Goal: Task Accomplishment & Management: Use online tool/utility

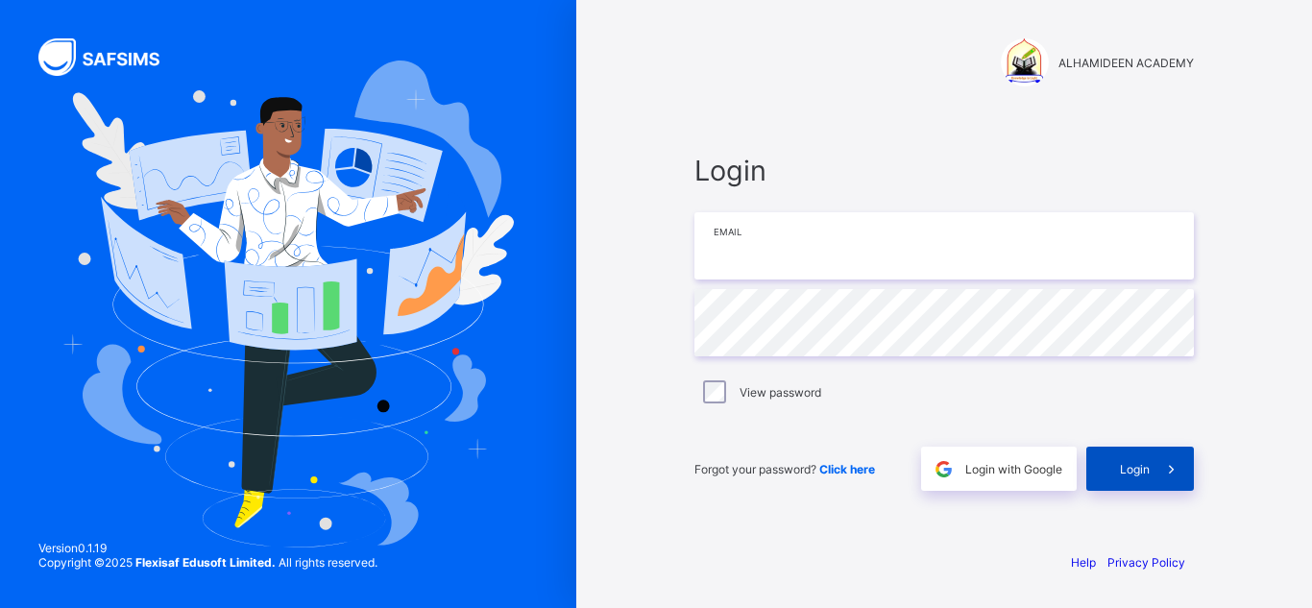
type input "**********"
click at [1128, 472] on span "Login" at bounding box center [1135, 469] width 30 height 14
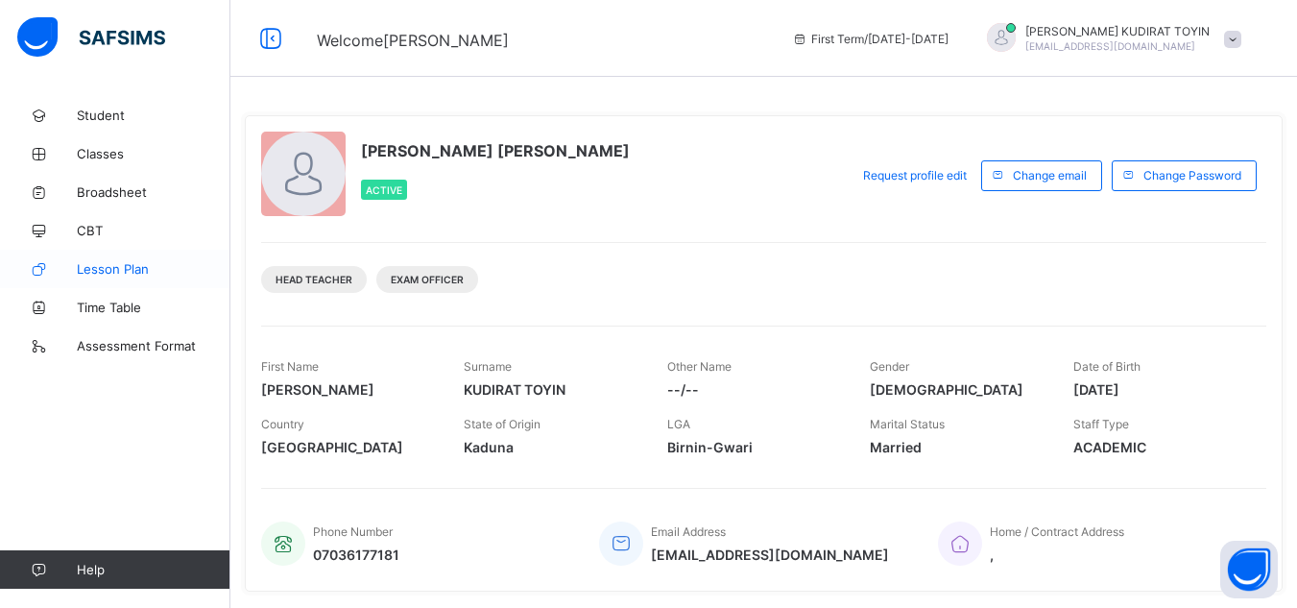
click at [133, 271] on span "Lesson Plan" at bounding box center [154, 268] width 154 height 15
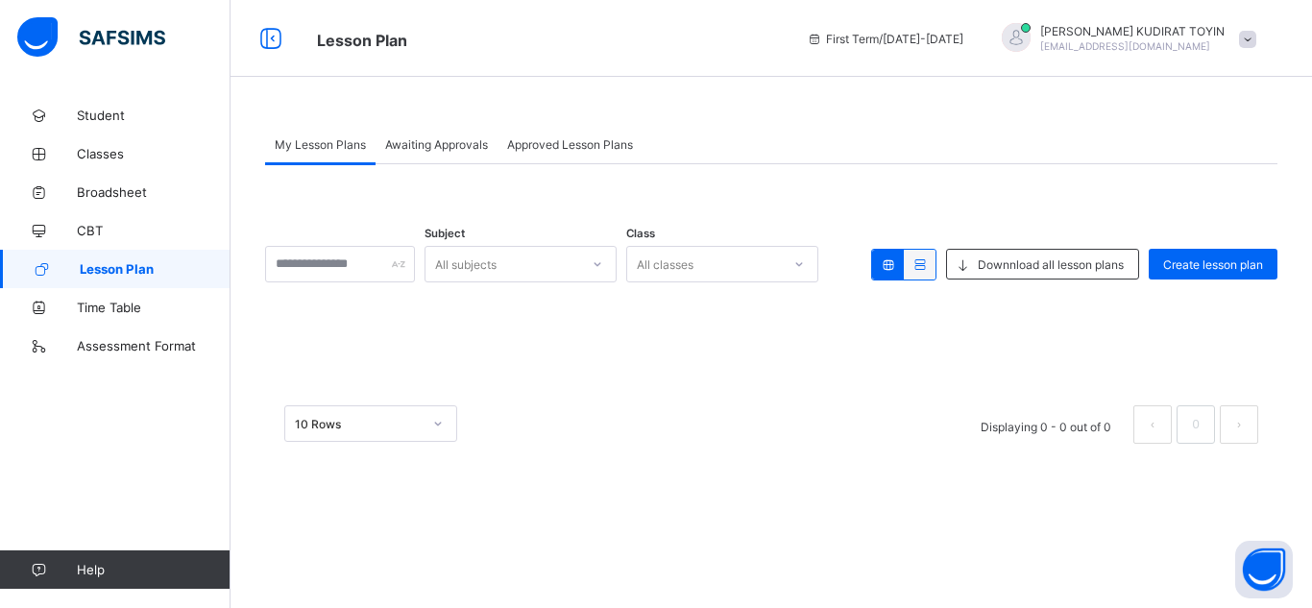
click at [461, 160] on div "Awaiting Approvals" at bounding box center [436, 144] width 122 height 38
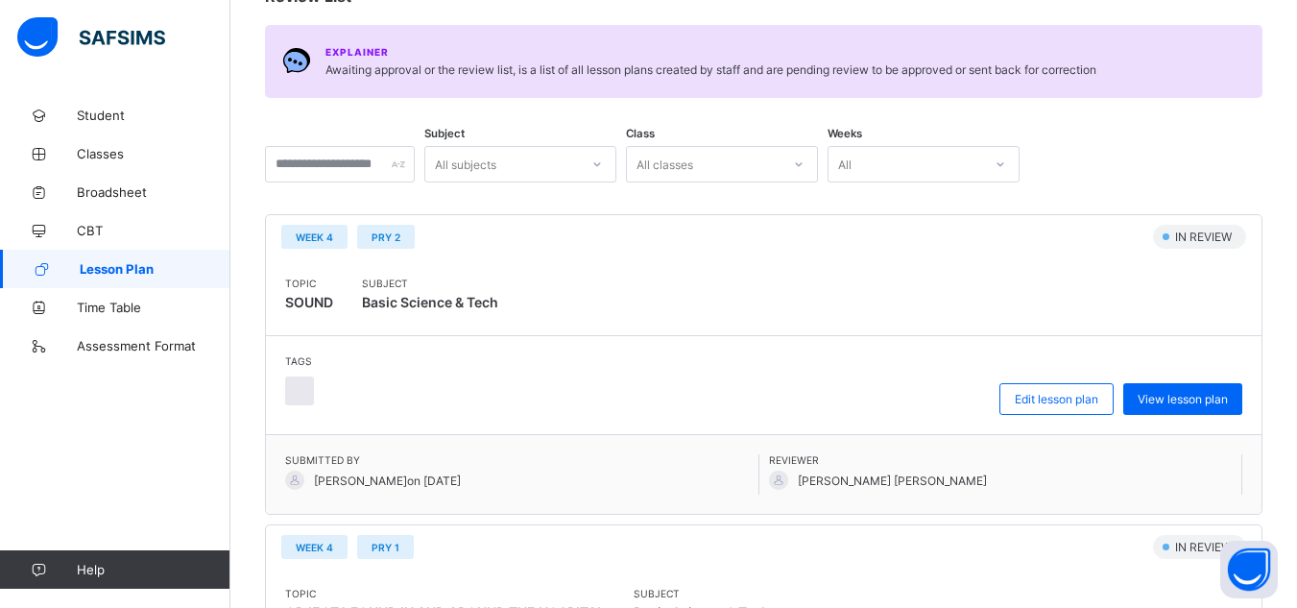
scroll to position [210, 0]
click at [1196, 399] on span "View lesson plan" at bounding box center [1183, 400] width 90 height 14
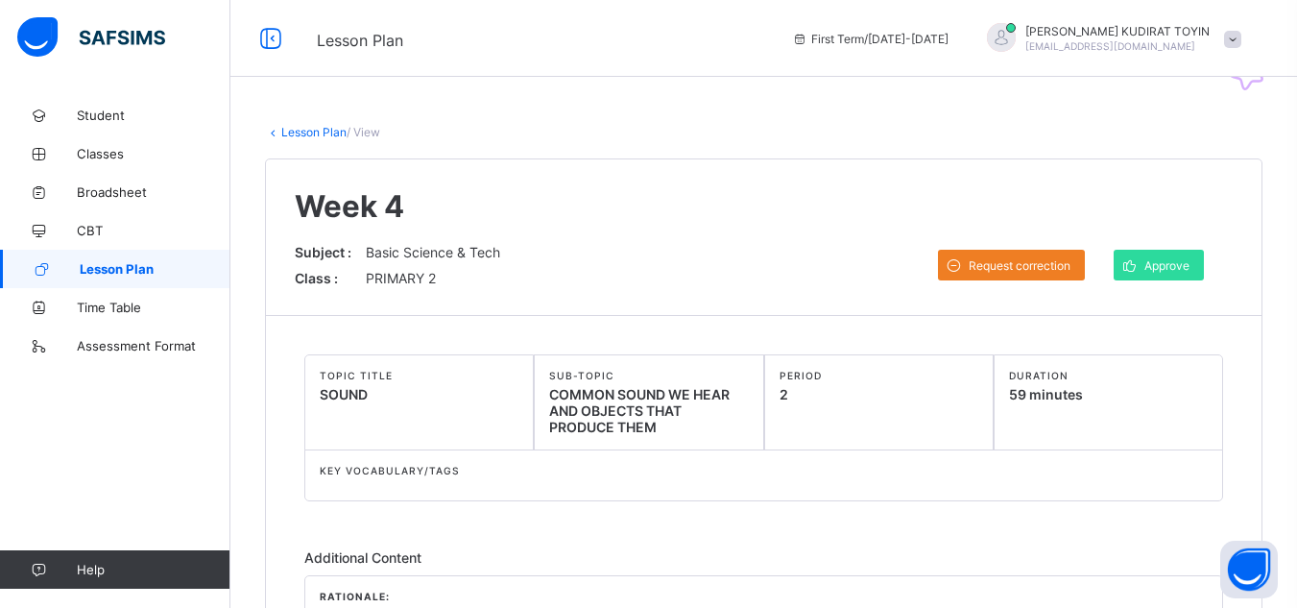
scroll to position [253, 0]
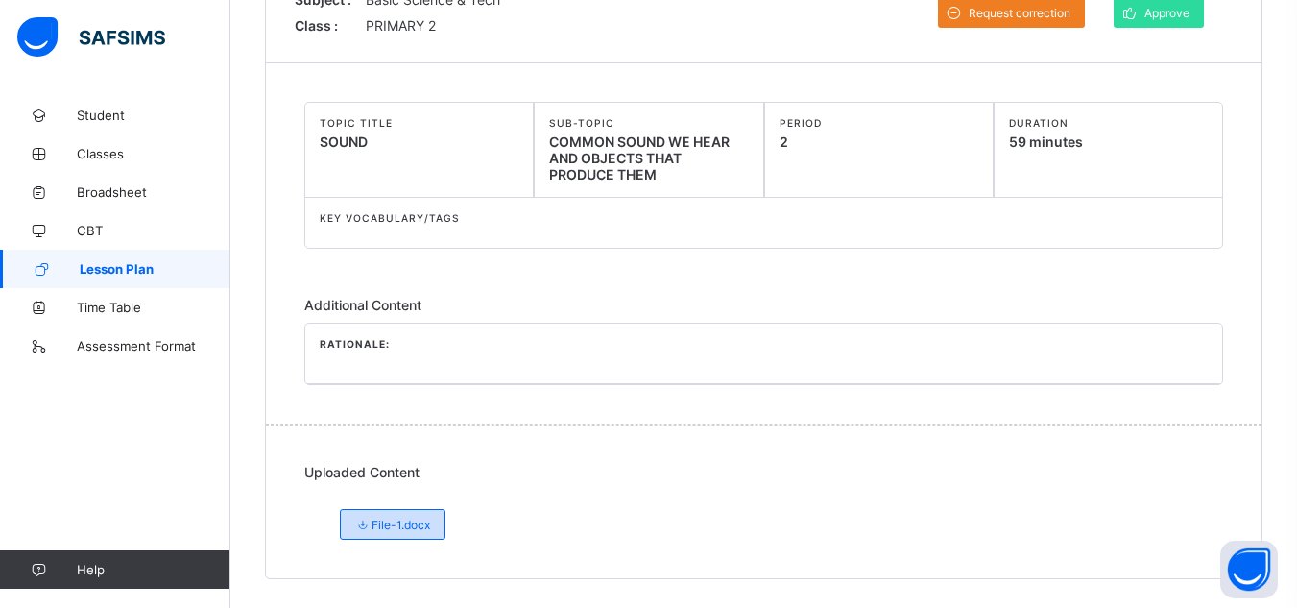
click at [409, 524] on span "File-1.docx" at bounding box center [392, 525] width 75 height 14
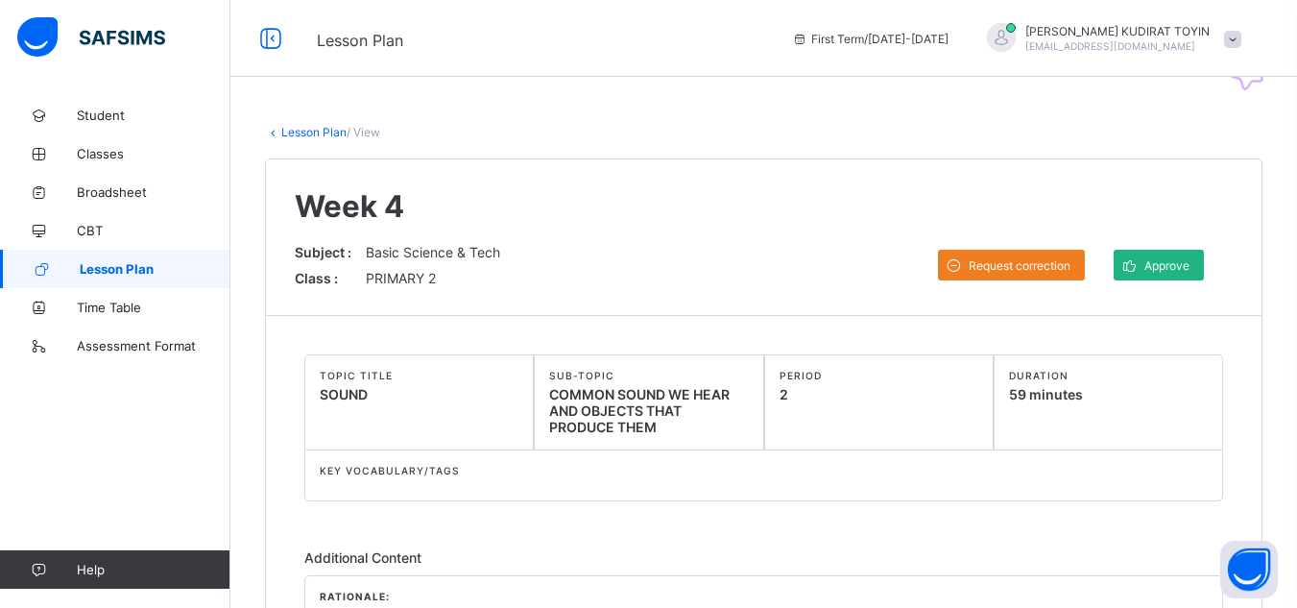
click at [1185, 271] on span "Approve" at bounding box center [1167, 265] width 45 height 14
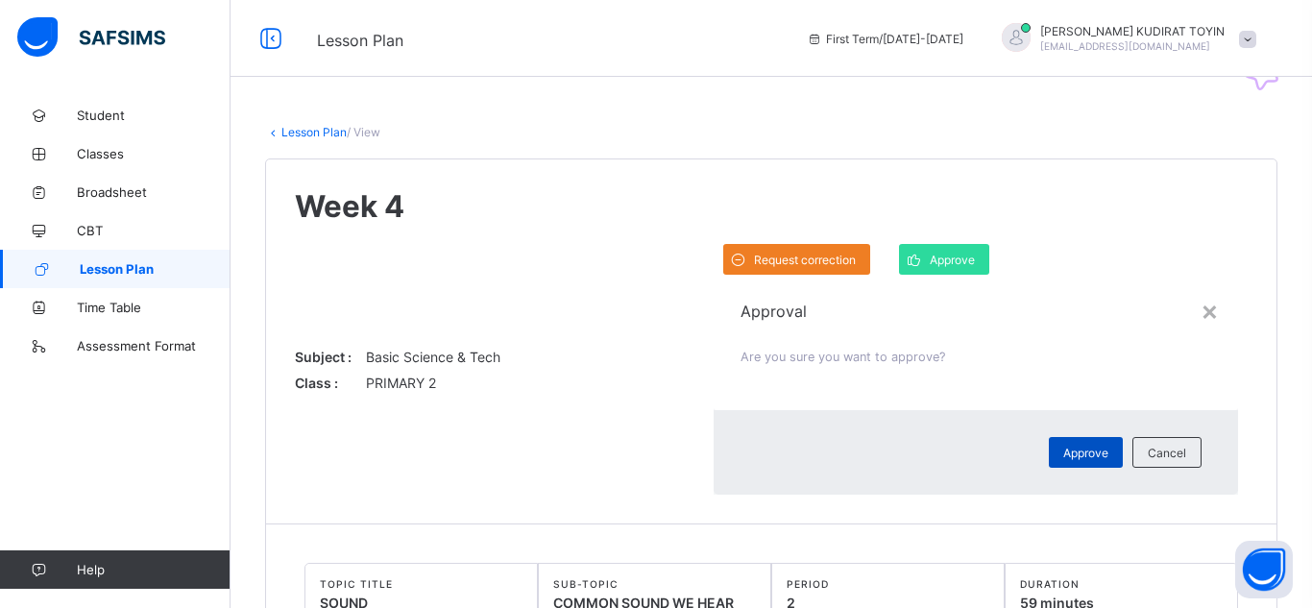
click at [1063, 446] on span "Approve" at bounding box center [1085, 453] width 45 height 14
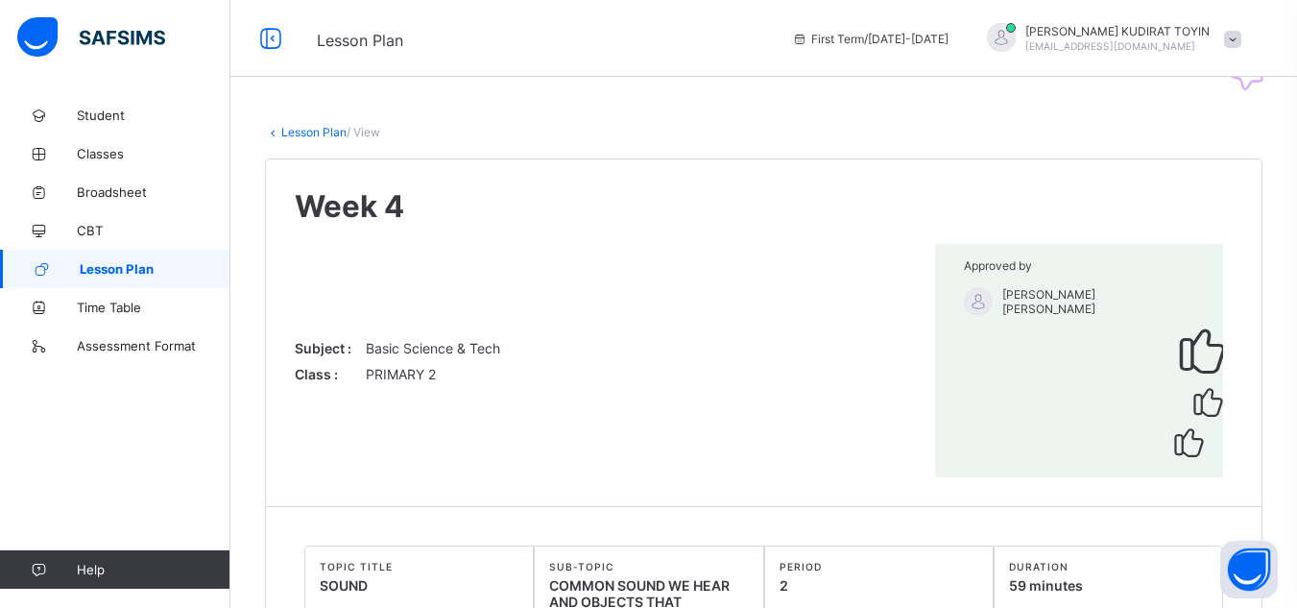
click at [328, 133] on link "Lesson Plan" at bounding box center [313, 132] width 65 height 14
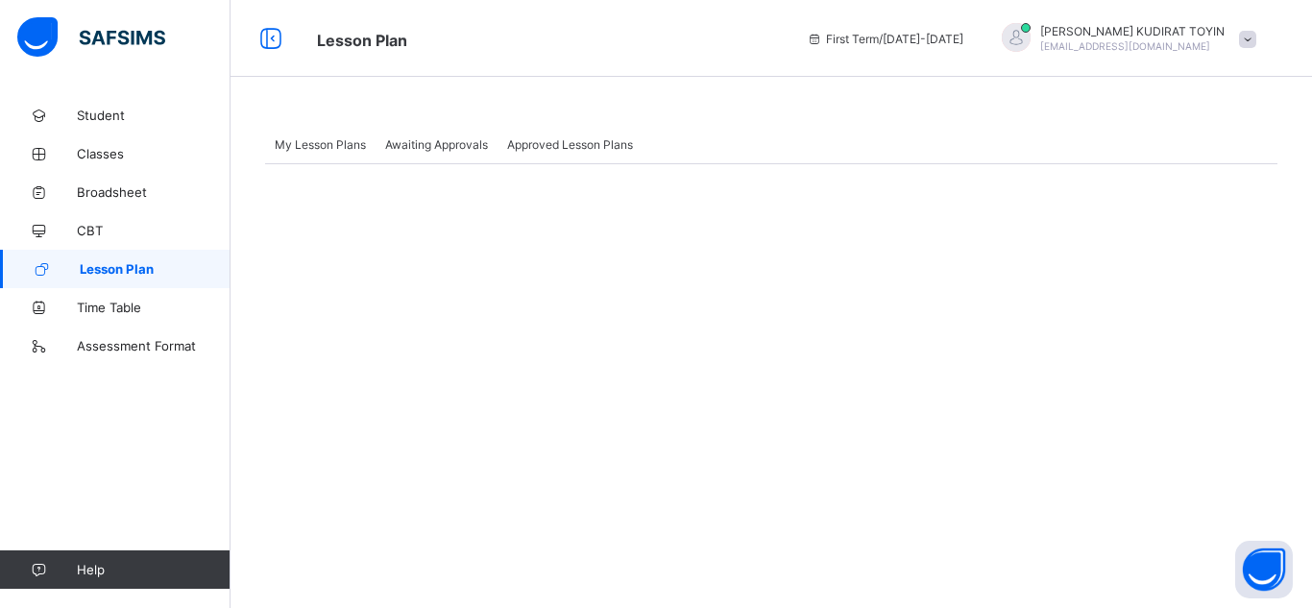
click at [424, 144] on span "Awaiting Approvals" at bounding box center [436, 144] width 103 height 14
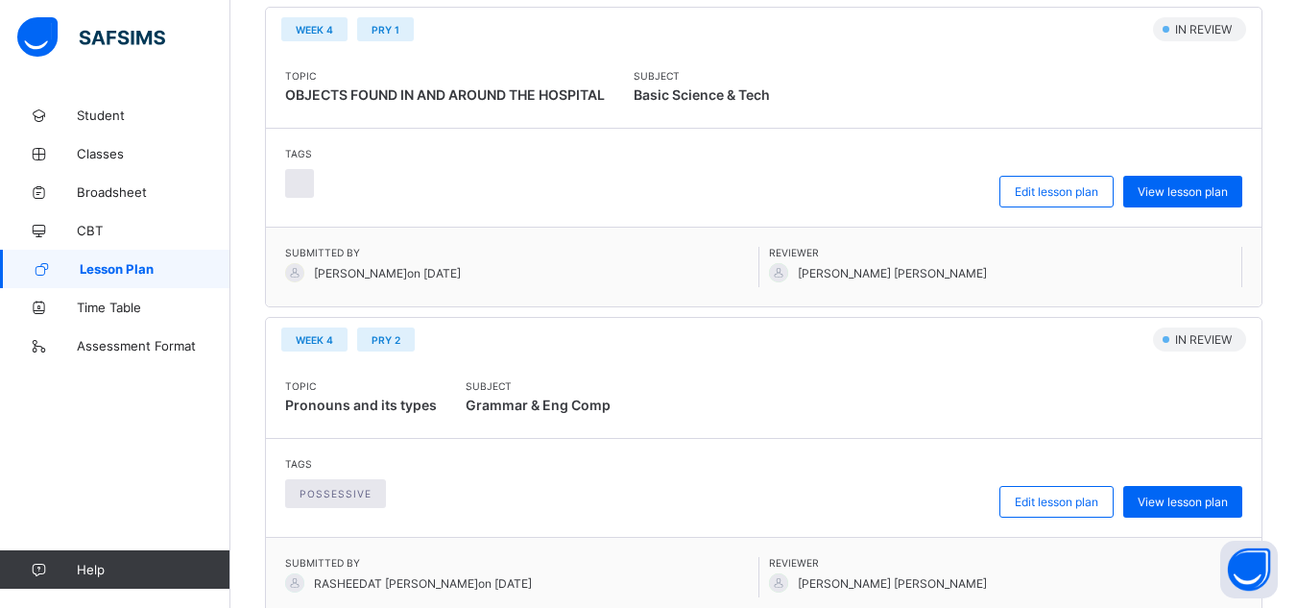
scroll to position [284, 0]
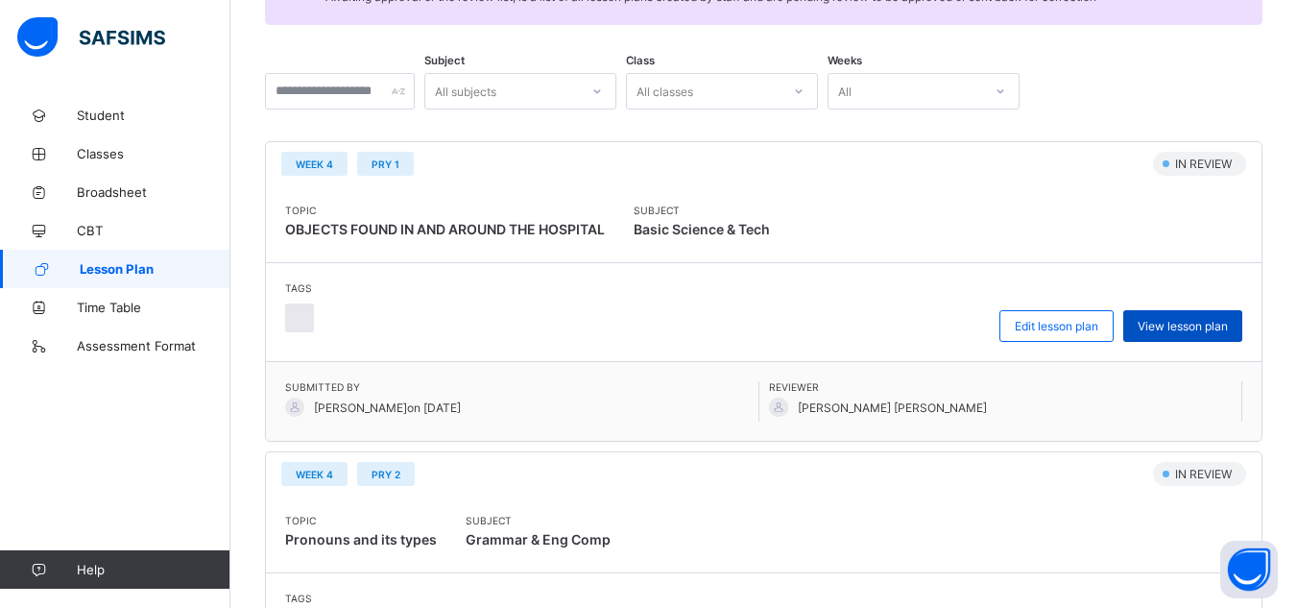
click at [1183, 331] on span "View lesson plan" at bounding box center [1183, 326] width 90 height 14
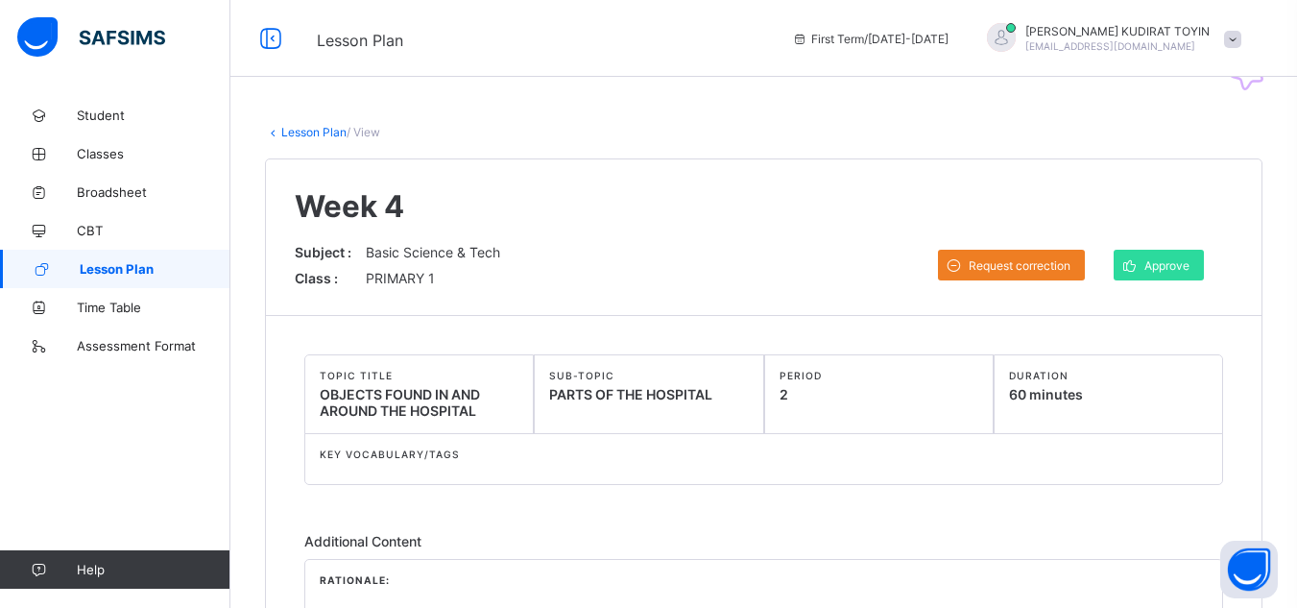
scroll to position [236, 0]
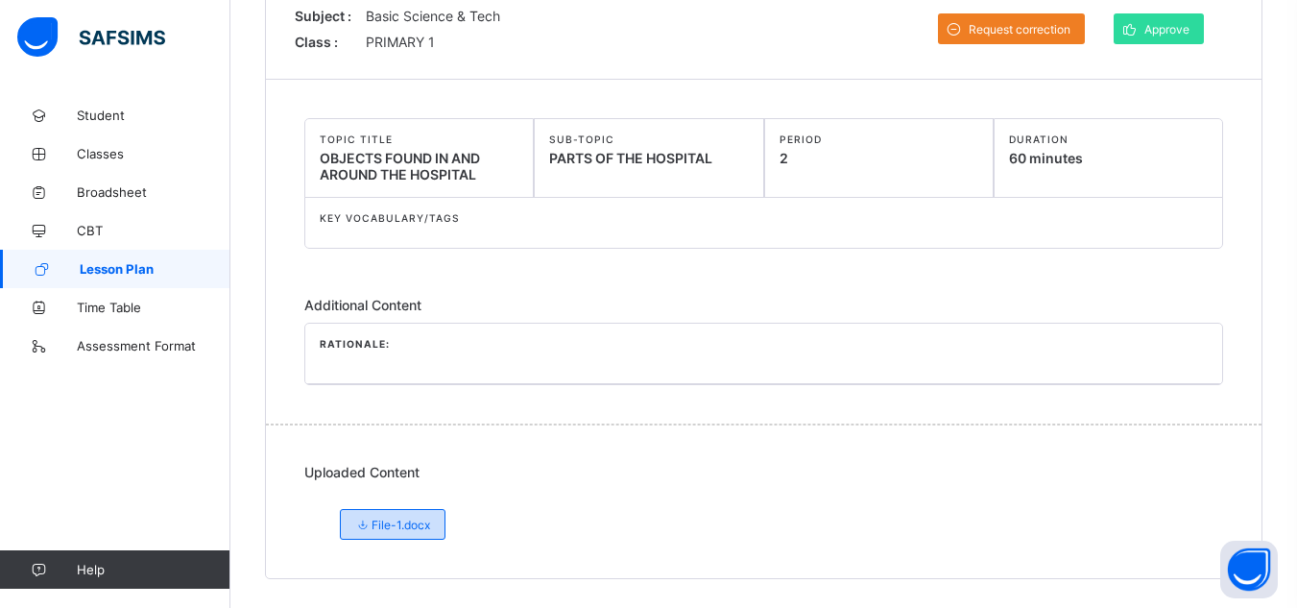
click at [430, 528] on span "File-1.docx" at bounding box center [392, 525] width 75 height 14
click at [399, 528] on span "File-1.docx" at bounding box center [392, 525] width 75 height 14
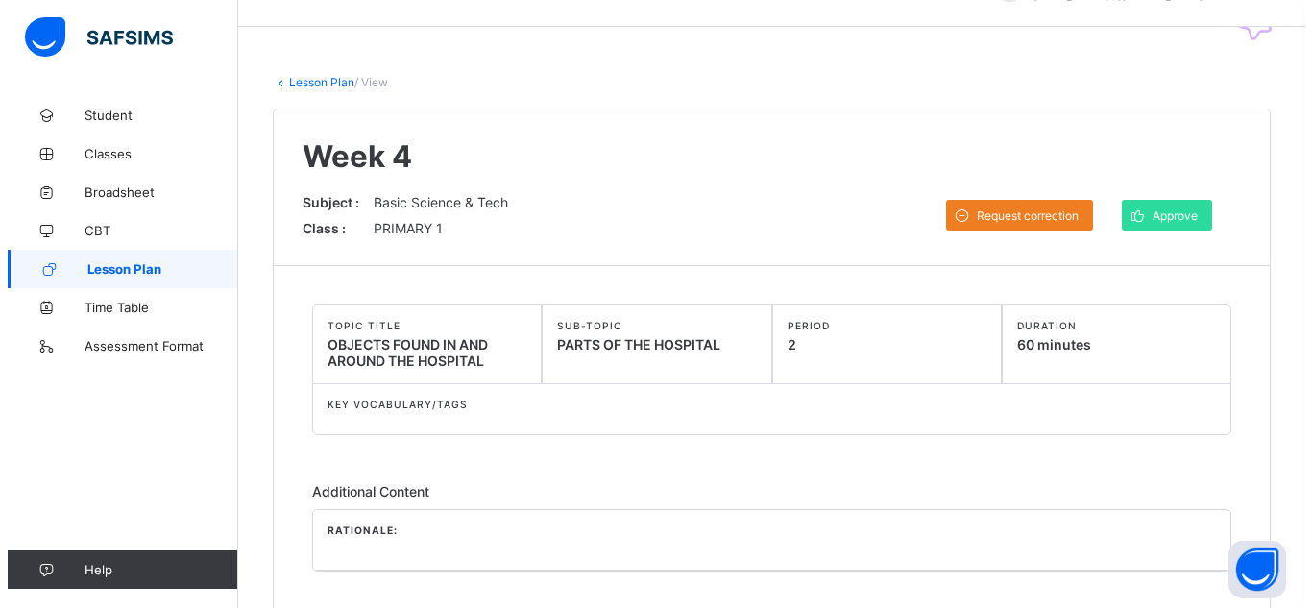
scroll to position [49, 0]
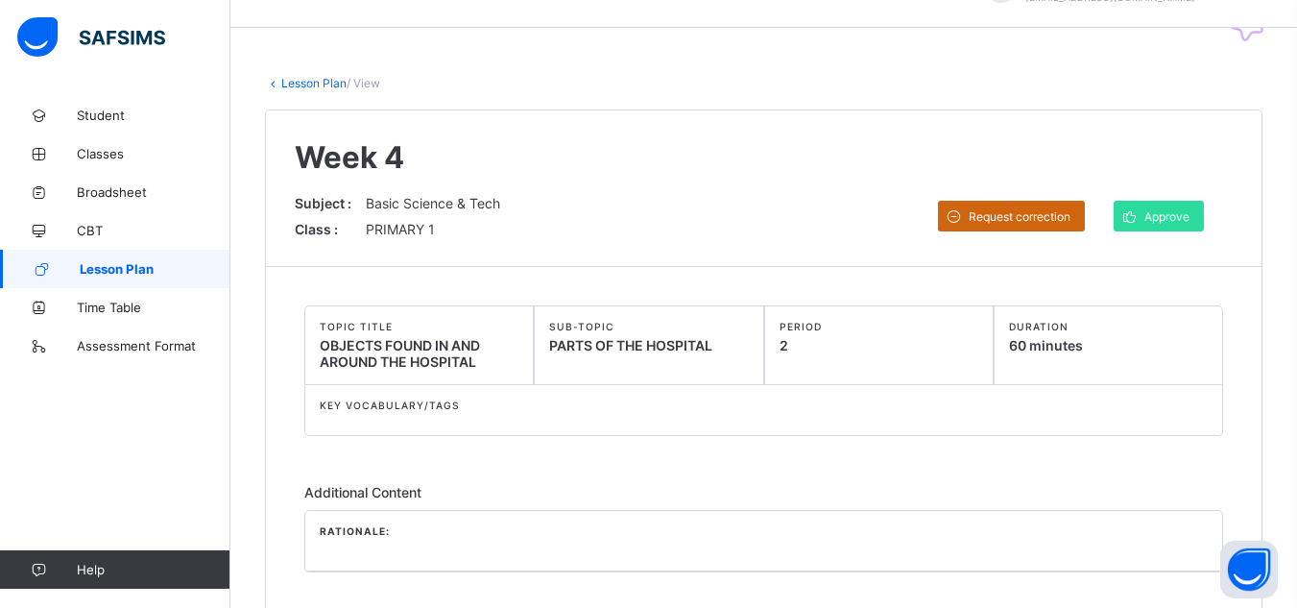
click at [1058, 217] on span "Request correction" at bounding box center [1020, 216] width 102 height 14
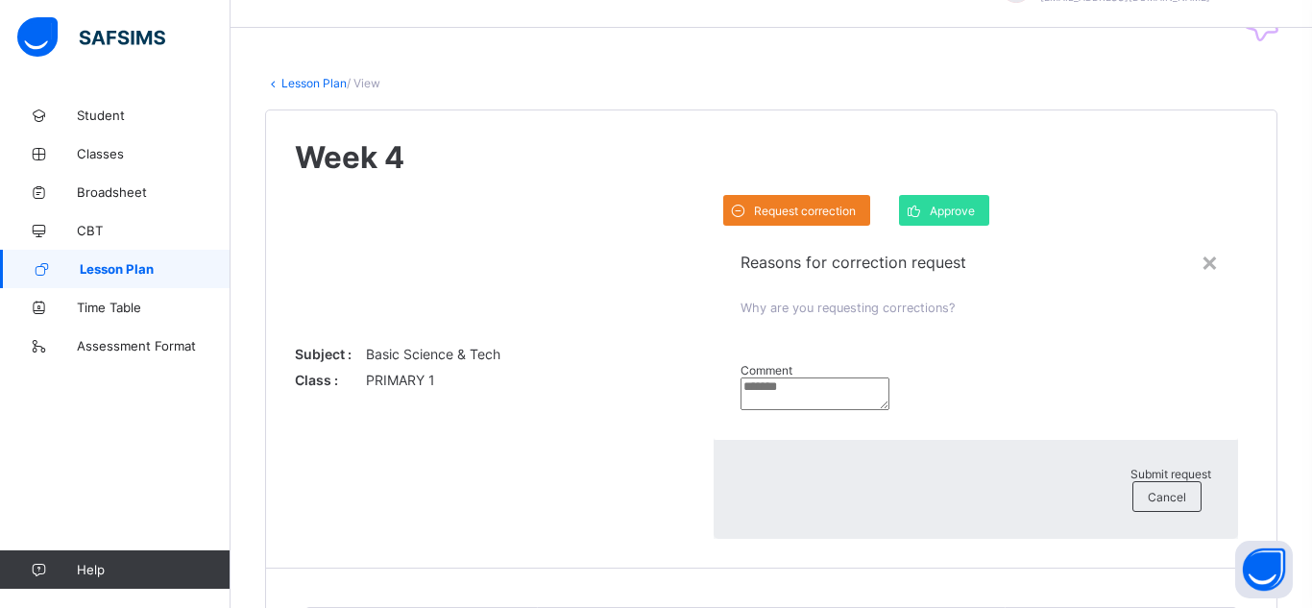
click at [740, 377] on textarea at bounding box center [814, 393] width 149 height 33
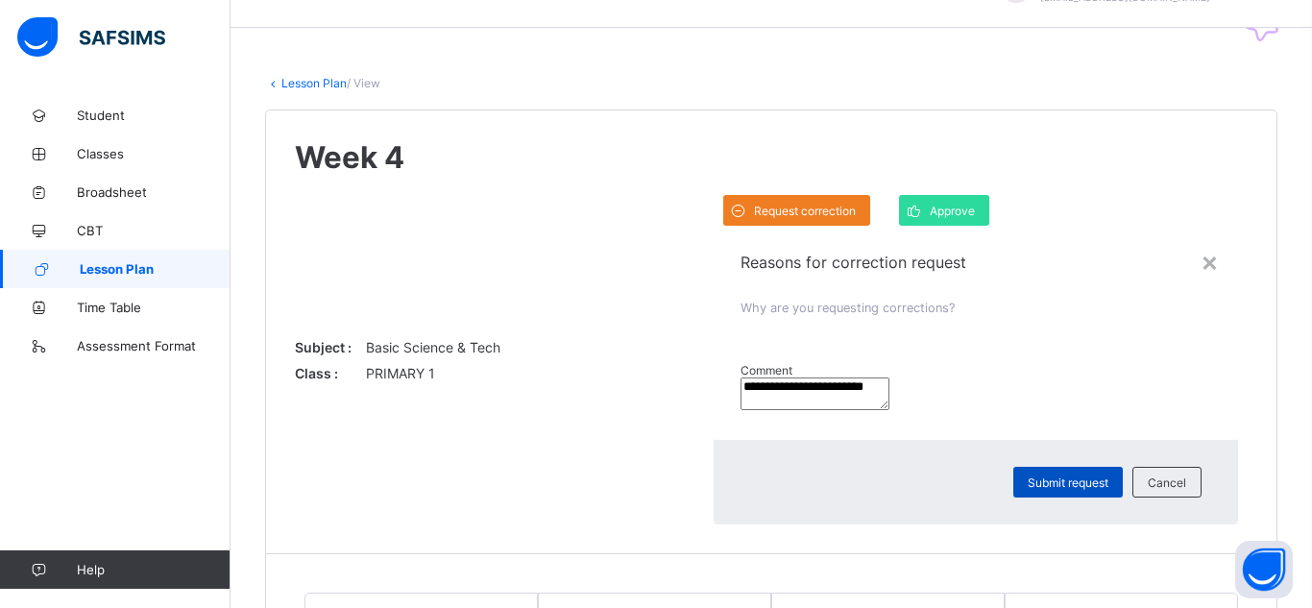
type textarea "**********"
click at [1027, 484] on span "Submit request" at bounding box center [1067, 482] width 81 height 14
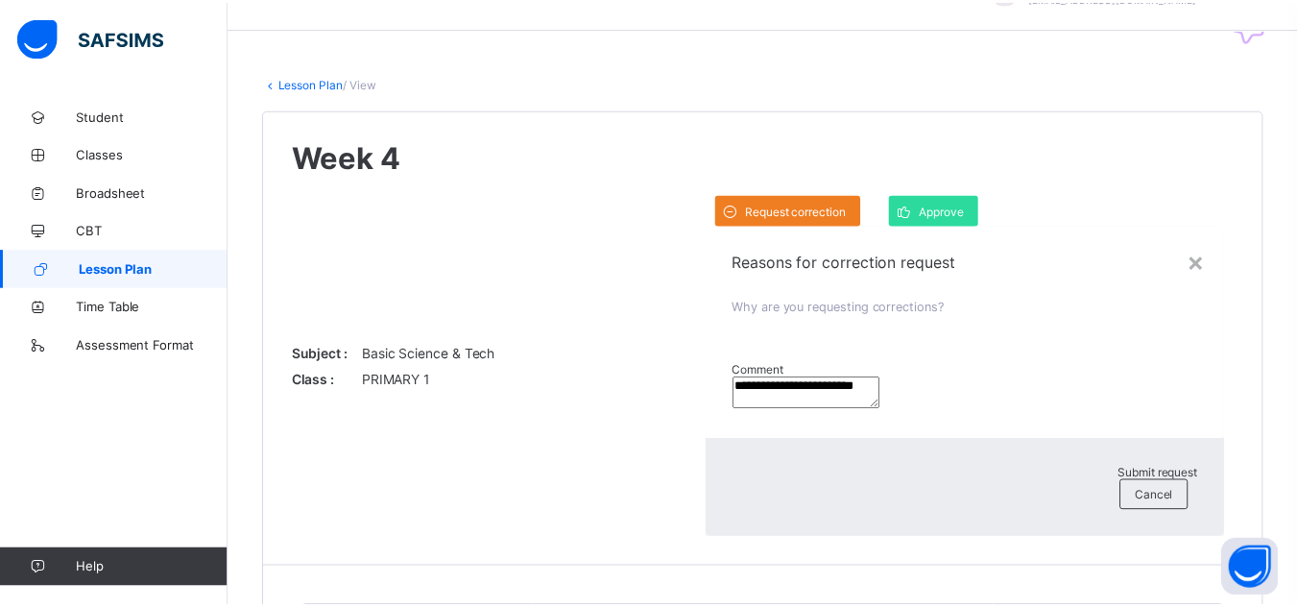
scroll to position [0, 0]
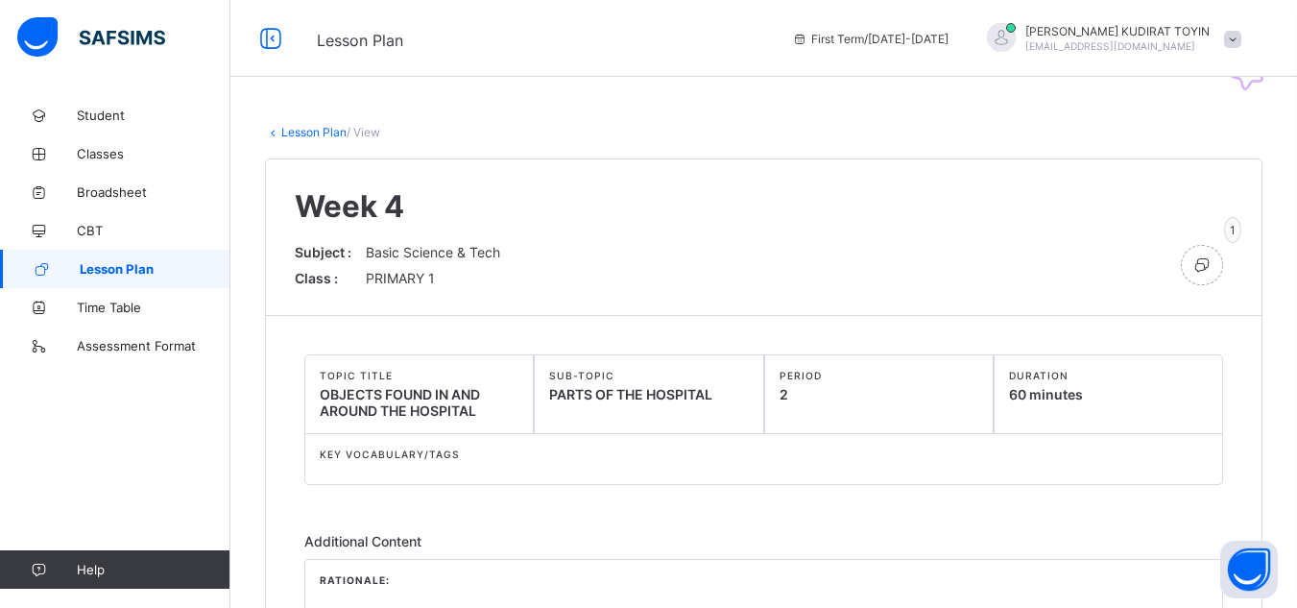
click at [730, 484] on div "KEY VOCABULARY/TAGS" at bounding box center [763, 459] width 919 height 52
click at [327, 133] on link "Lesson Plan" at bounding box center [313, 132] width 65 height 14
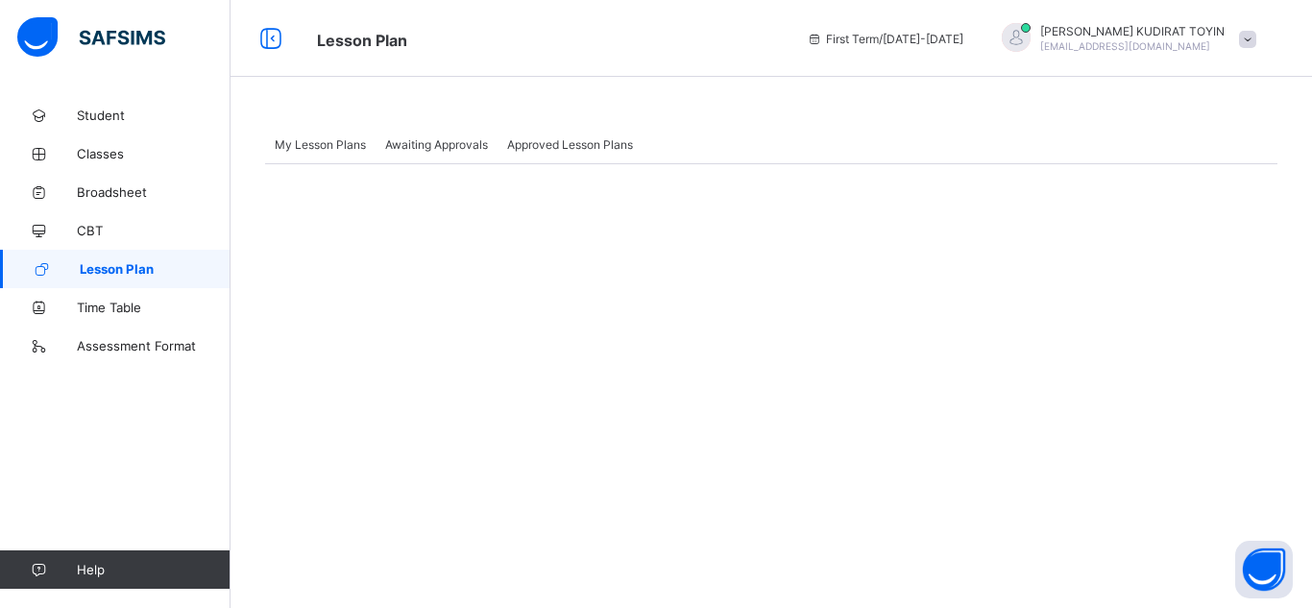
click at [453, 143] on span "Awaiting Approvals" at bounding box center [436, 144] width 103 height 14
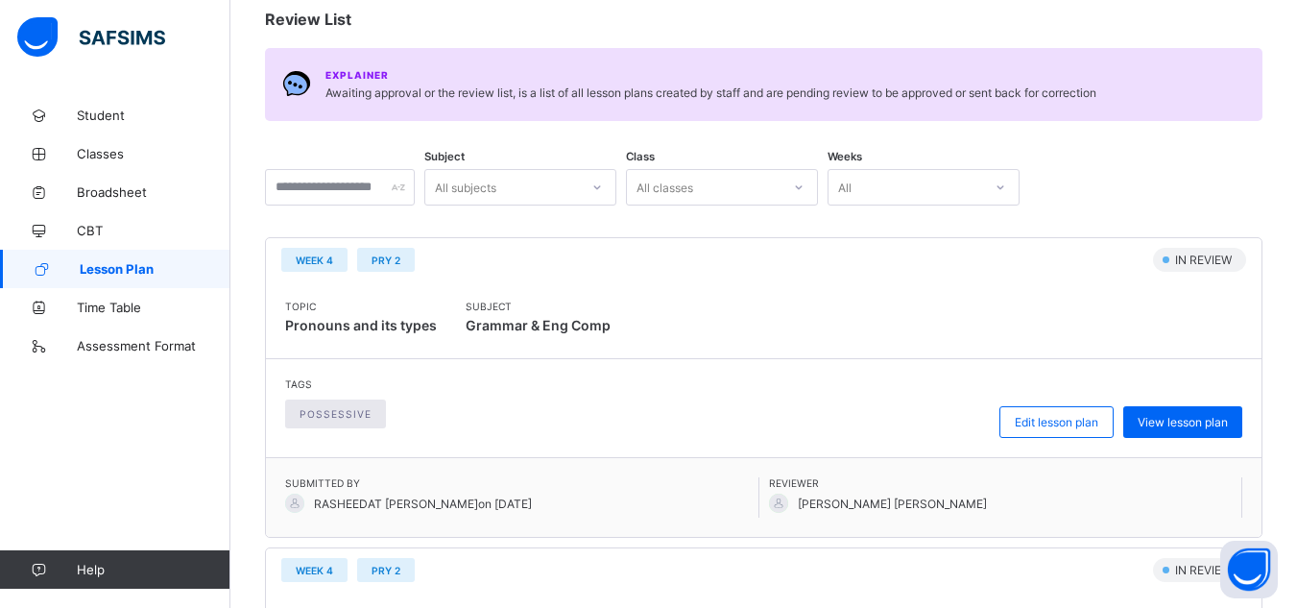
scroll to position [207, 0]
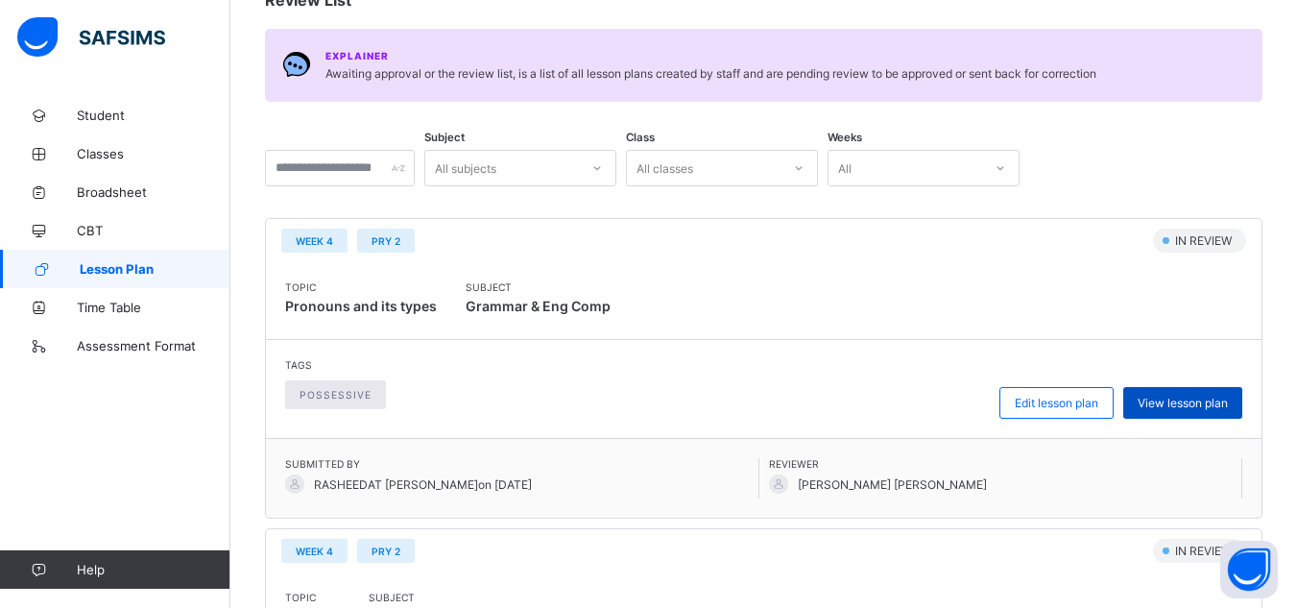
click at [1164, 407] on span "View lesson plan" at bounding box center [1183, 403] width 90 height 14
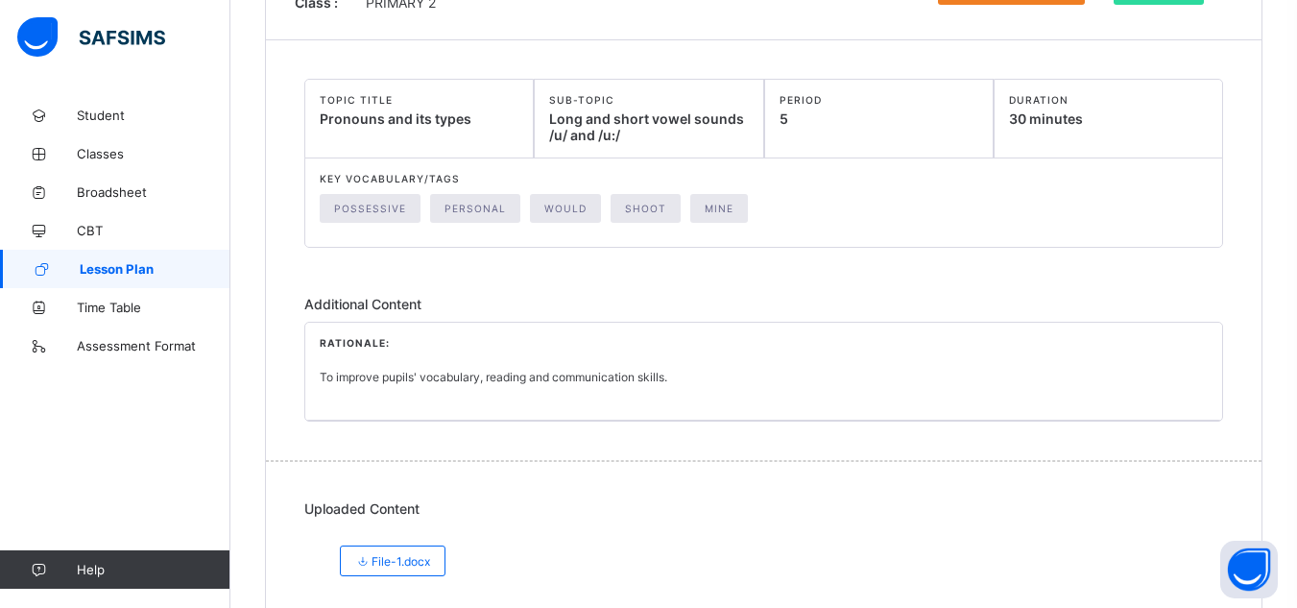
scroll to position [312, 0]
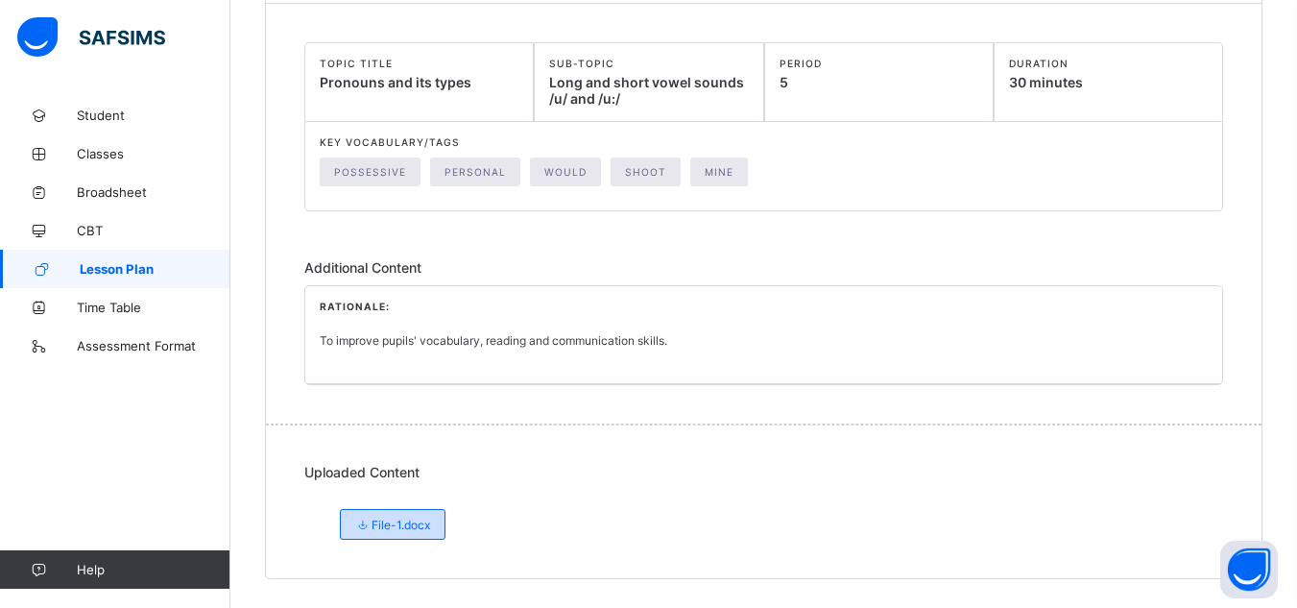
click at [383, 531] on span "File-1.docx" at bounding box center [392, 525] width 75 height 14
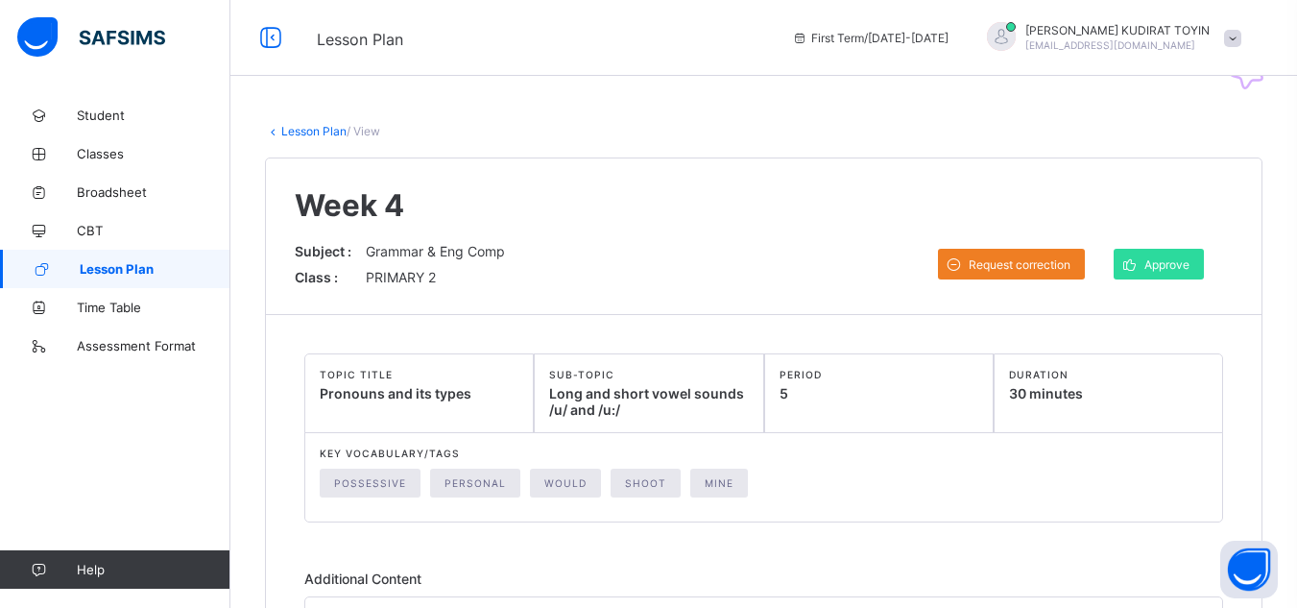
scroll to position [0, 0]
click at [1140, 264] on icon at bounding box center [1130, 265] width 20 height 18
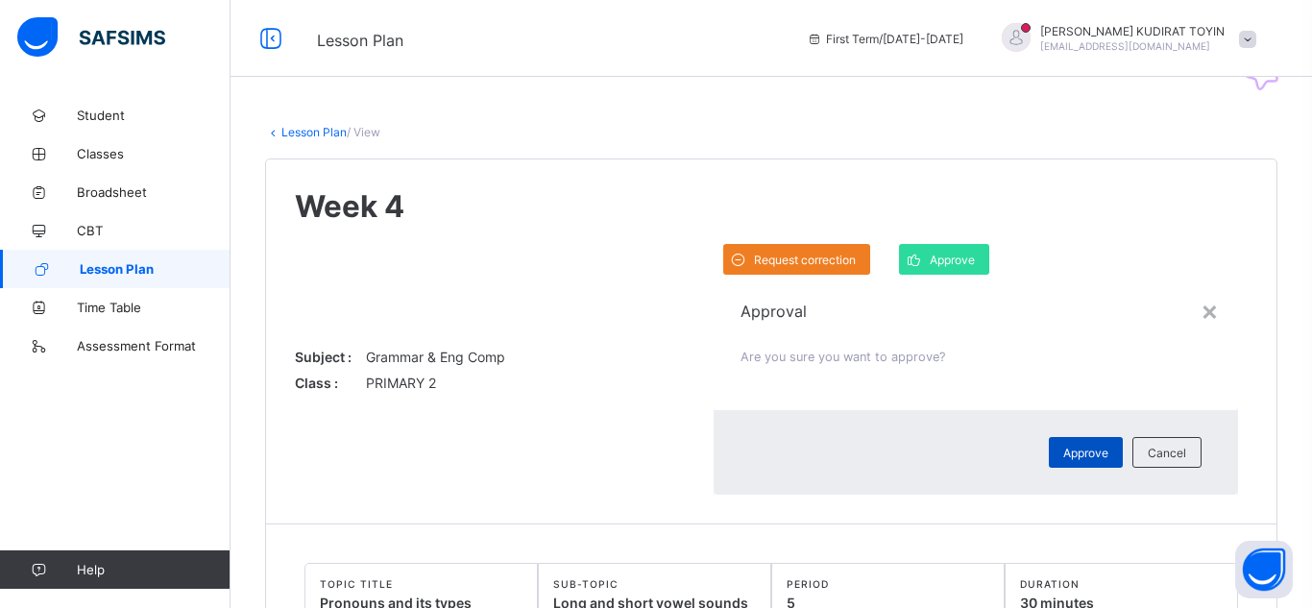
click at [1063, 446] on span "Approve" at bounding box center [1085, 453] width 45 height 14
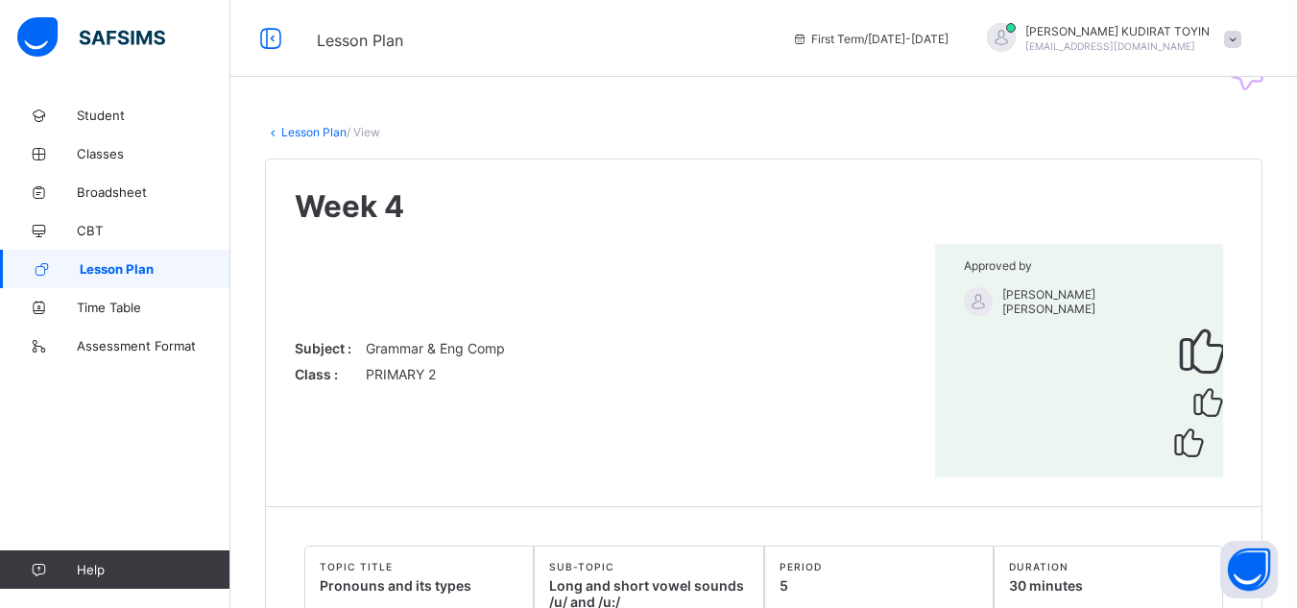
click at [310, 134] on link "Lesson Plan" at bounding box center [313, 132] width 65 height 14
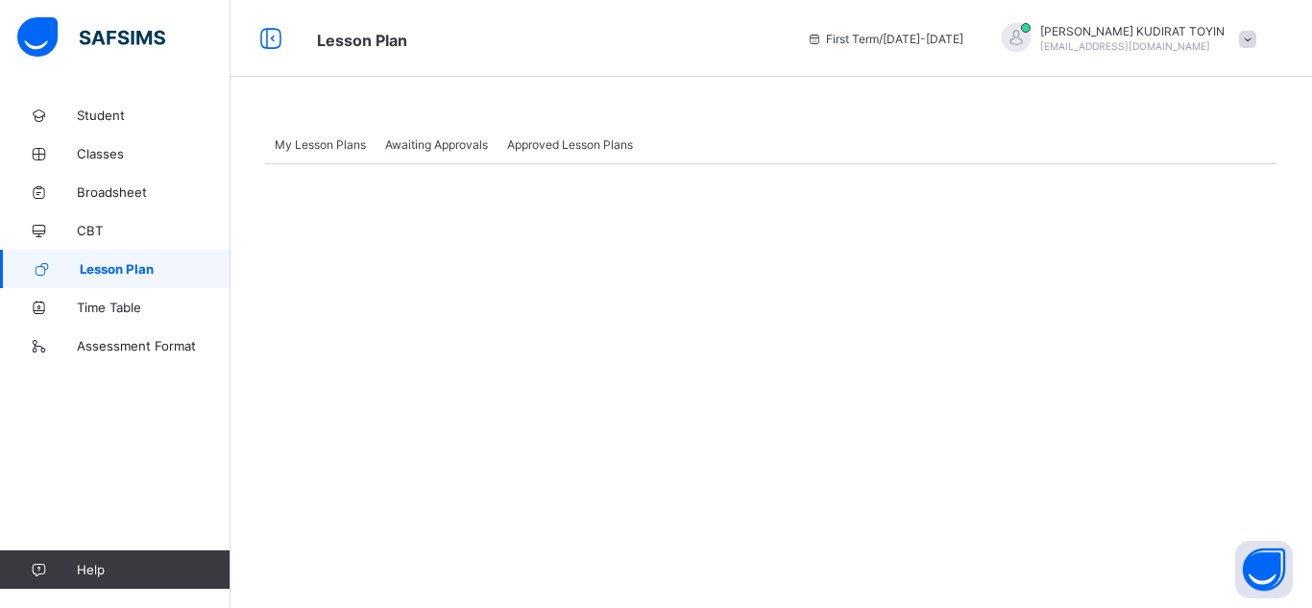
click at [436, 151] on span "Awaiting Approvals" at bounding box center [436, 144] width 103 height 14
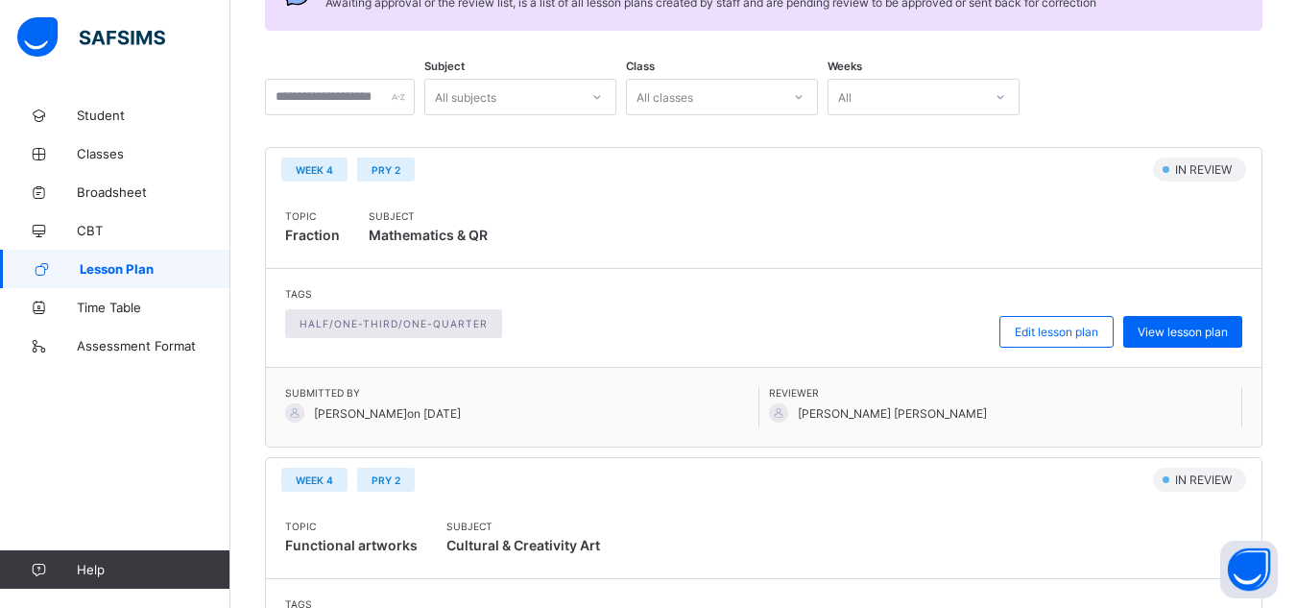
scroll to position [284, 0]
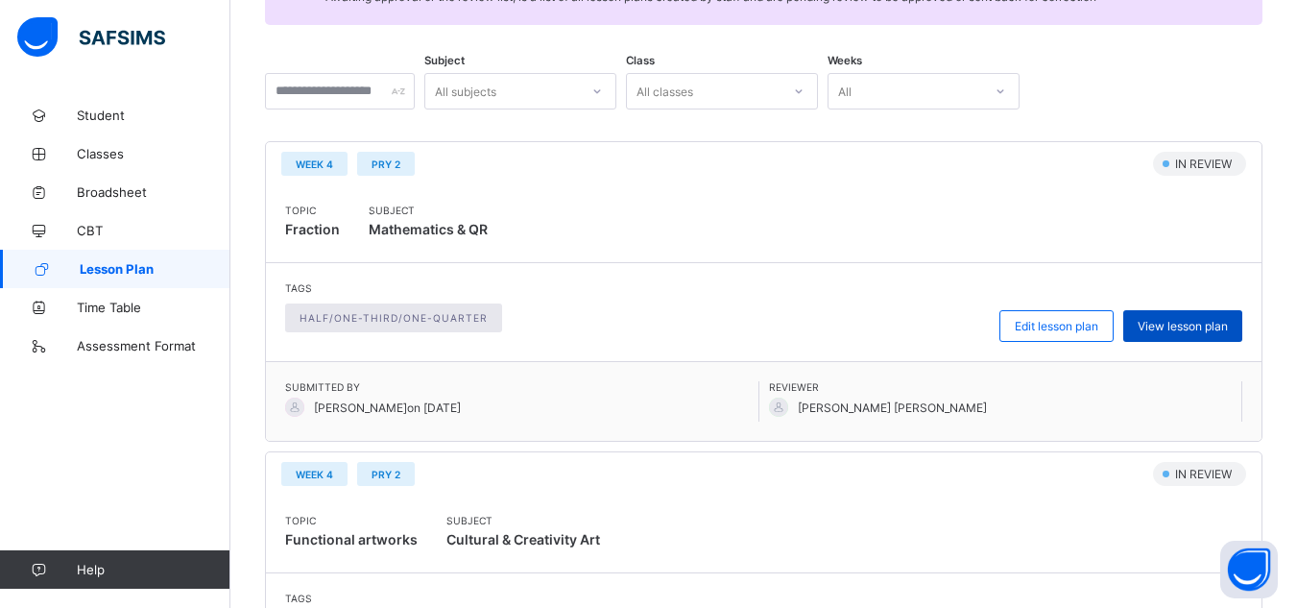
click at [1203, 328] on span "View lesson plan" at bounding box center [1183, 326] width 90 height 14
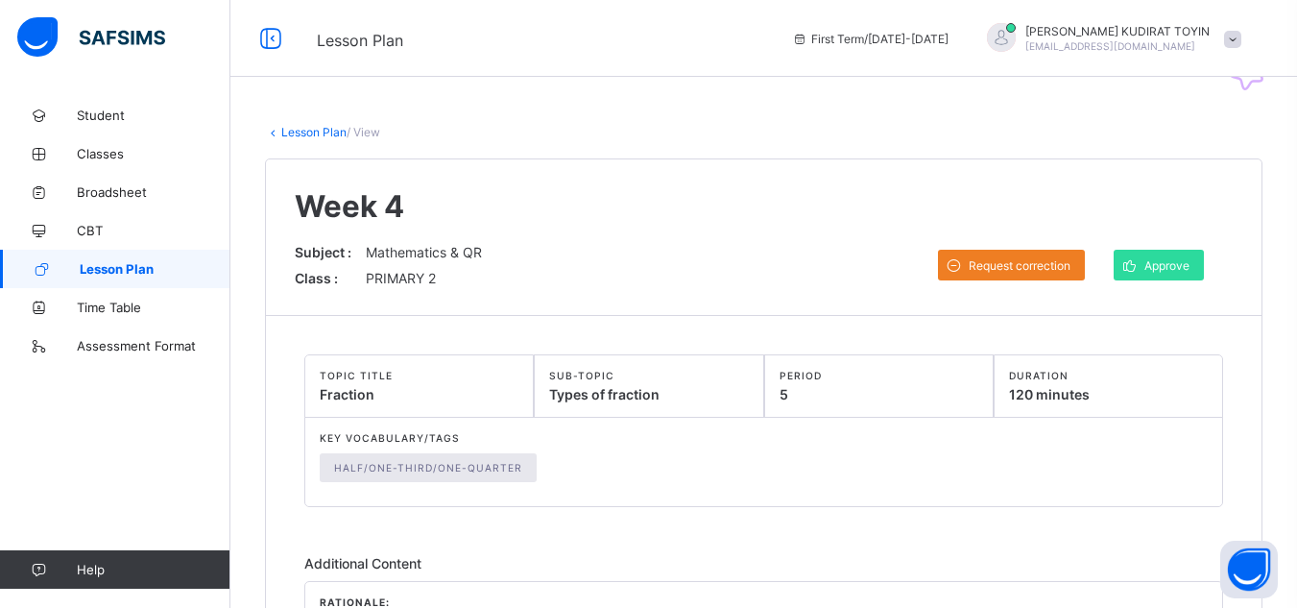
scroll to position [296, 0]
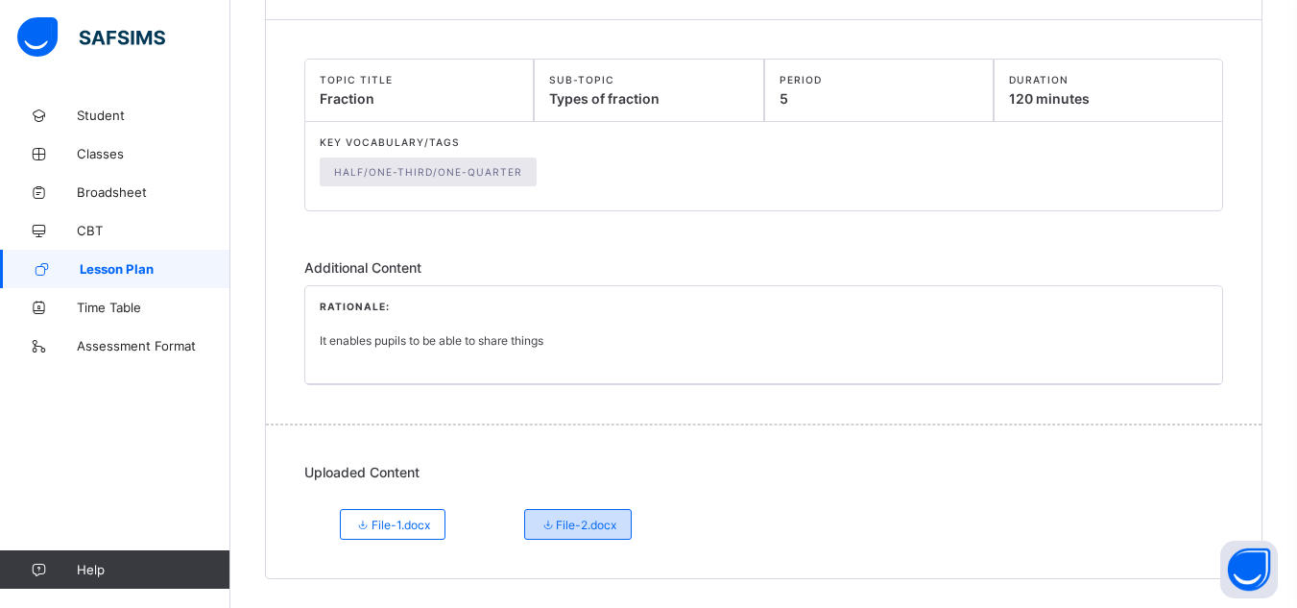
click at [605, 531] on span "File-2.docx" at bounding box center [578, 525] width 77 height 14
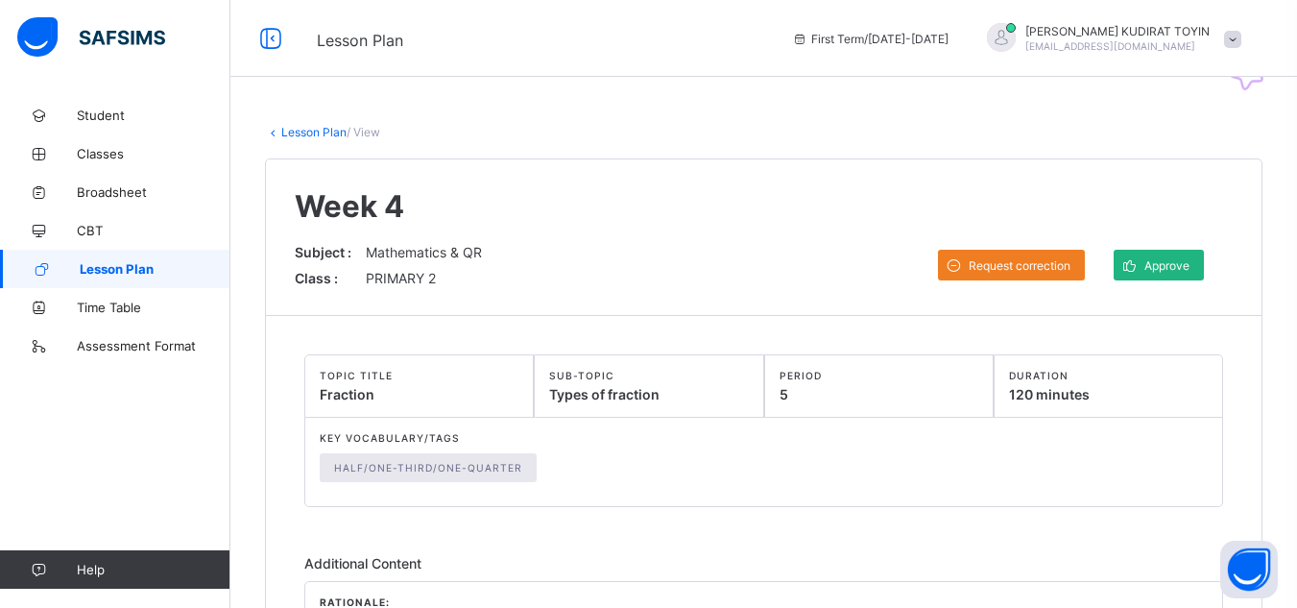
click at [1190, 266] on span "Approve" at bounding box center [1167, 265] width 45 height 14
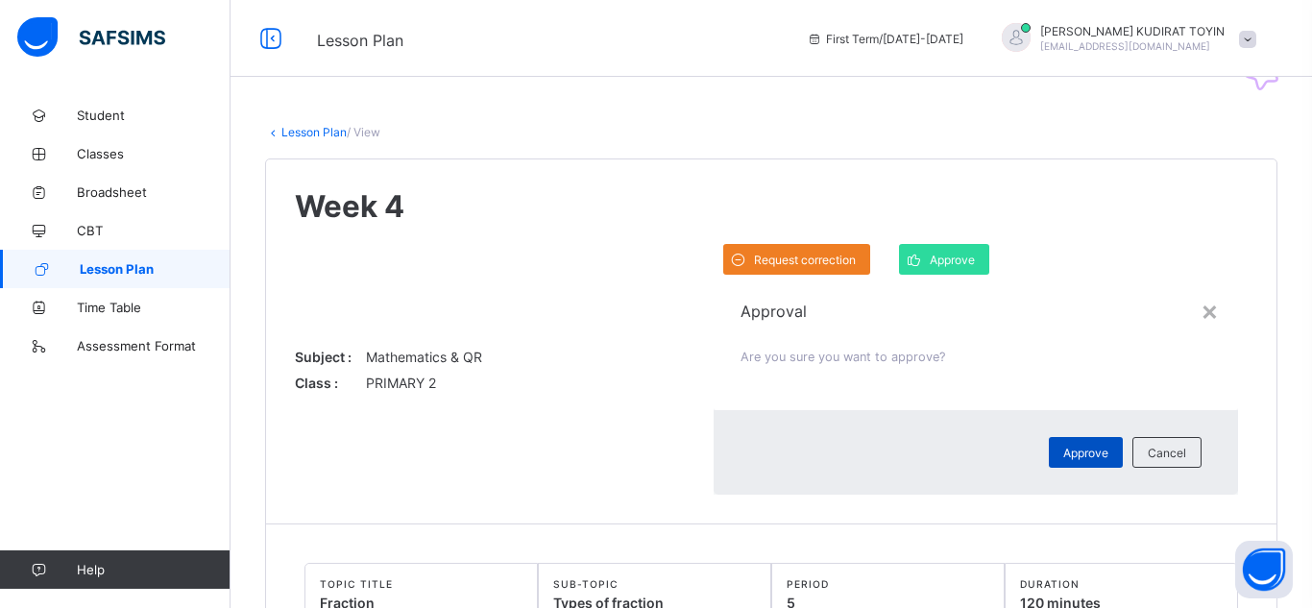
click at [1063, 446] on span "Approve" at bounding box center [1085, 453] width 45 height 14
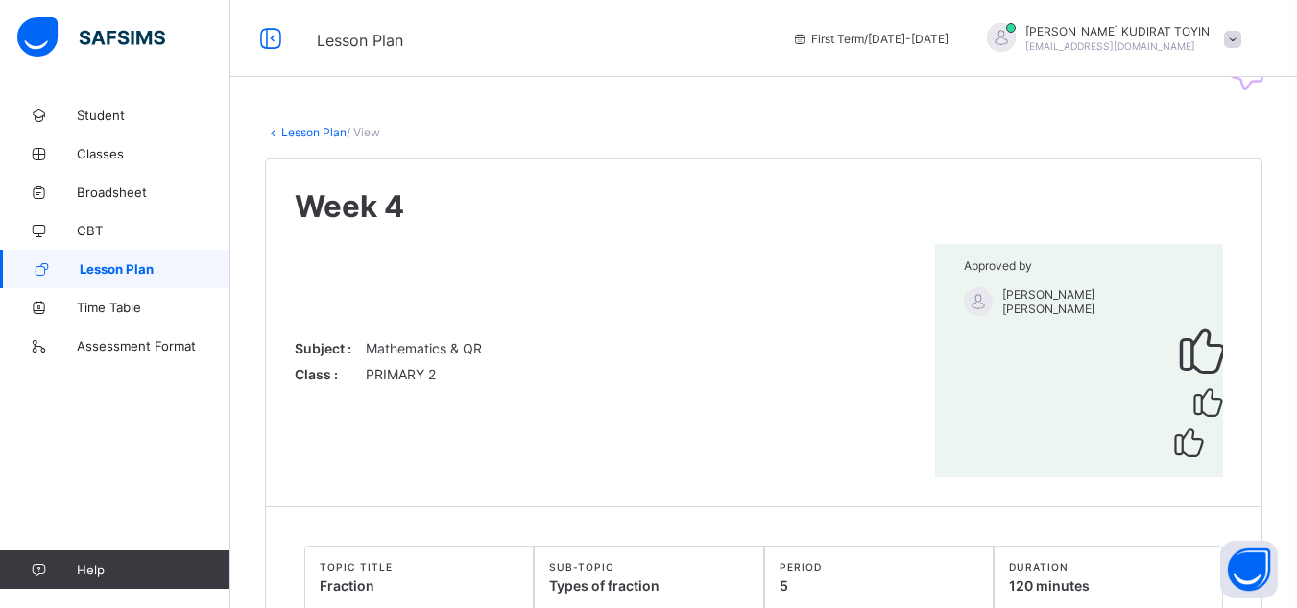
click at [332, 132] on link "Lesson Plan" at bounding box center [313, 132] width 65 height 14
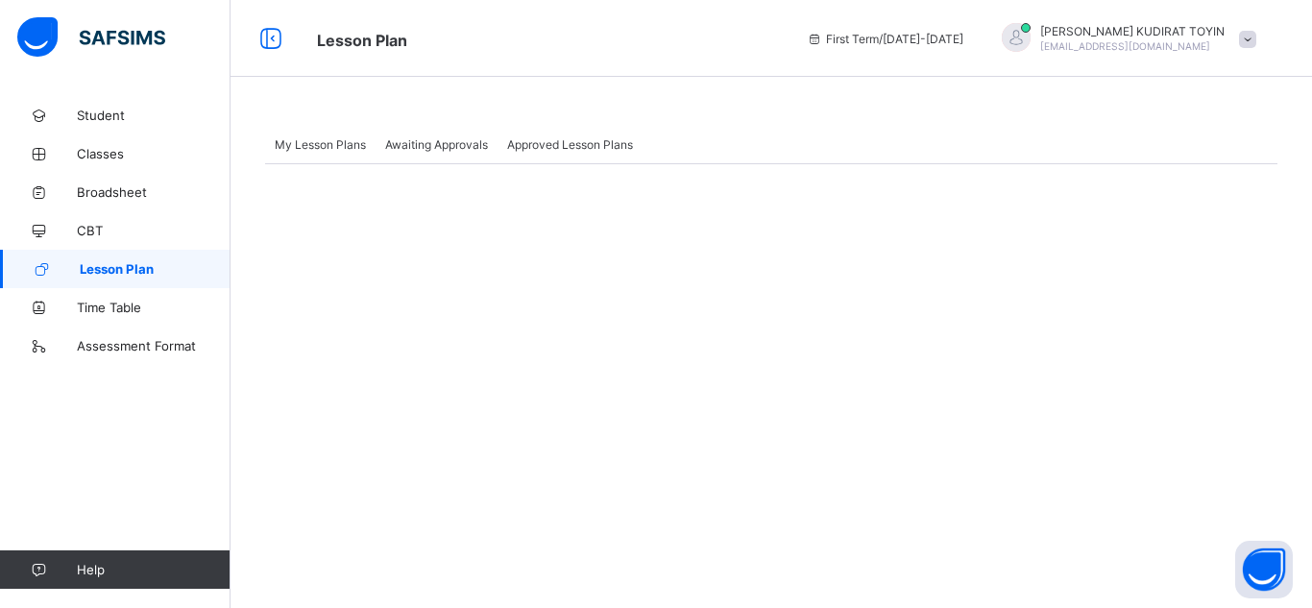
click at [433, 147] on span "Awaiting Approvals" at bounding box center [436, 144] width 103 height 14
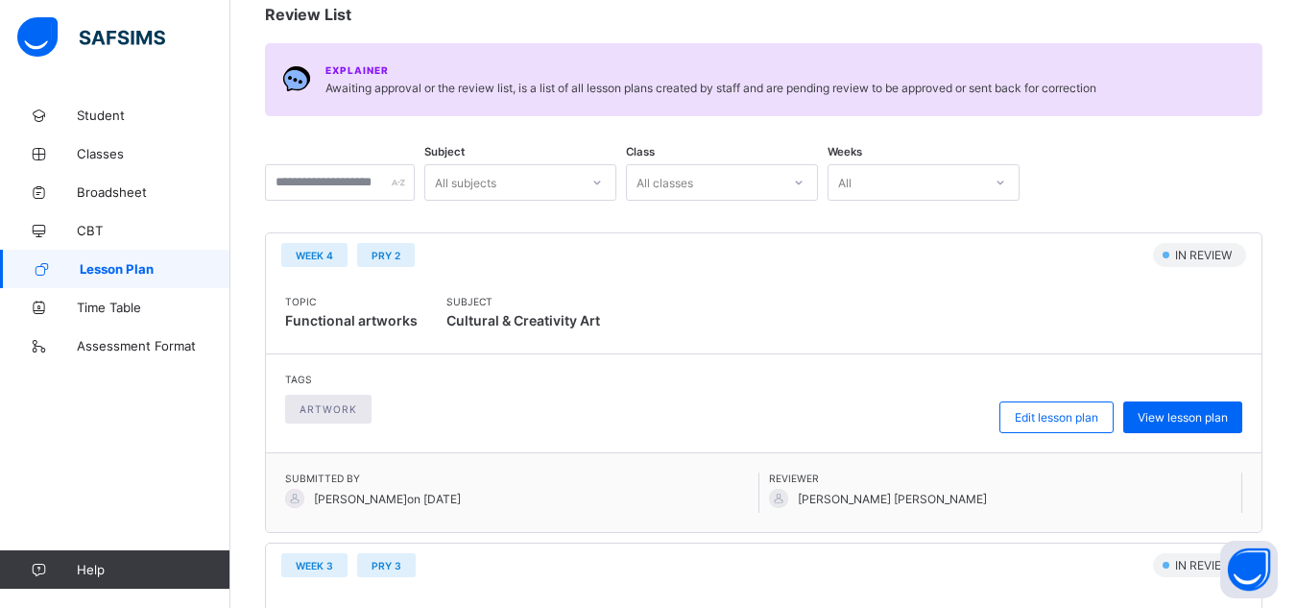
scroll to position [194, 0]
click at [428, 474] on span "Submitted By" at bounding box center [521, 477] width 473 height 12
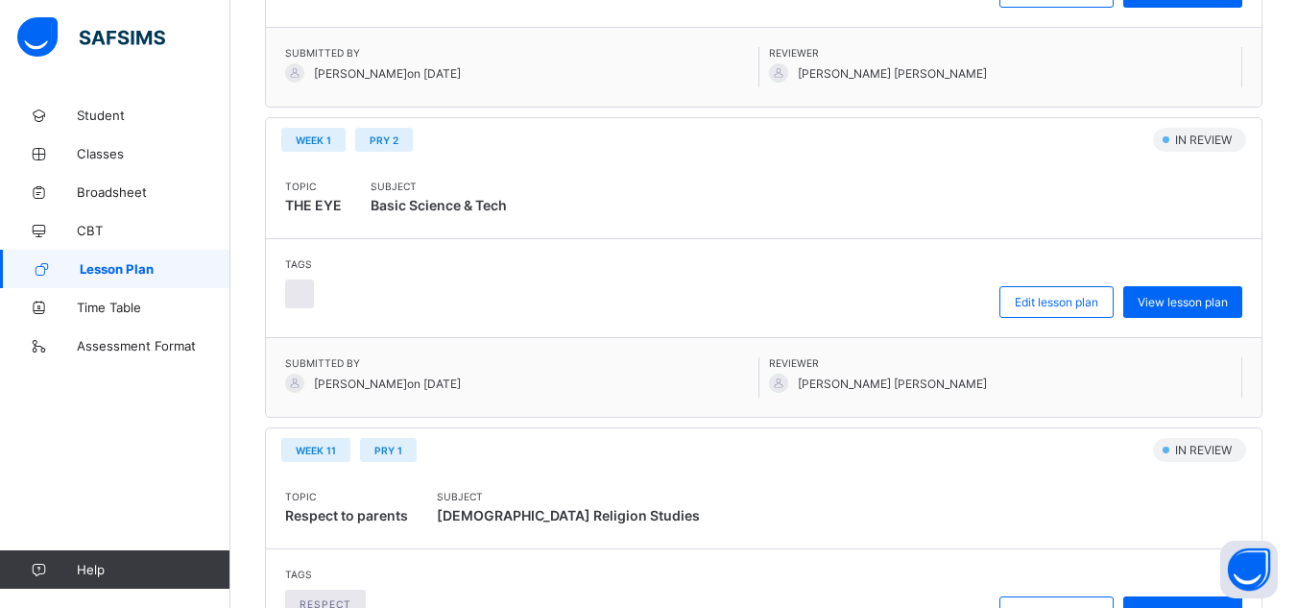
scroll to position [1237, 0]
click at [1184, 307] on span "View lesson plan" at bounding box center [1183, 304] width 90 height 14
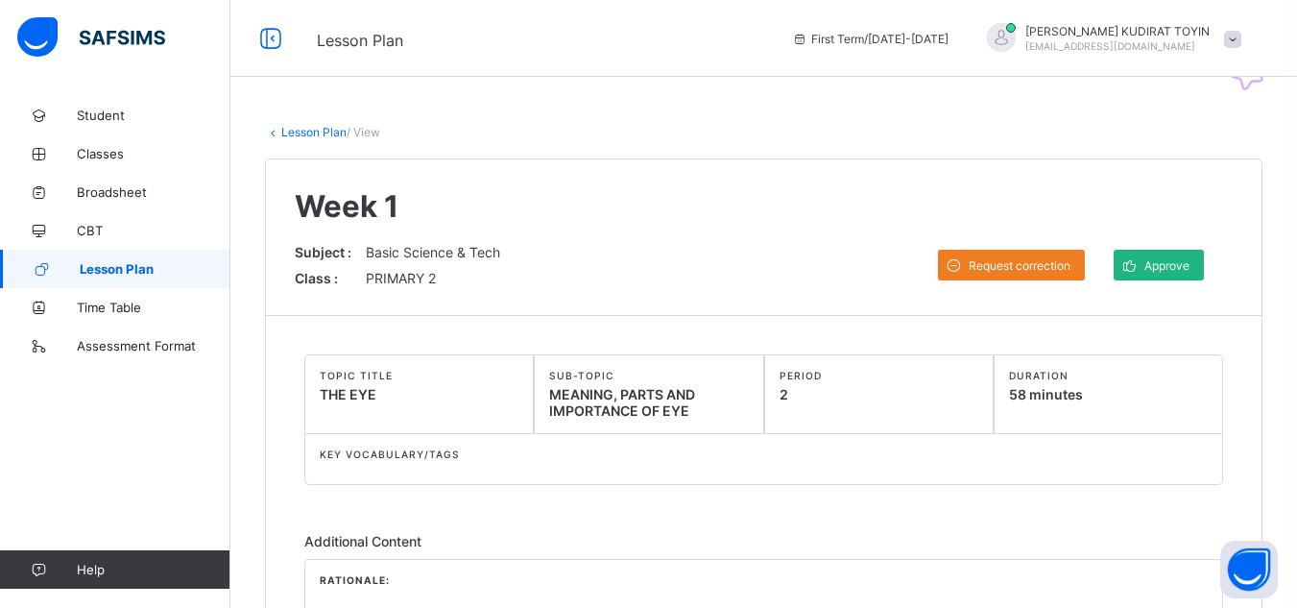
click at [1189, 265] on span "Approve" at bounding box center [1167, 265] width 45 height 14
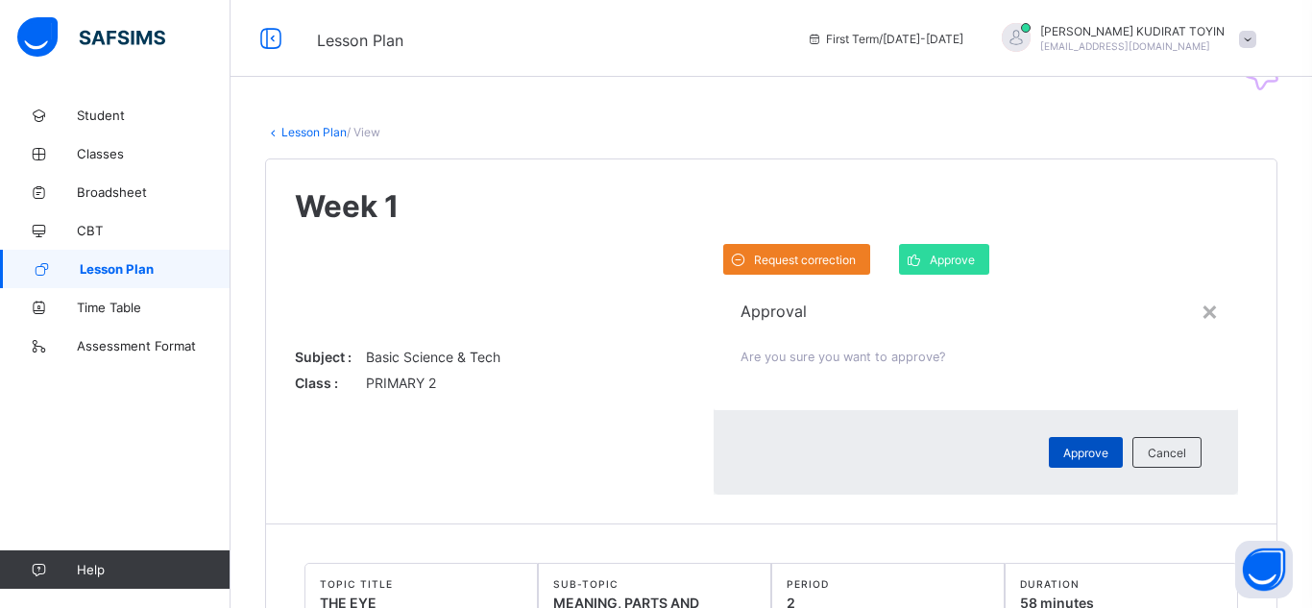
click at [1063, 446] on span "Approve" at bounding box center [1085, 453] width 45 height 14
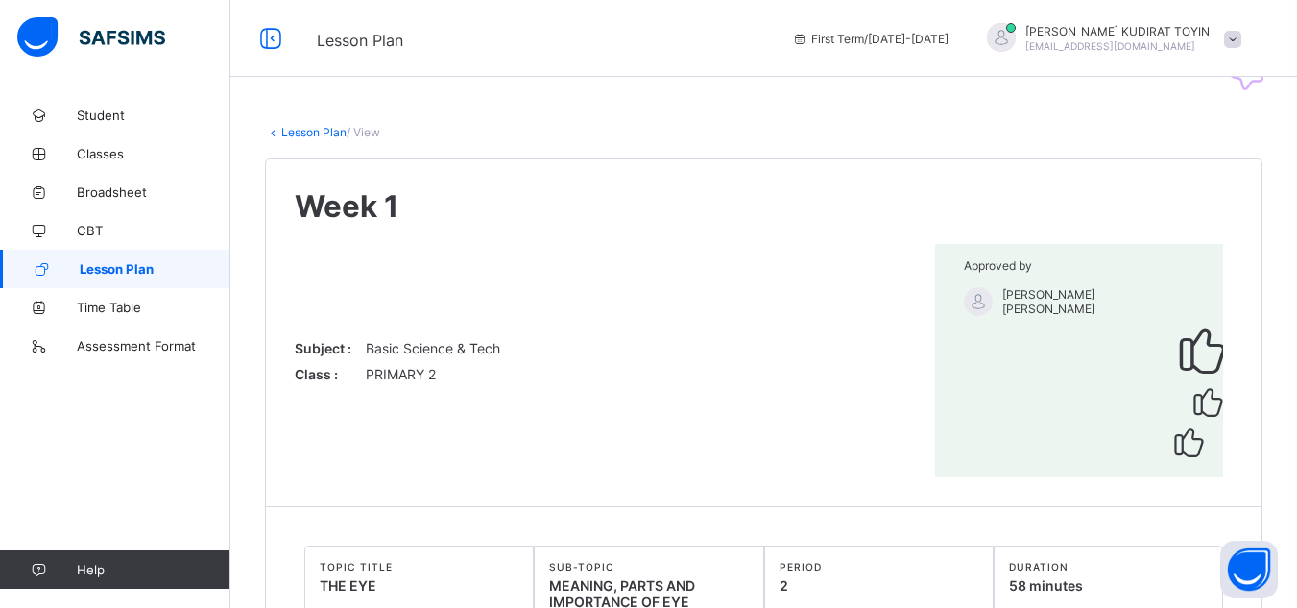
click at [304, 133] on link "Lesson Plan" at bounding box center [313, 132] width 65 height 14
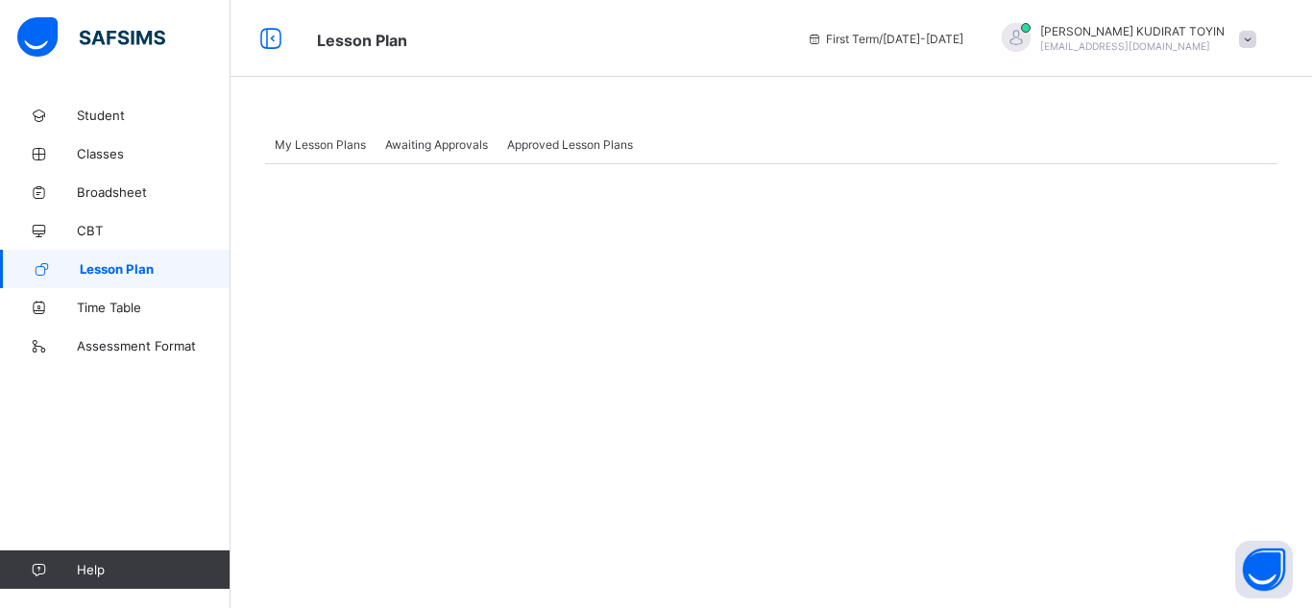
click at [428, 146] on span "Awaiting Approvals" at bounding box center [436, 144] width 103 height 14
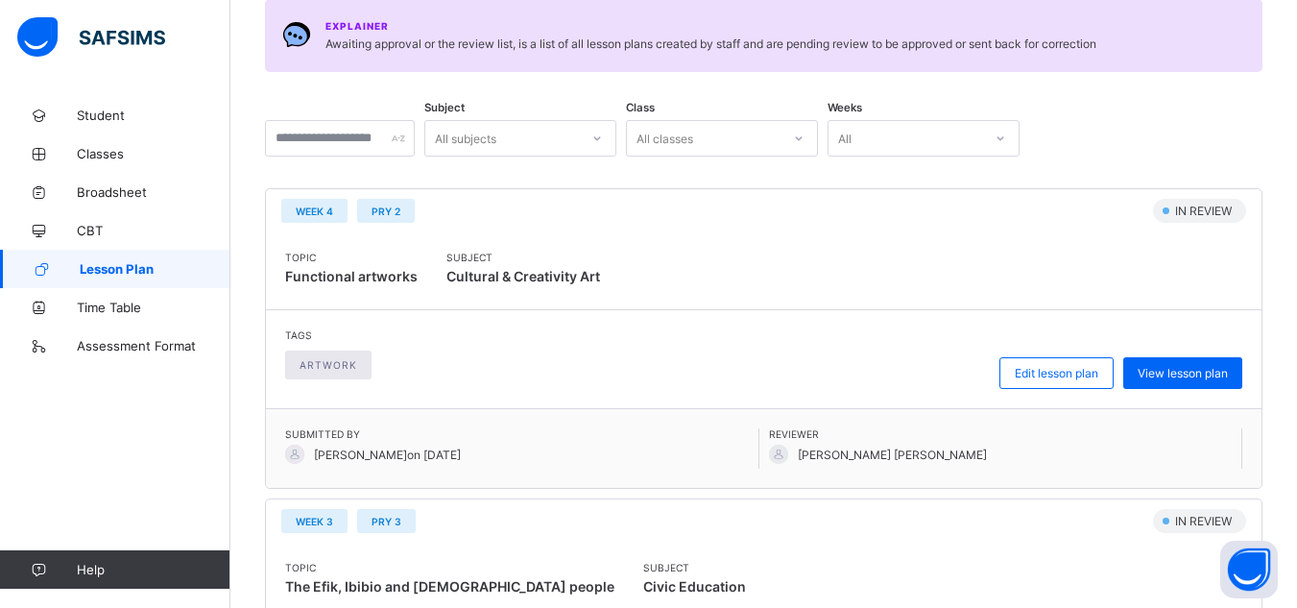
scroll to position [240, 0]
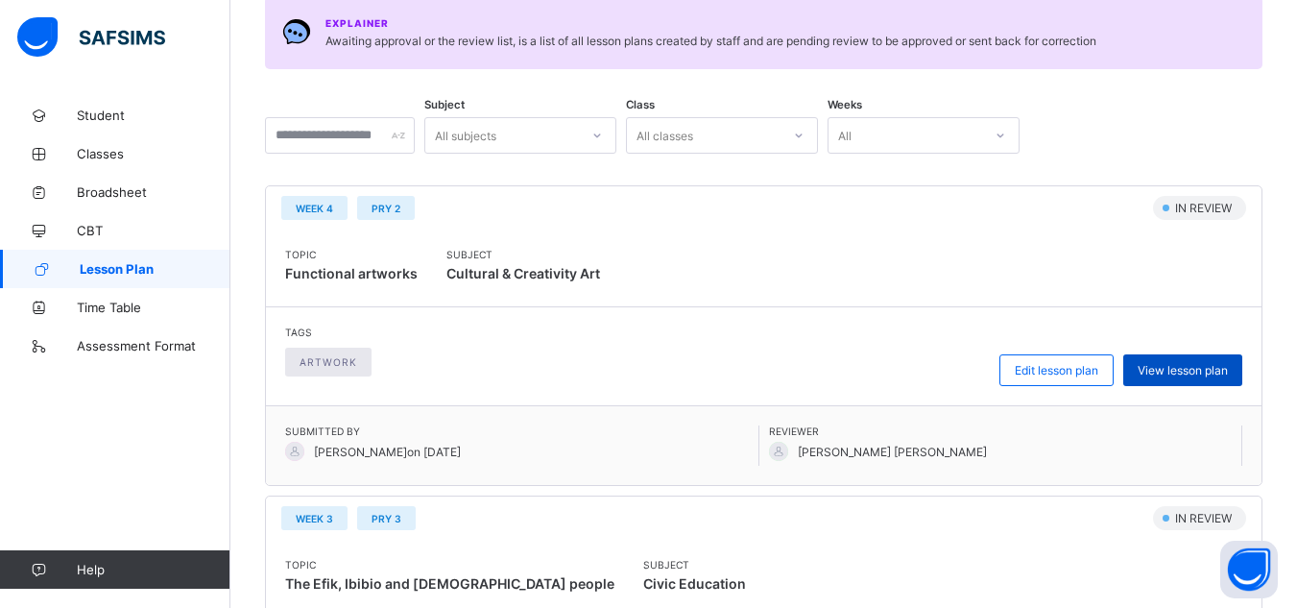
click at [1223, 372] on span "View lesson plan" at bounding box center [1183, 370] width 90 height 14
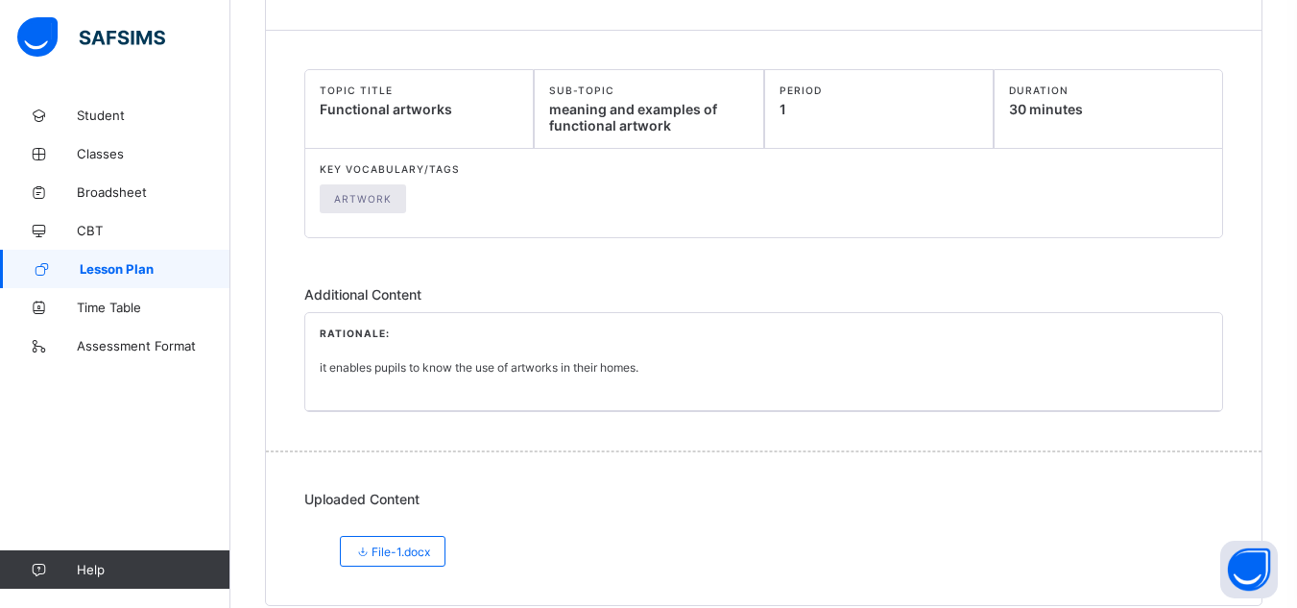
scroll to position [312, 0]
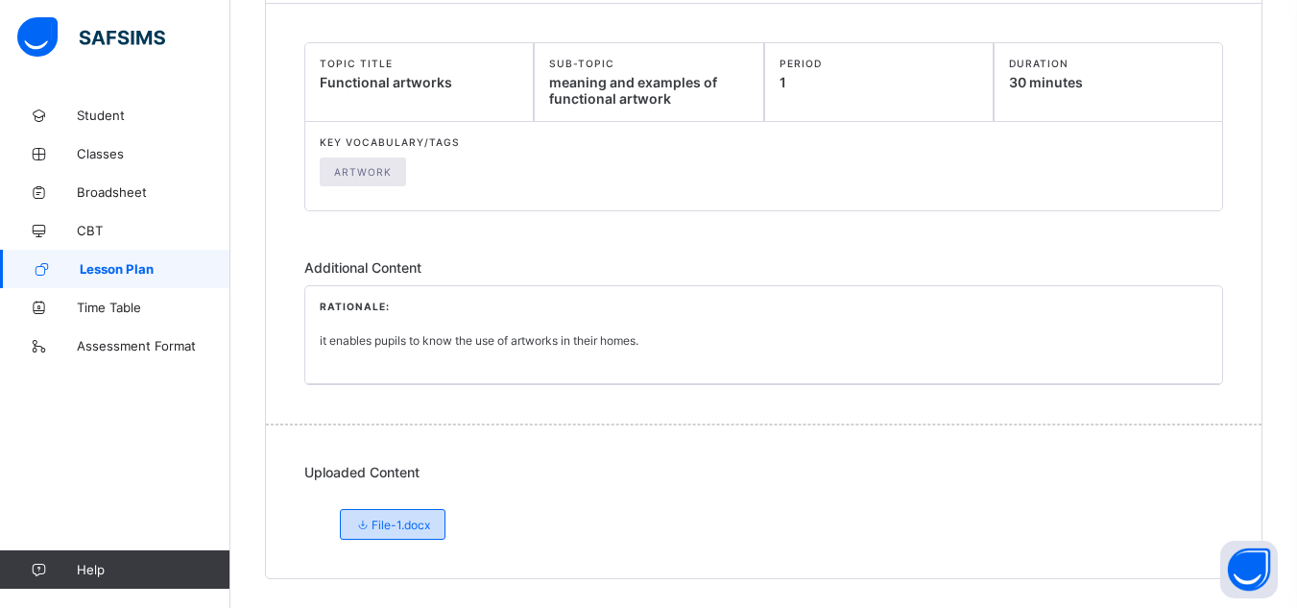
click at [411, 528] on span "File-1.docx" at bounding box center [392, 525] width 75 height 14
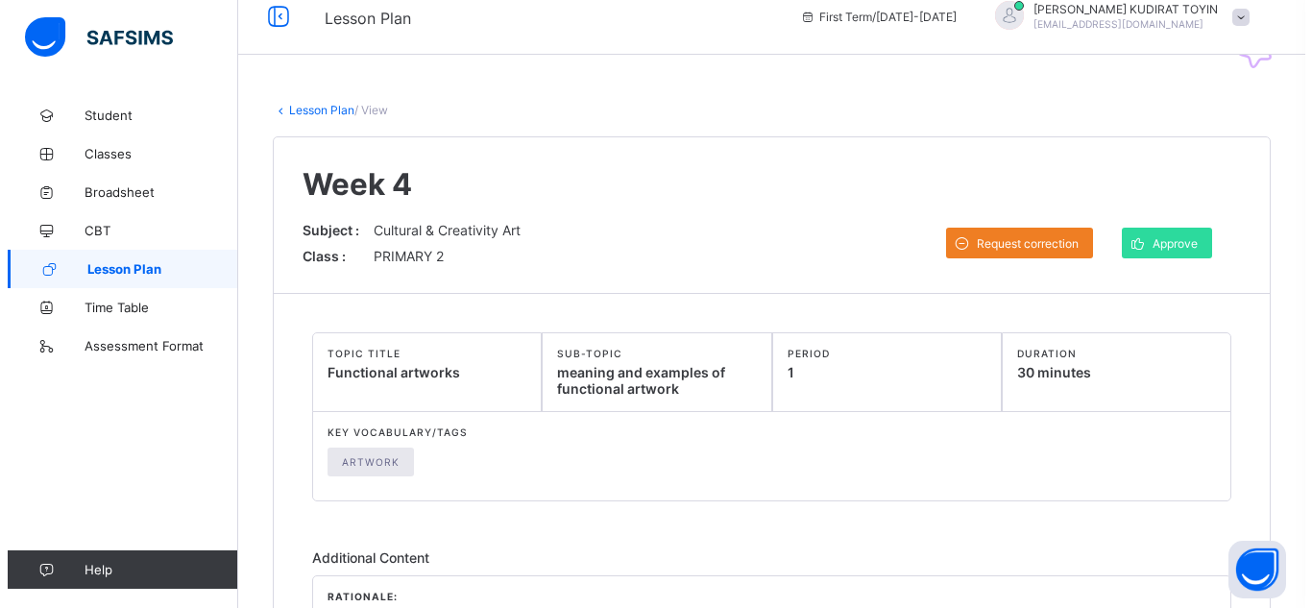
scroll to position [21, 0]
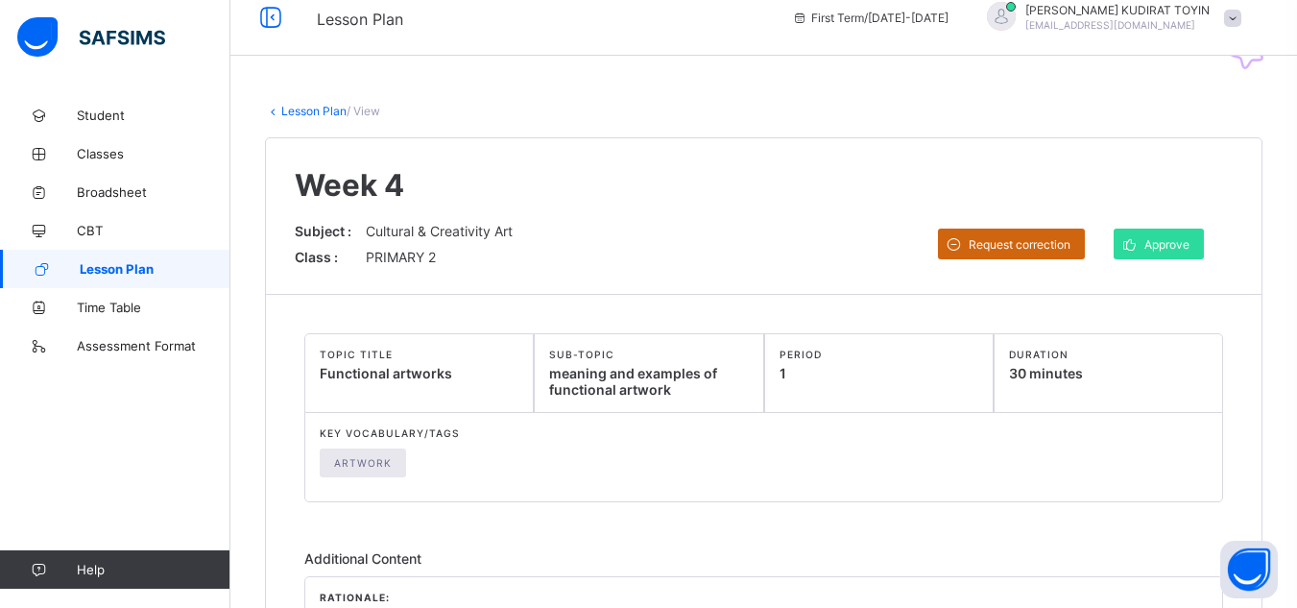
click at [1025, 246] on span "Request correction" at bounding box center [1020, 244] width 102 height 14
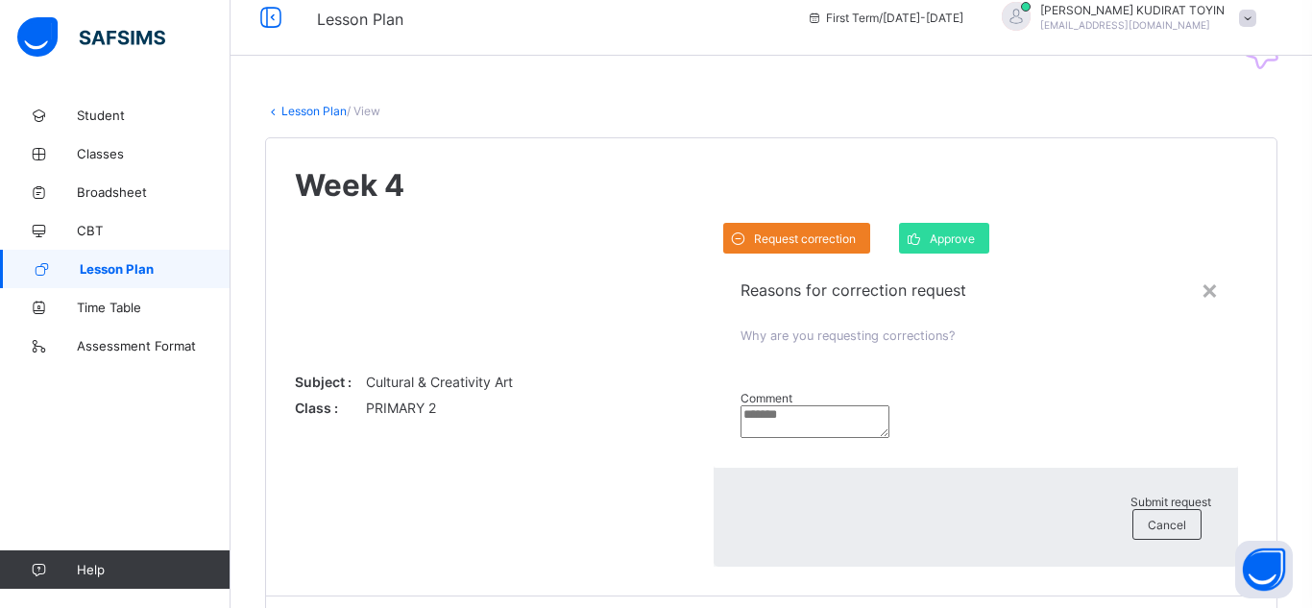
click at [740, 405] on textarea at bounding box center [814, 421] width 149 height 33
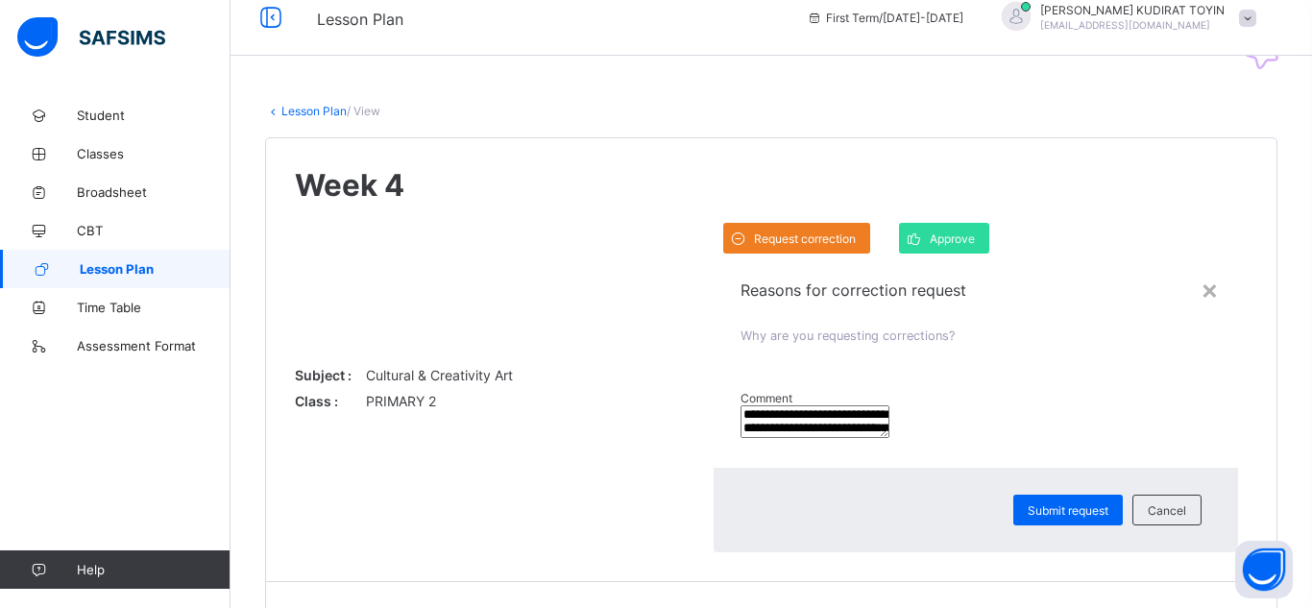
click at [772, 405] on textarea "**********" at bounding box center [814, 421] width 149 height 33
type textarea "**********"
click at [1027, 503] on span "Submit request" at bounding box center [1067, 510] width 81 height 14
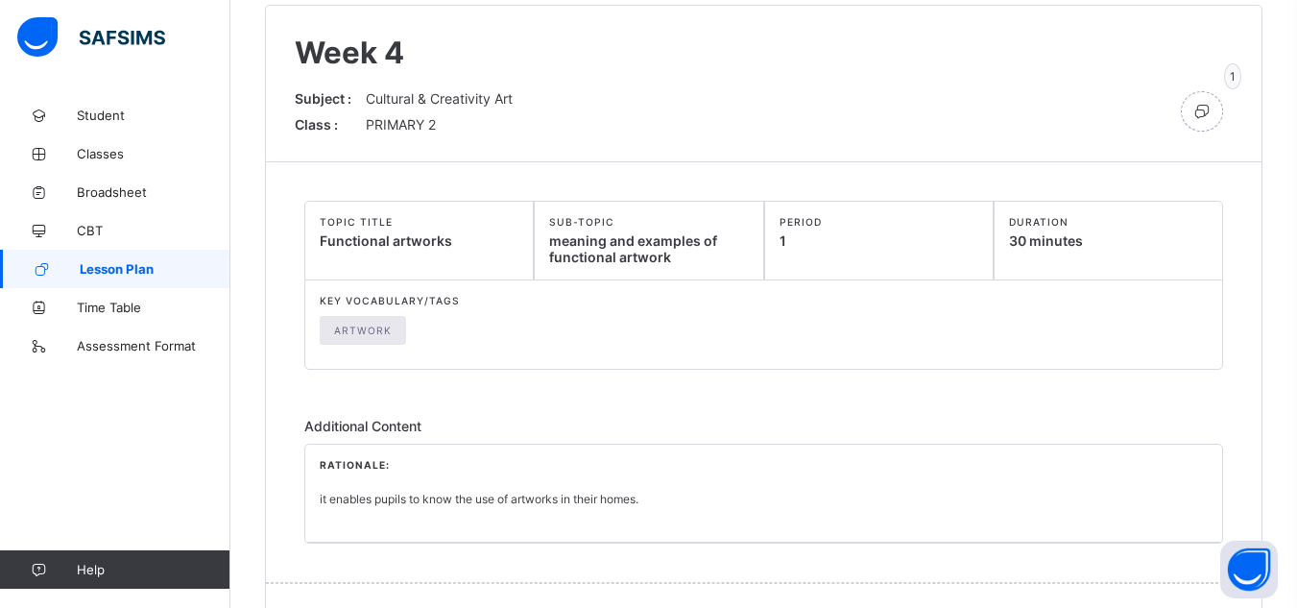
scroll to position [0, 0]
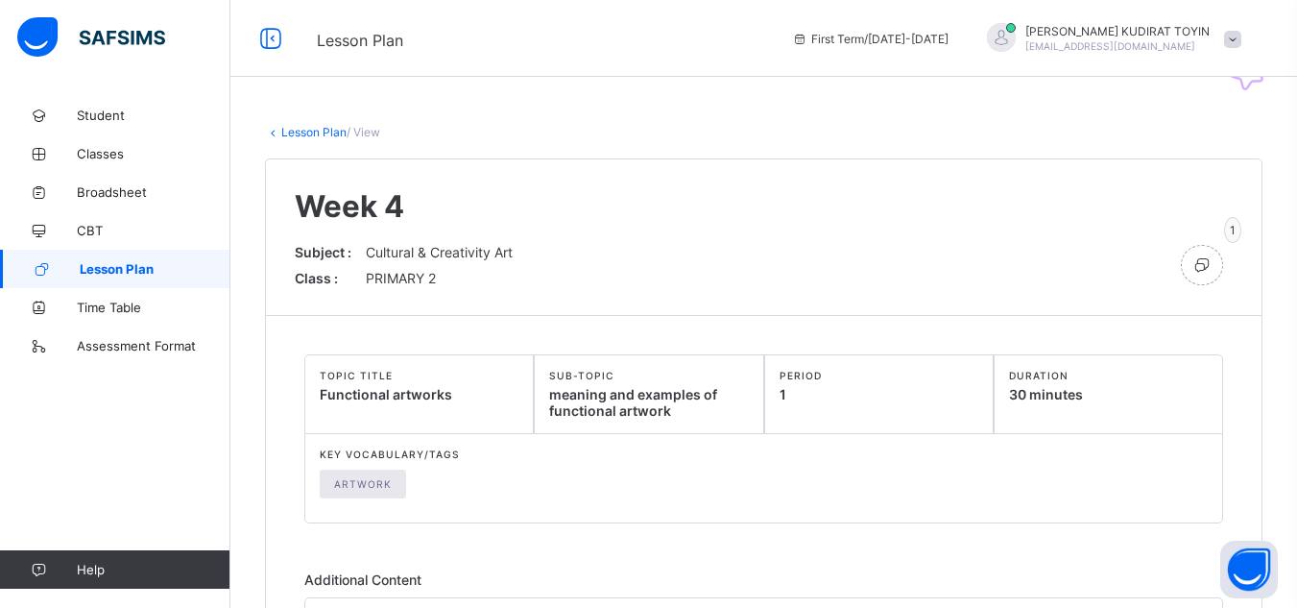
drag, startPoint x: 754, startPoint y: 410, endPoint x: 760, endPoint y: 217, distance: 193.1
click at [760, 217] on span "Week 4" at bounding box center [764, 206] width 938 height 36
click at [1213, 264] on icon at bounding box center [1202, 264] width 21 height 19
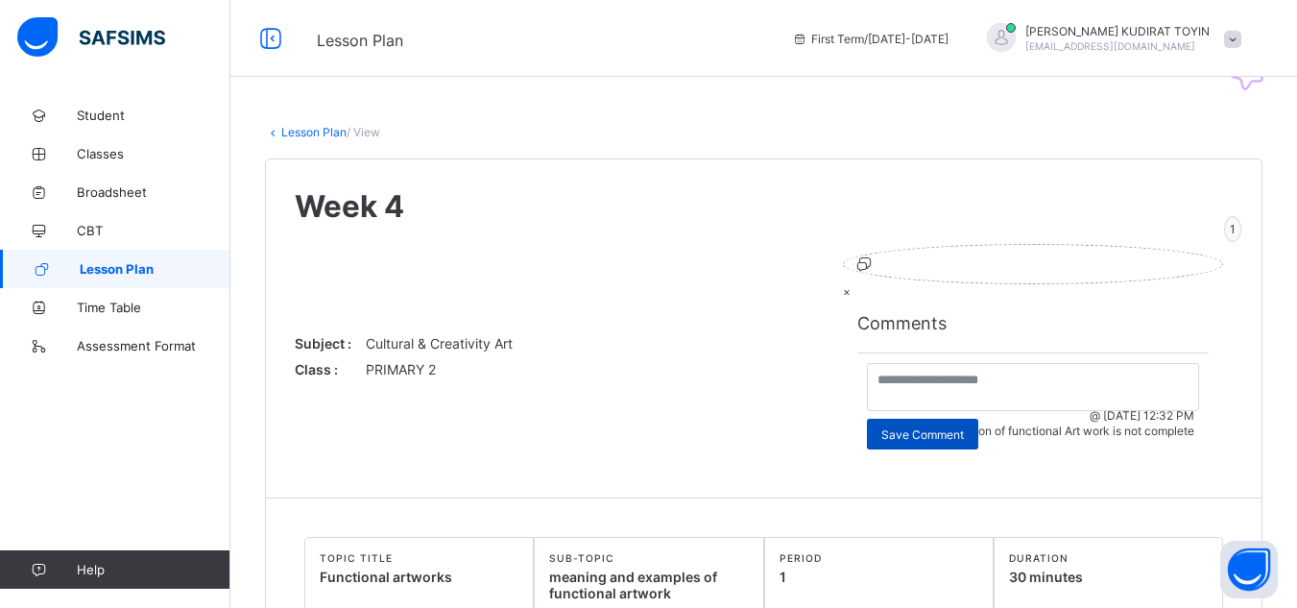
click at [886, 442] on span "Save Comment" at bounding box center [923, 434] width 83 height 14
click at [843, 284] on span "×" at bounding box center [847, 291] width 8 height 14
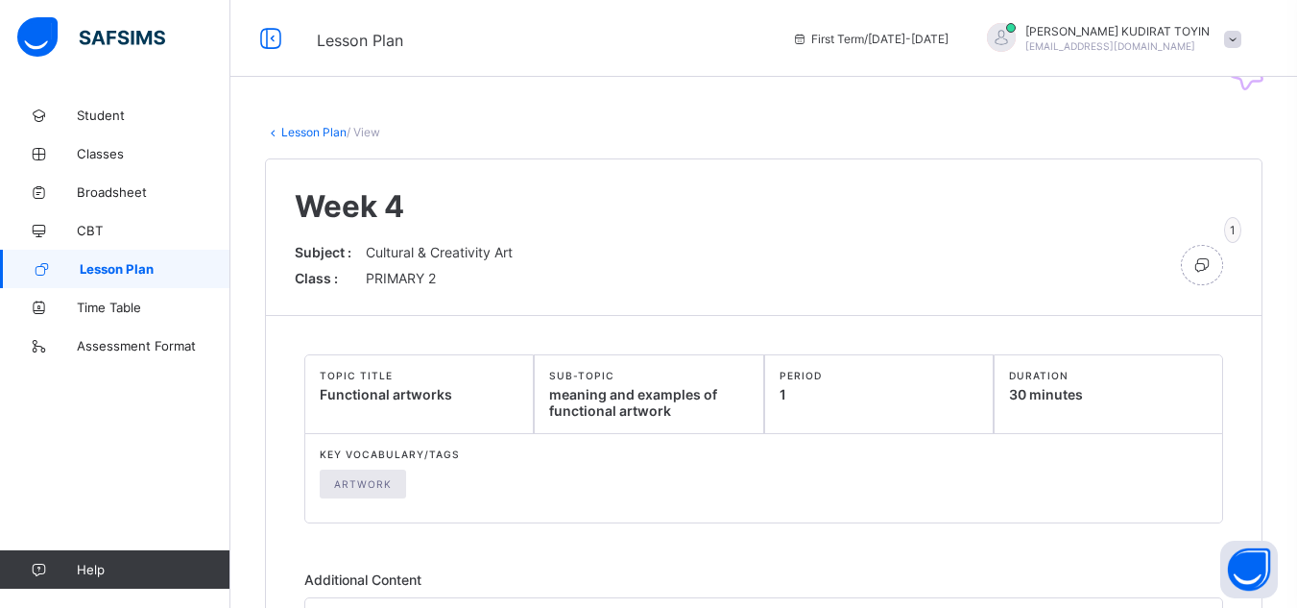
click at [311, 132] on link "Lesson Plan" at bounding box center [313, 132] width 65 height 14
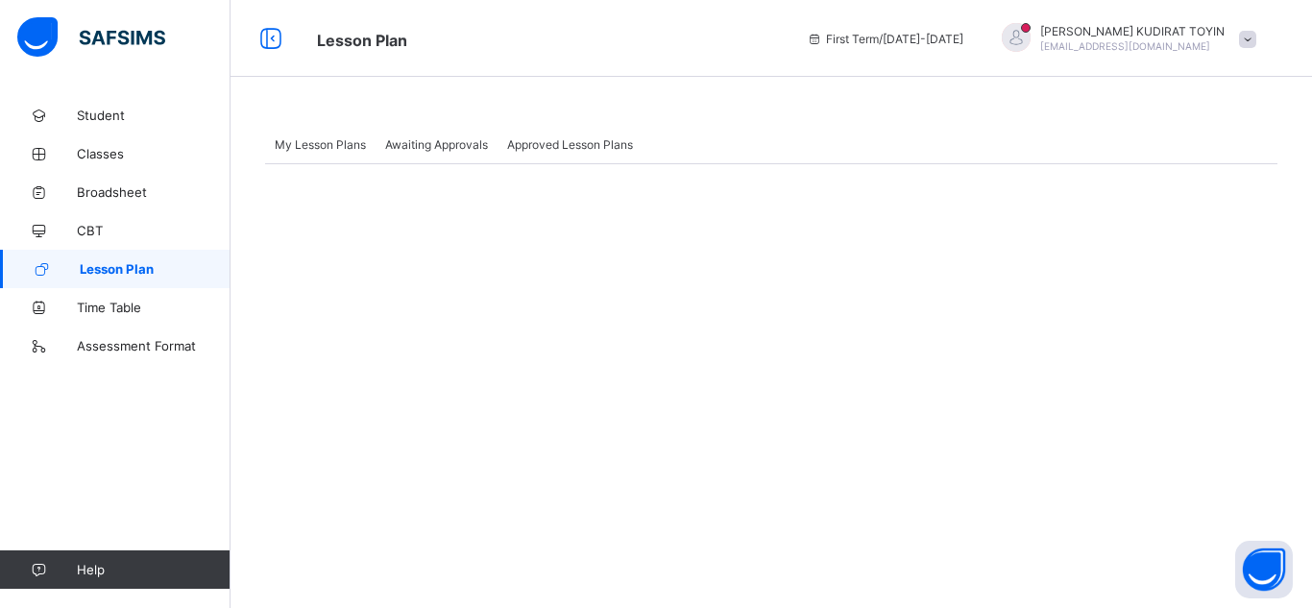
click at [440, 147] on span "Awaiting Approvals" at bounding box center [436, 144] width 103 height 14
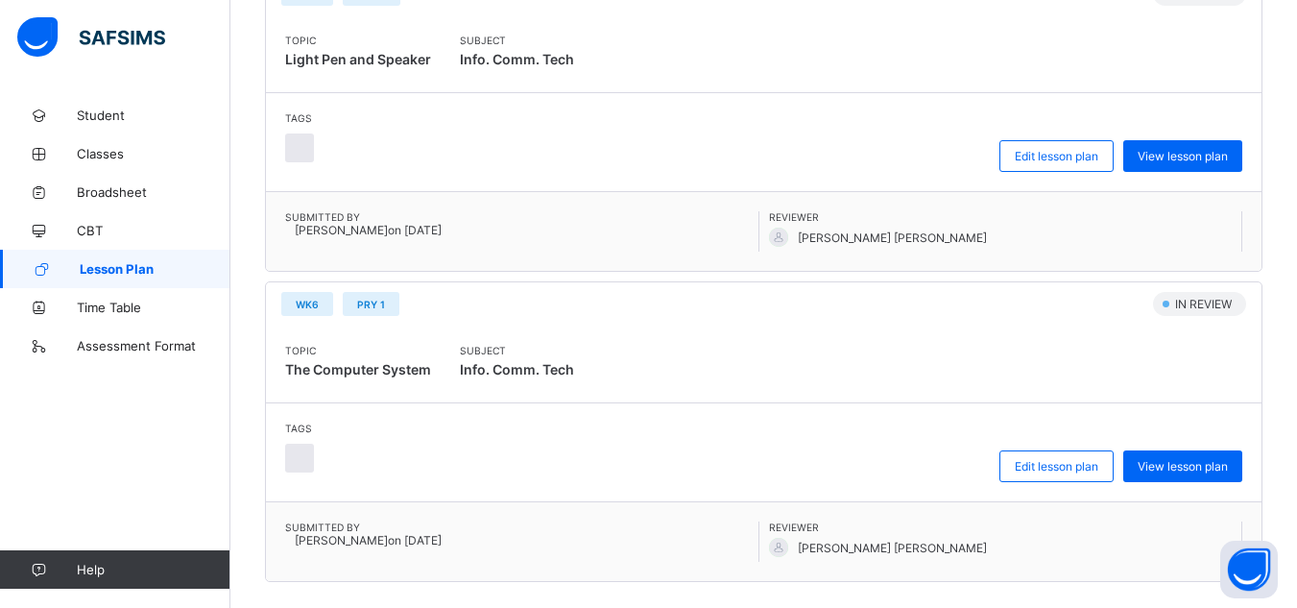
scroll to position [2652, 0]
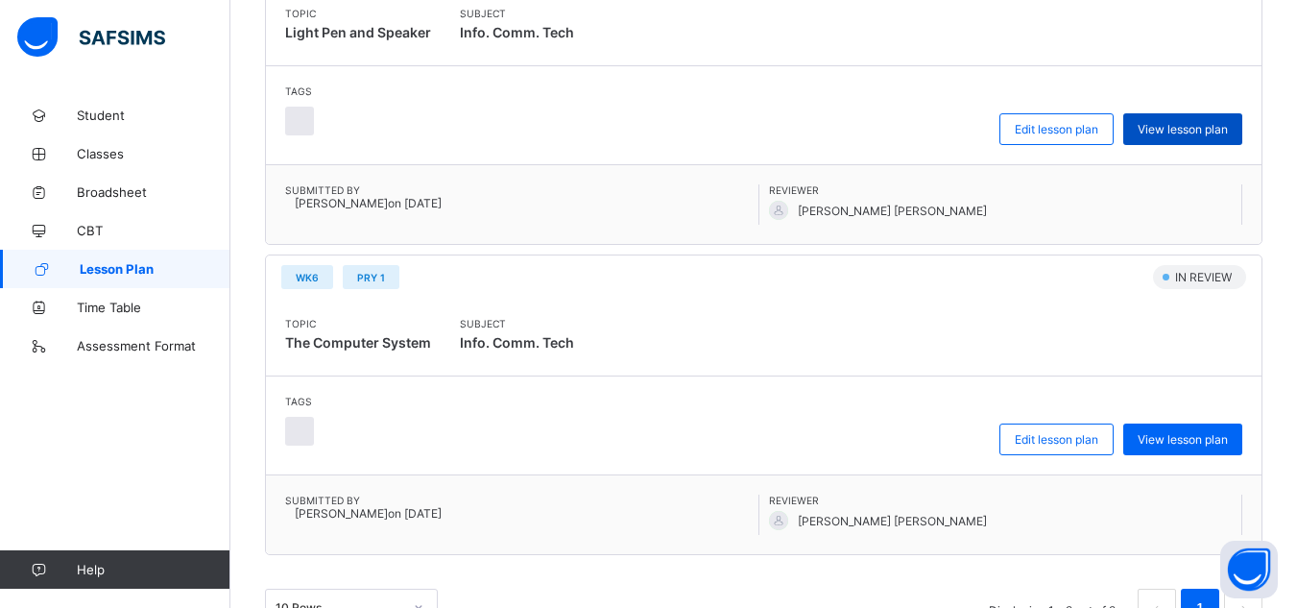
click at [1172, 136] on div "View lesson plan" at bounding box center [1182, 129] width 119 height 32
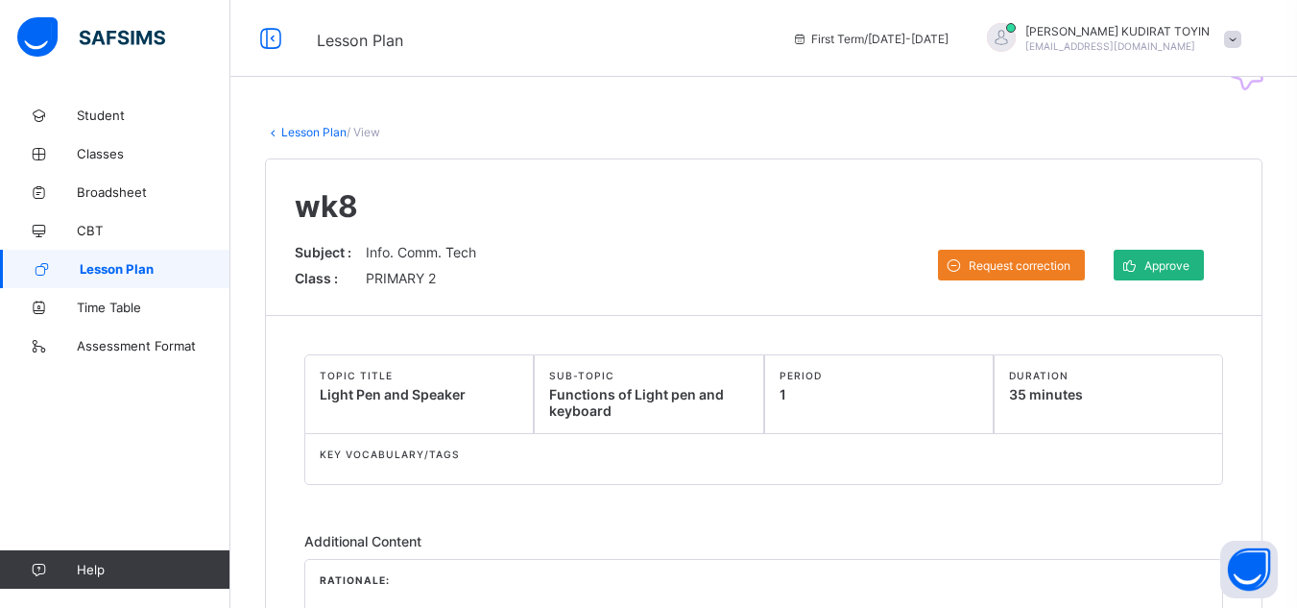
click at [1190, 269] on span "Approve" at bounding box center [1167, 265] width 45 height 14
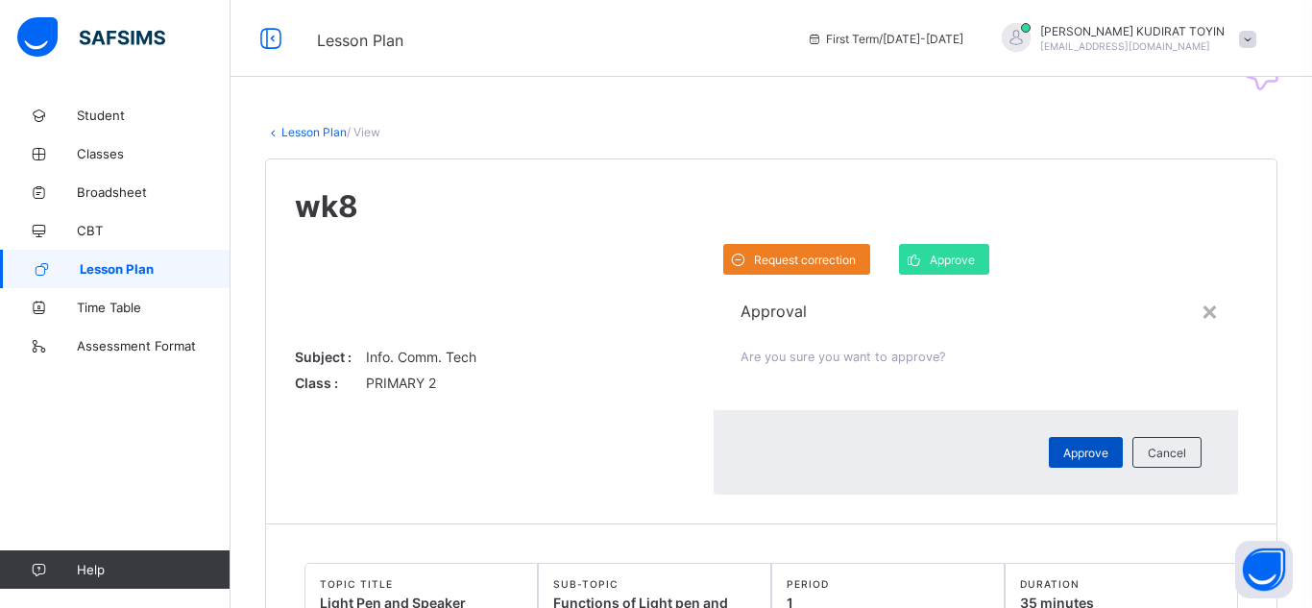
click at [1063, 446] on span "Approve" at bounding box center [1085, 453] width 45 height 14
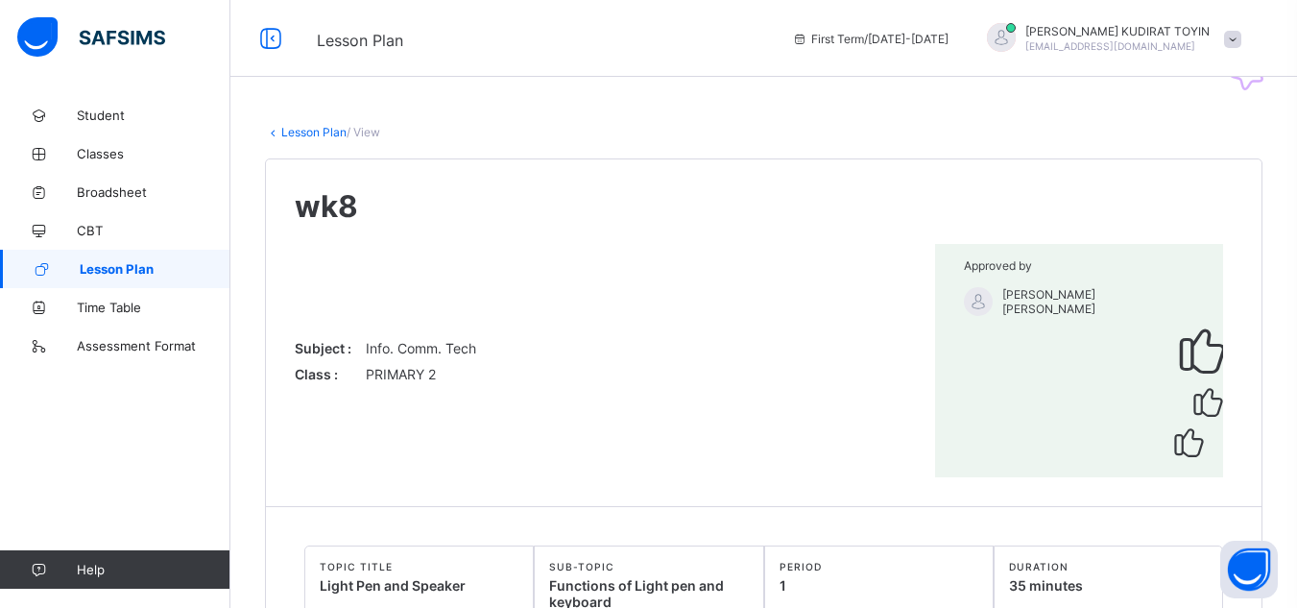
click at [327, 130] on link "Lesson Plan" at bounding box center [313, 132] width 65 height 14
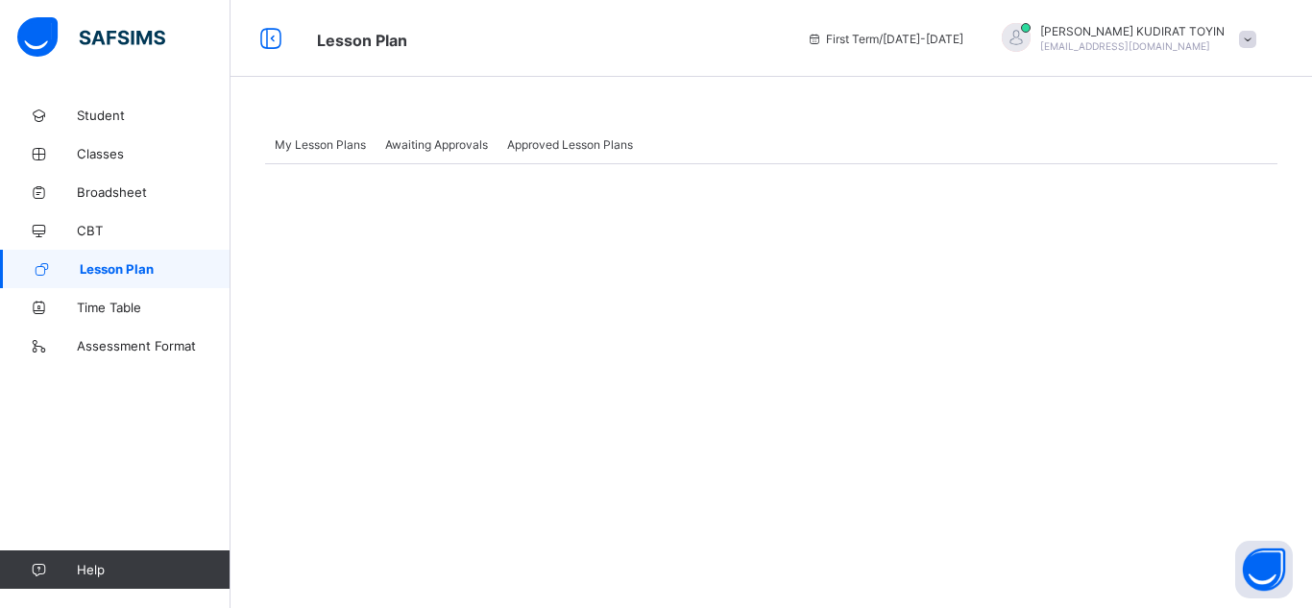
click at [447, 151] on span "Awaiting Approvals" at bounding box center [436, 144] width 103 height 14
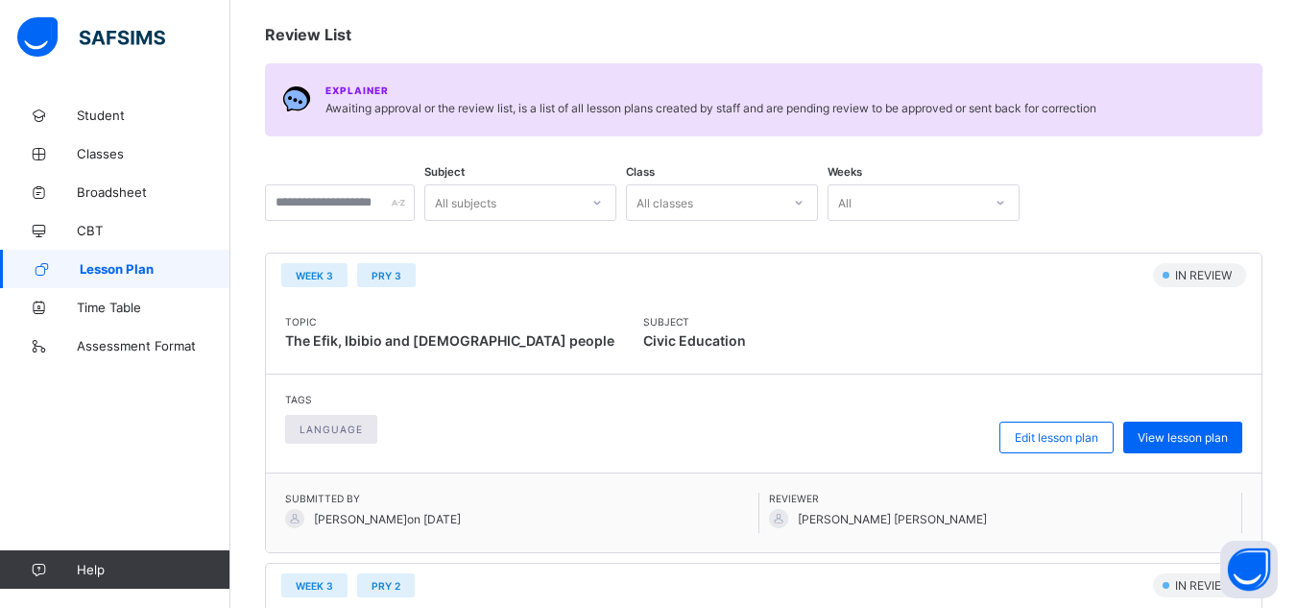
scroll to position [199, 0]
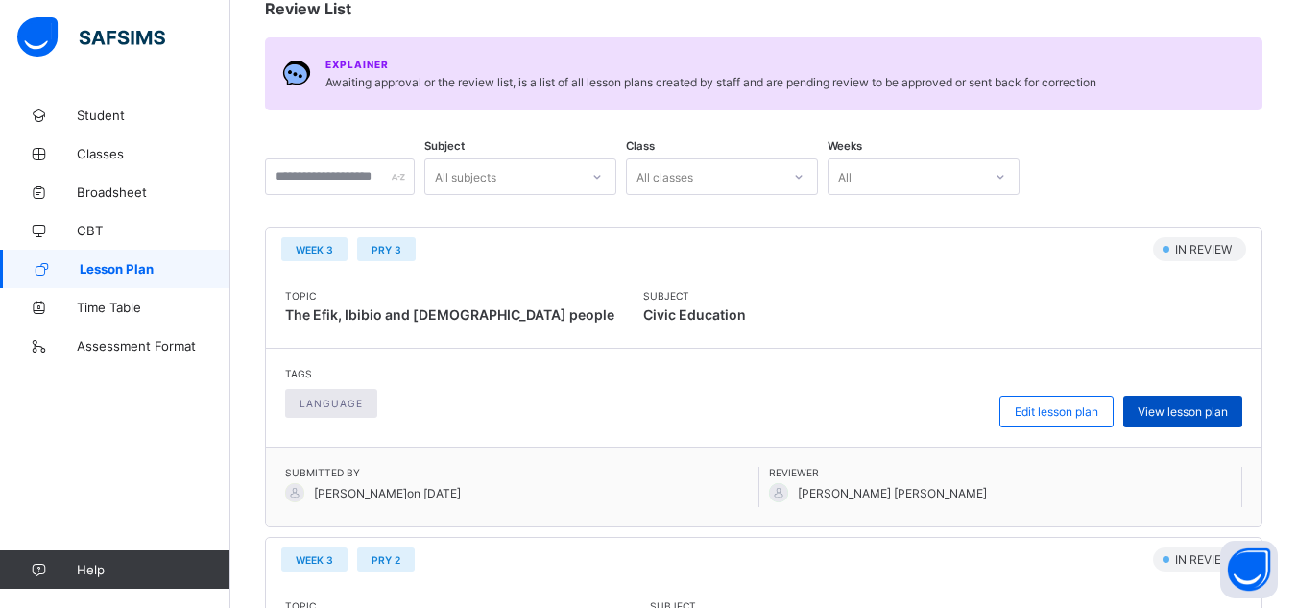
click at [1186, 403] on div "View lesson plan" at bounding box center [1182, 412] width 119 height 32
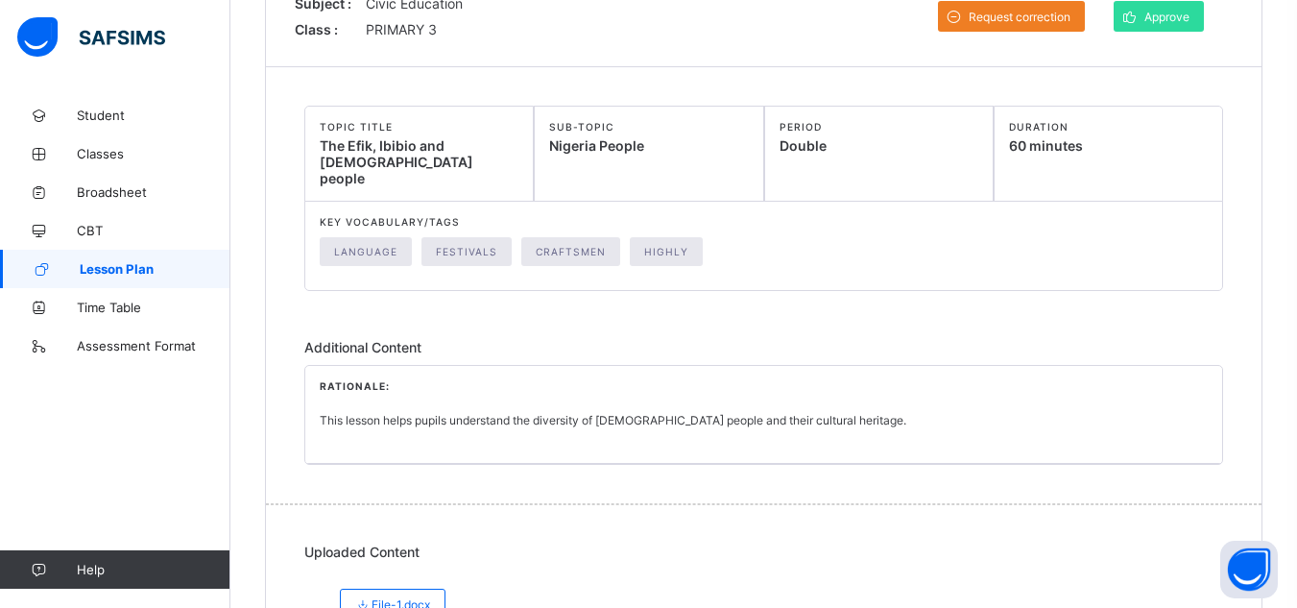
scroll to position [312, 0]
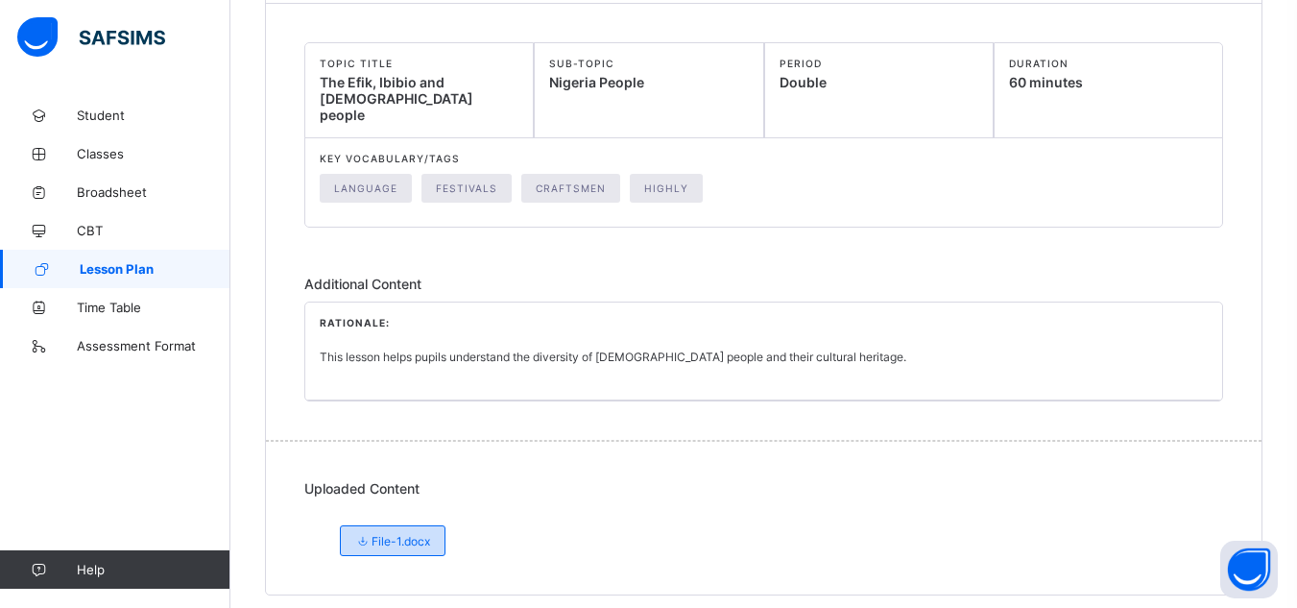
click at [395, 534] on span "File-1.docx" at bounding box center [392, 541] width 75 height 14
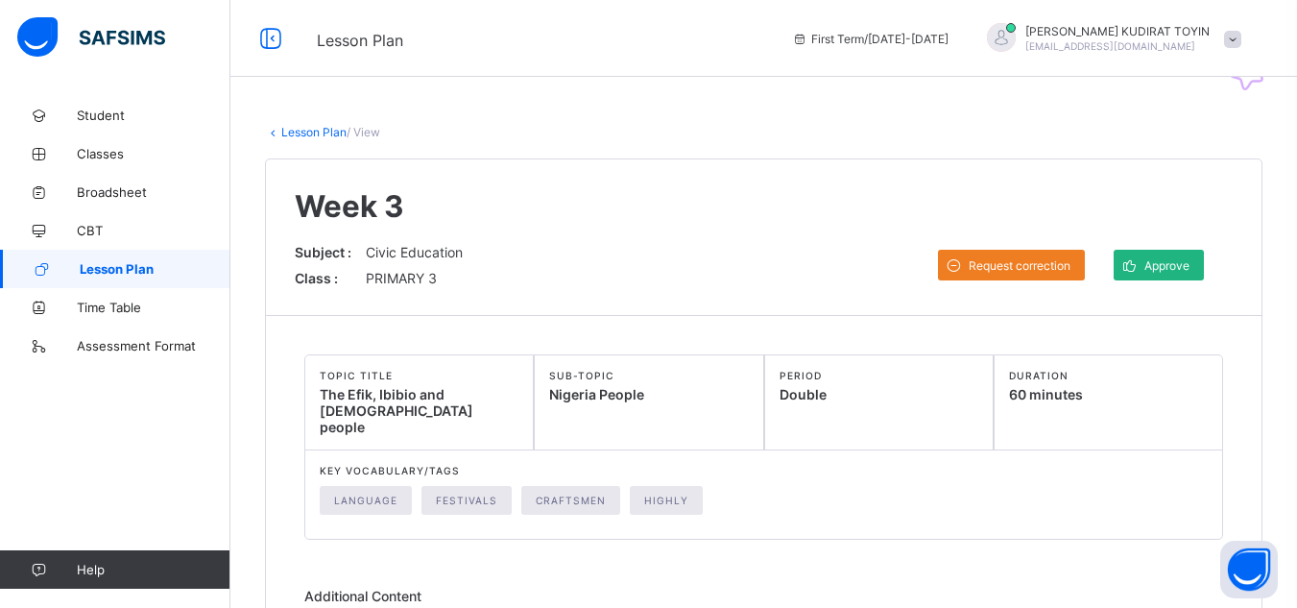
click at [1181, 266] on span "Approve" at bounding box center [1167, 265] width 45 height 14
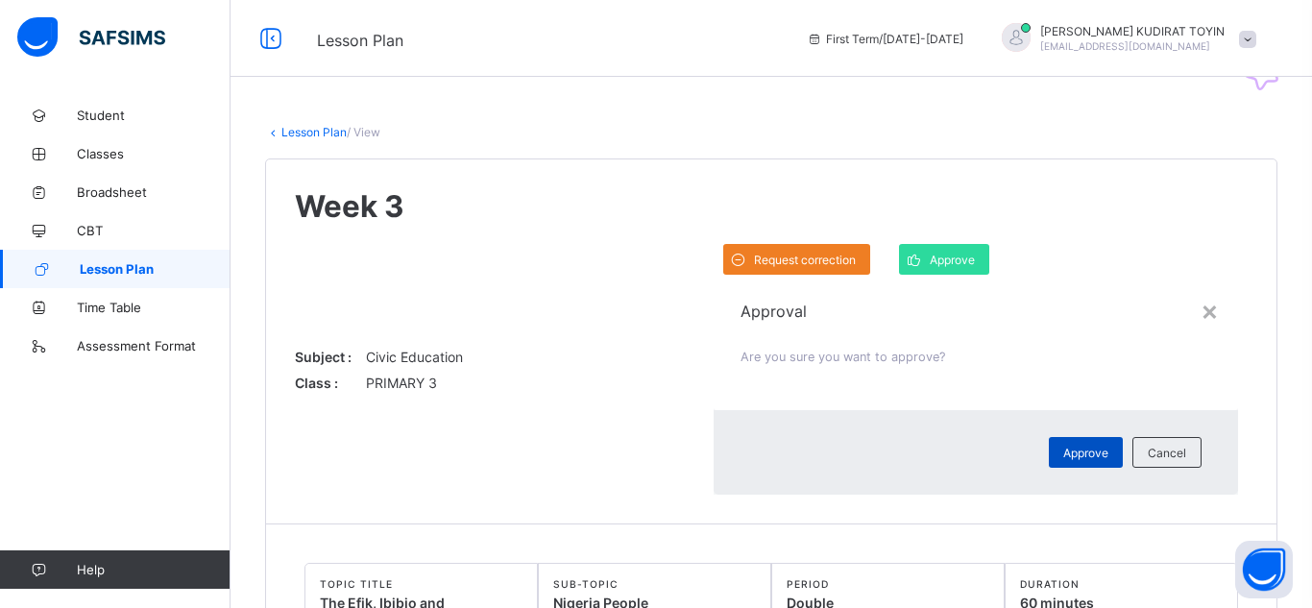
click at [1063, 446] on span "Approve" at bounding box center [1085, 453] width 45 height 14
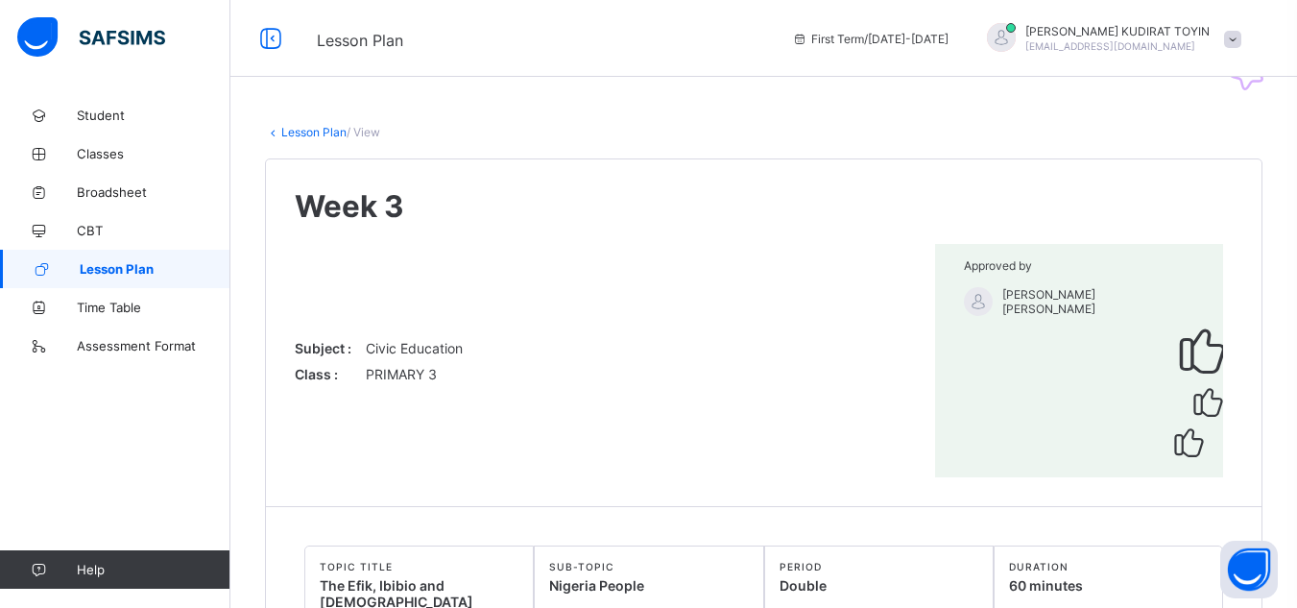
click at [311, 136] on link "Lesson Plan" at bounding box center [313, 132] width 65 height 14
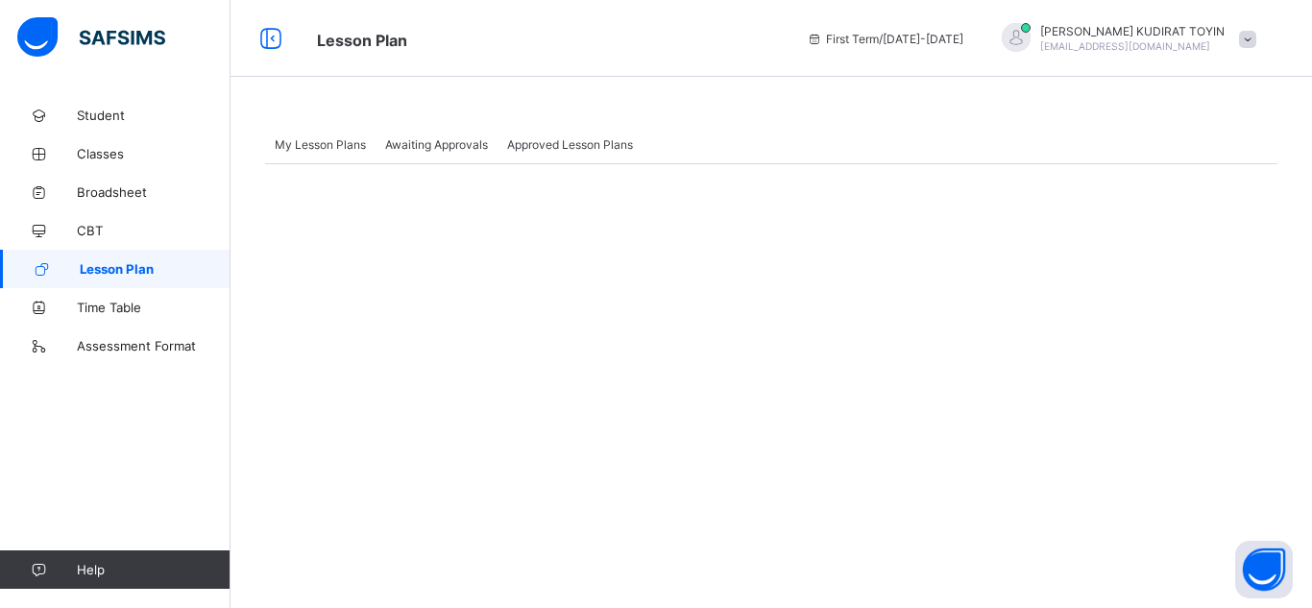
click at [465, 143] on span "Awaiting Approvals" at bounding box center [436, 144] width 103 height 14
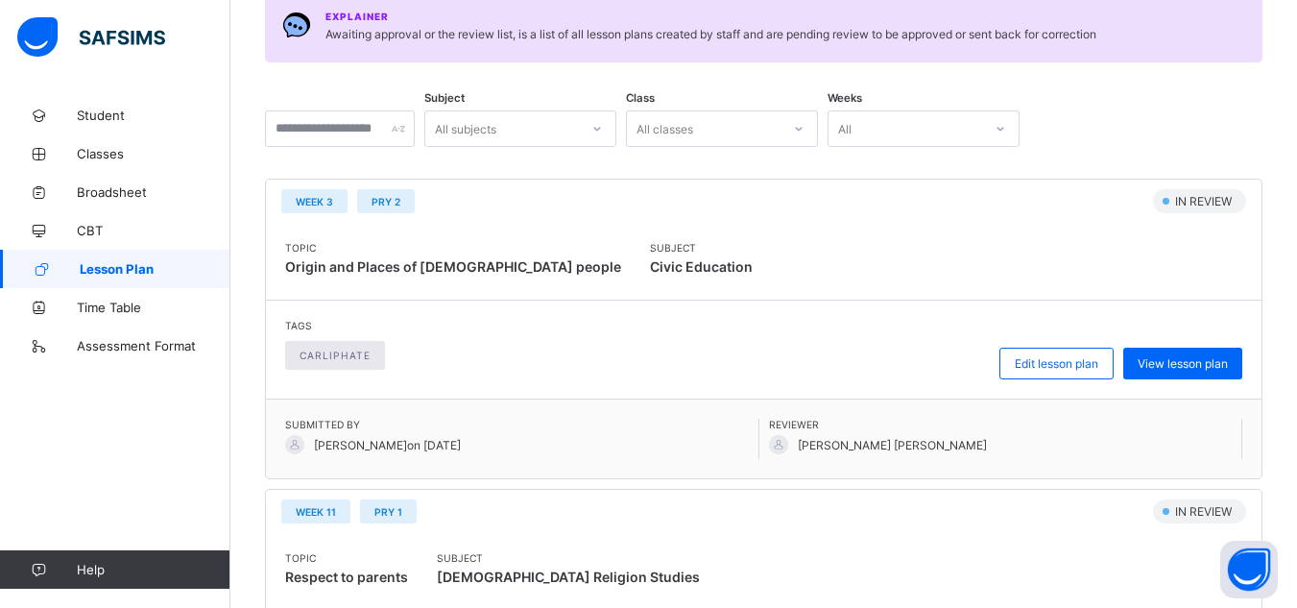
scroll to position [292, 0]
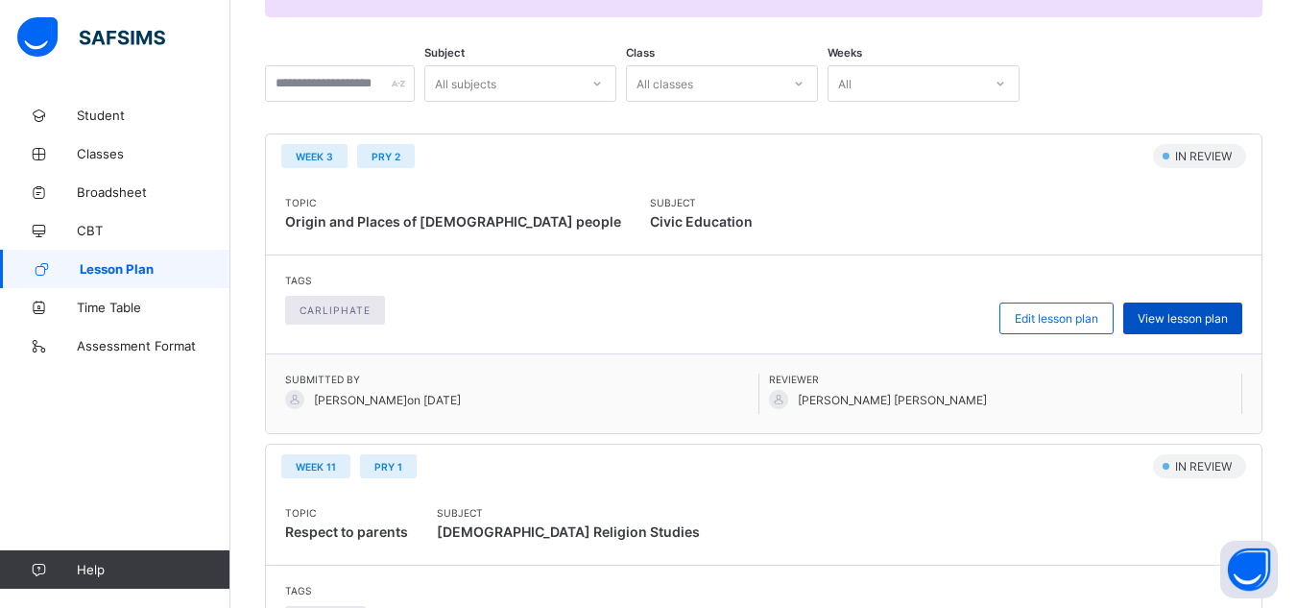
click at [1187, 318] on span "View lesson plan" at bounding box center [1183, 318] width 90 height 14
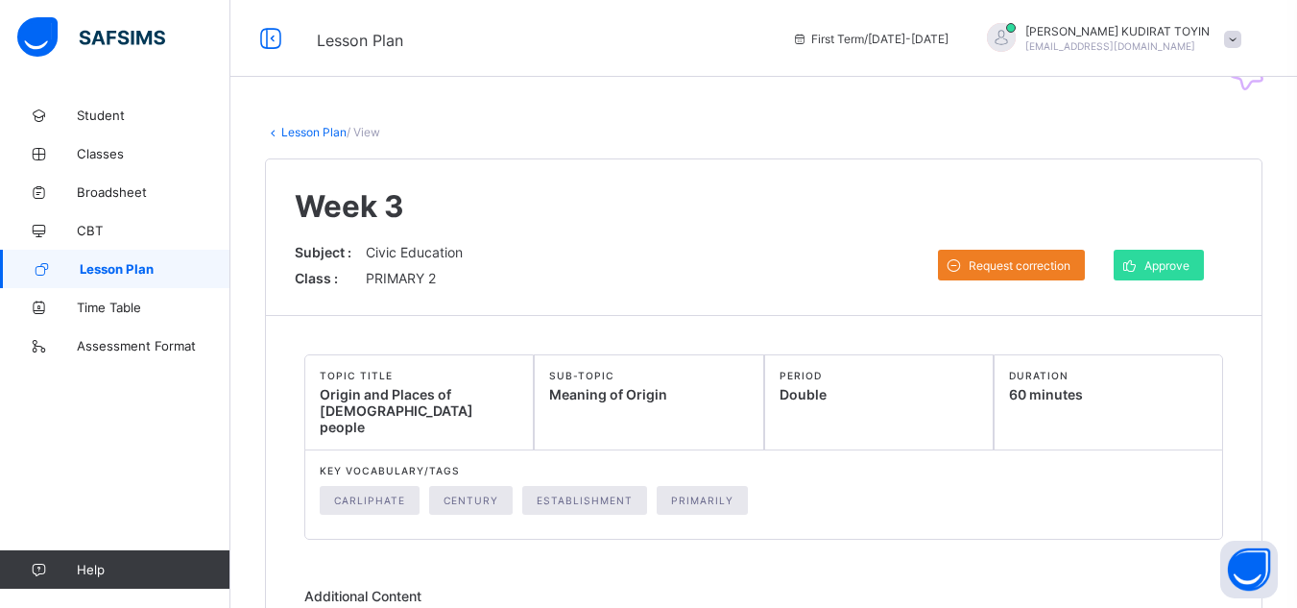
scroll to position [312, 0]
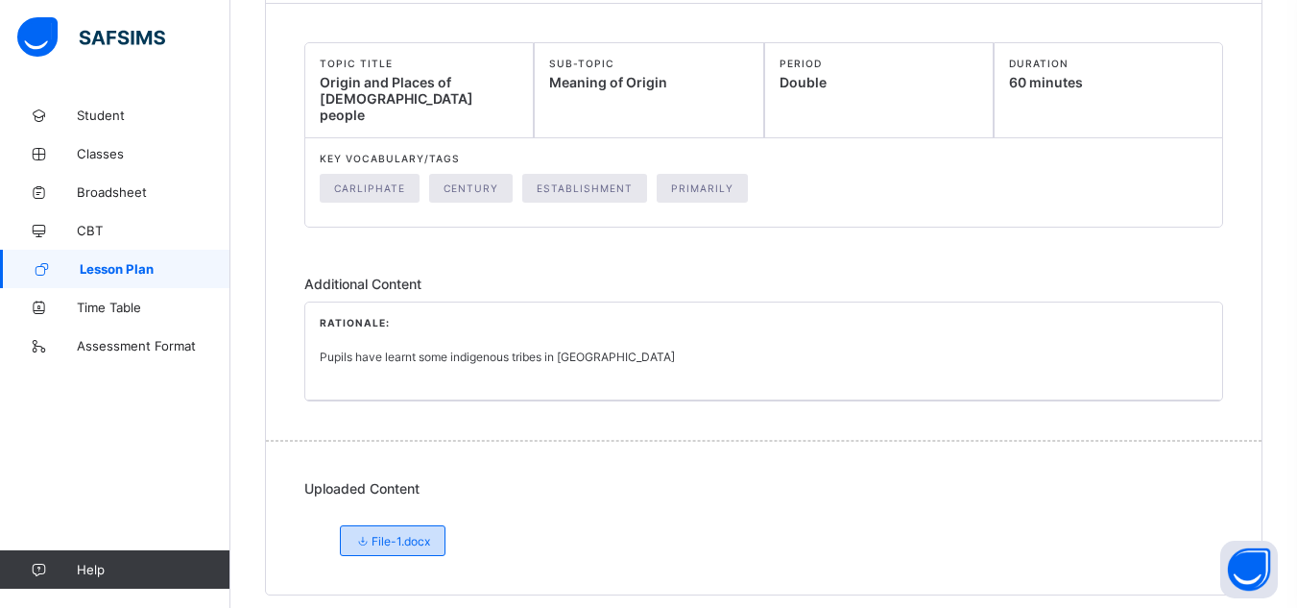
click at [428, 534] on span "File-1.docx" at bounding box center [392, 541] width 75 height 14
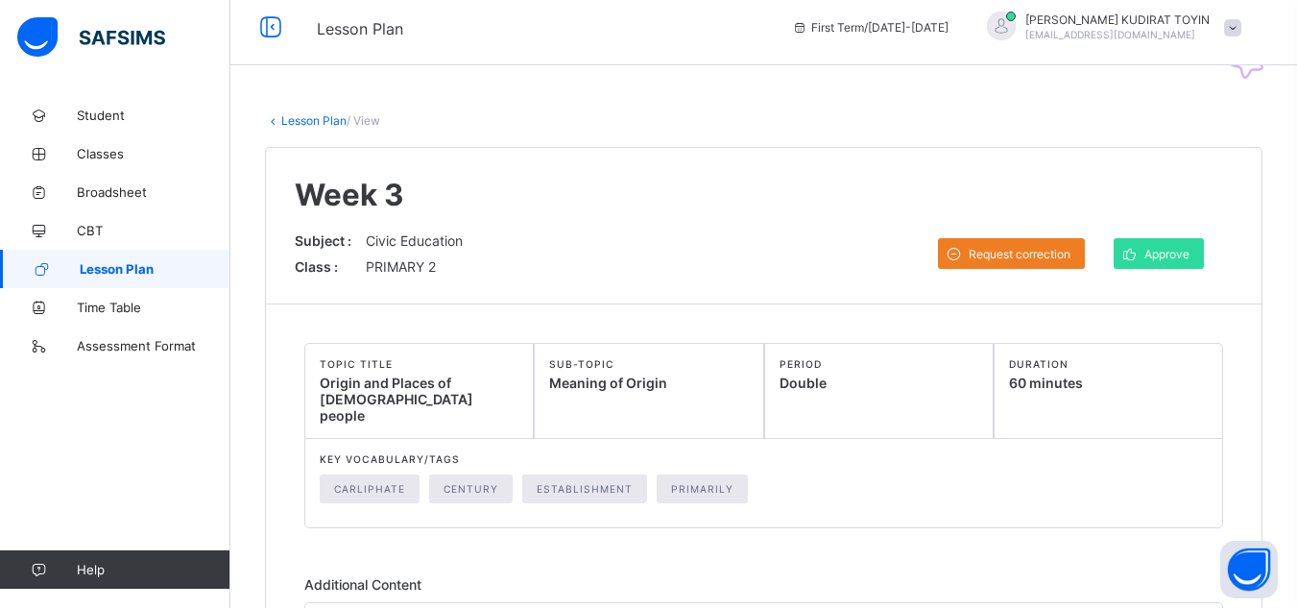
scroll to position [0, 0]
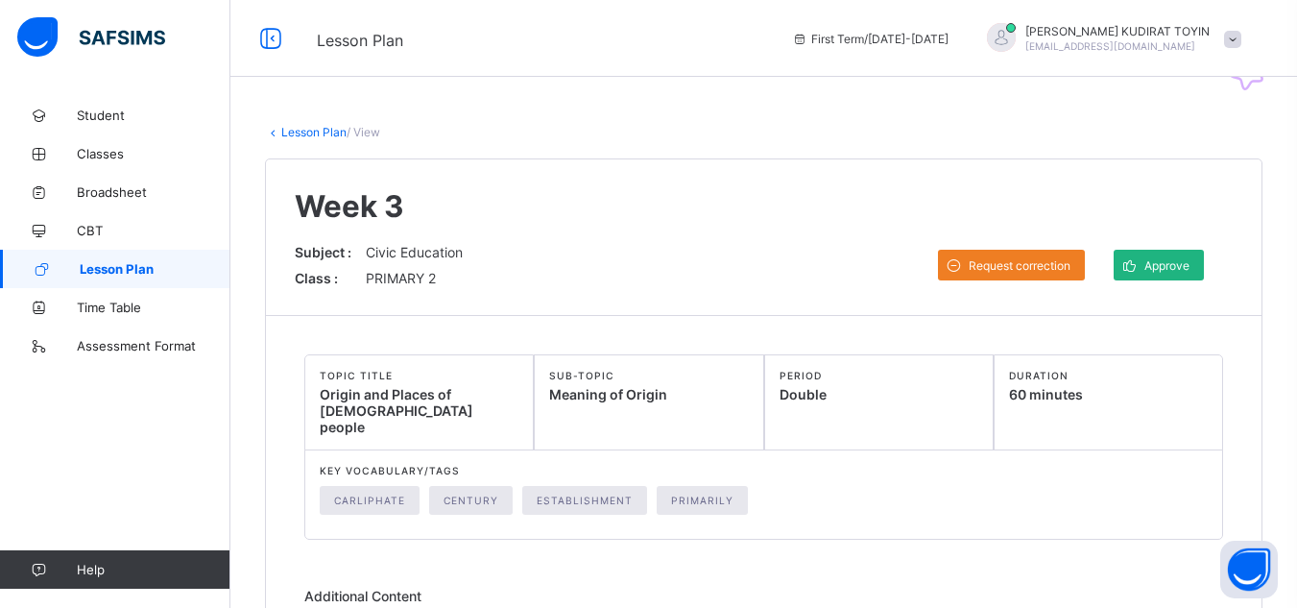
click at [1160, 265] on span "Approve" at bounding box center [1167, 265] width 45 height 14
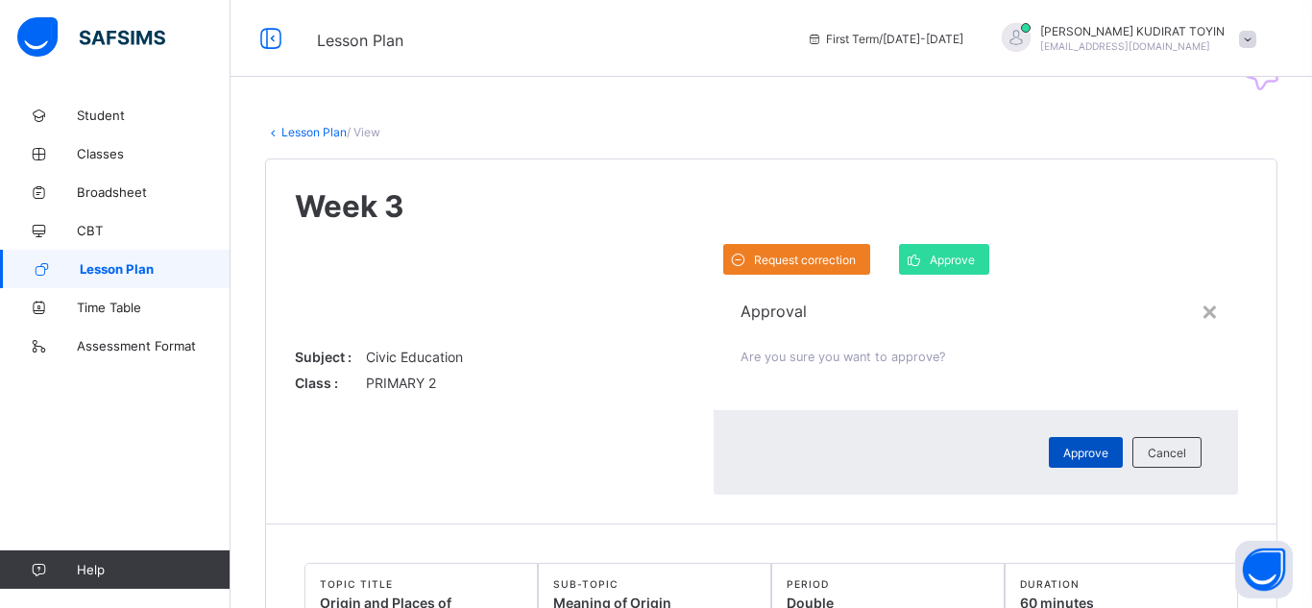
click at [1063, 446] on span "Approve" at bounding box center [1085, 453] width 45 height 14
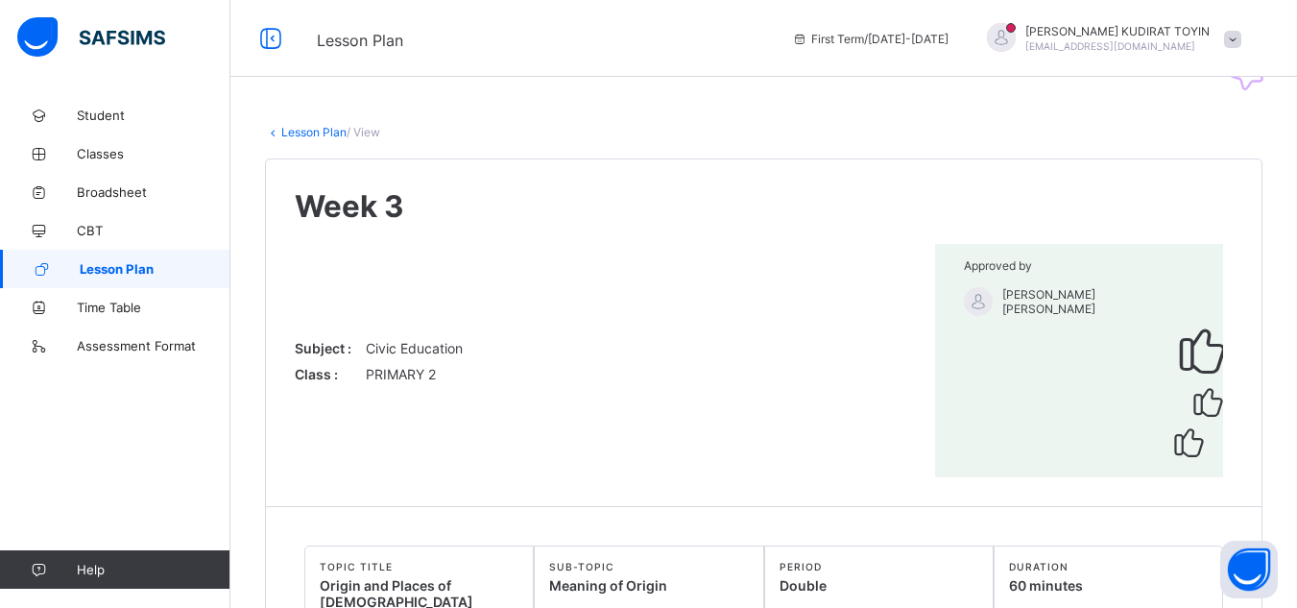
click at [317, 129] on link "Lesson Plan" at bounding box center [313, 132] width 65 height 14
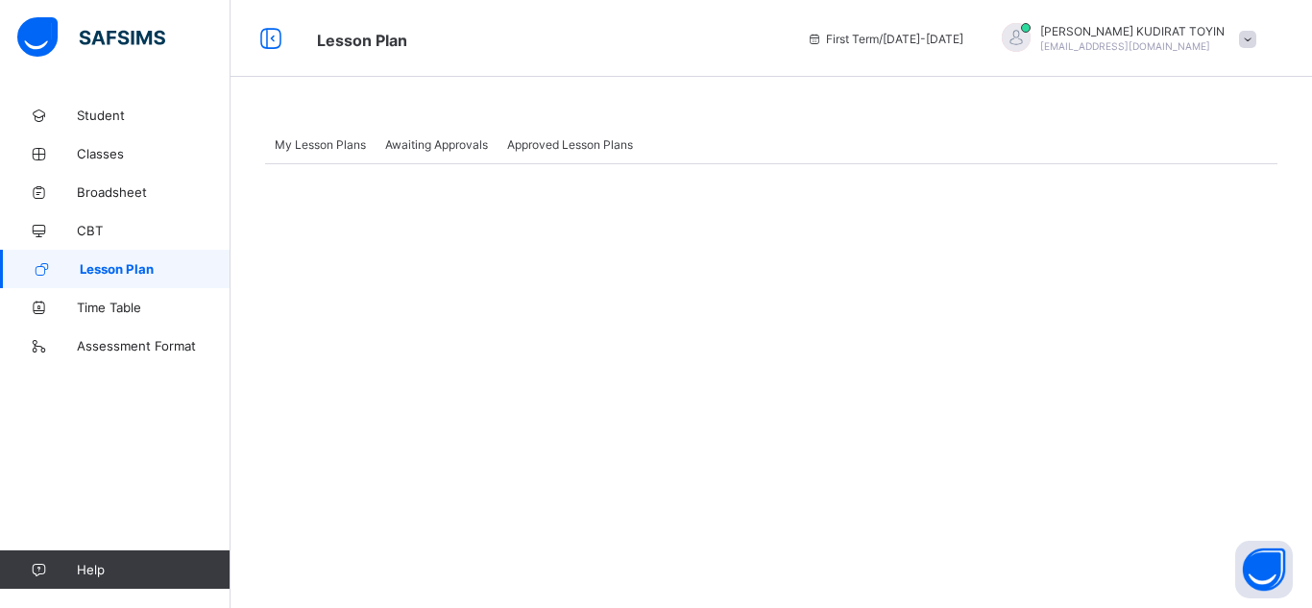
click at [444, 151] on span "Awaiting Approvals" at bounding box center [436, 144] width 103 height 14
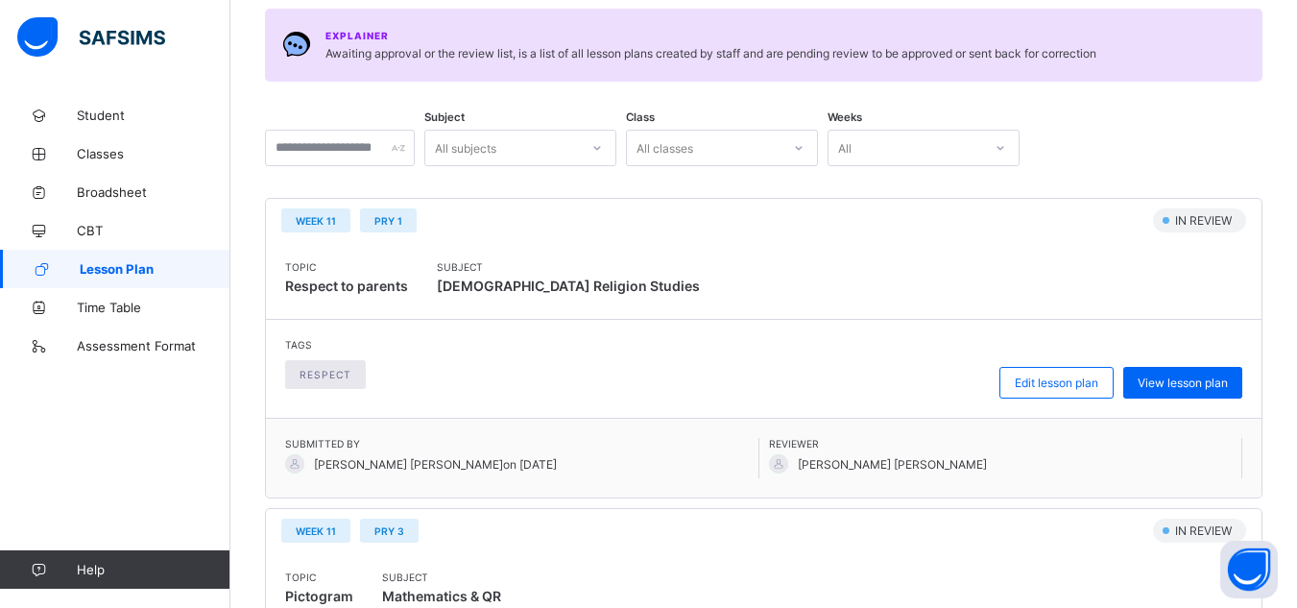
scroll to position [229, 0]
click at [1194, 382] on span "View lesson plan" at bounding box center [1183, 381] width 90 height 14
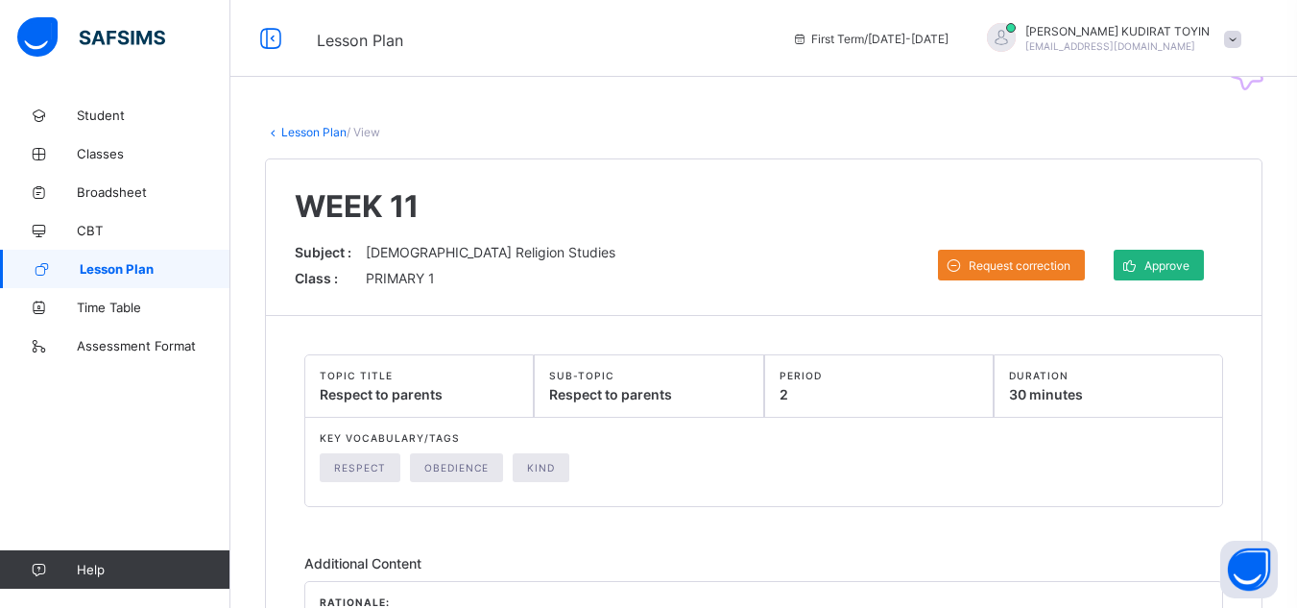
click at [1140, 264] on icon at bounding box center [1130, 265] width 20 height 18
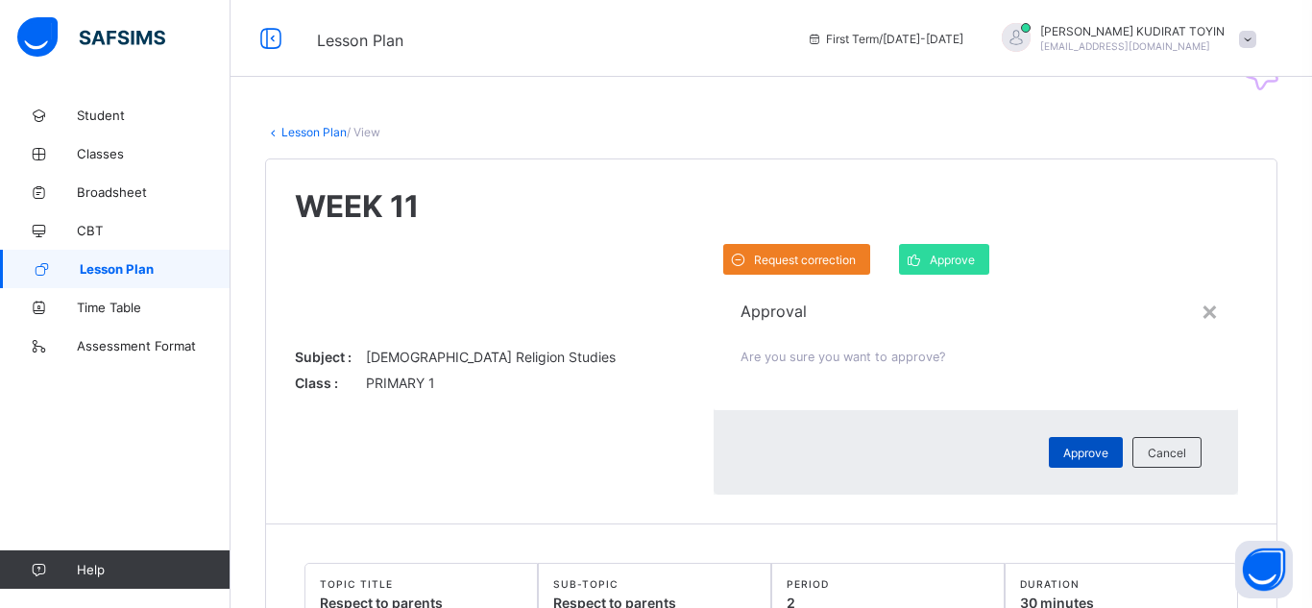
click at [1063, 446] on span "Approve" at bounding box center [1085, 453] width 45 height 14
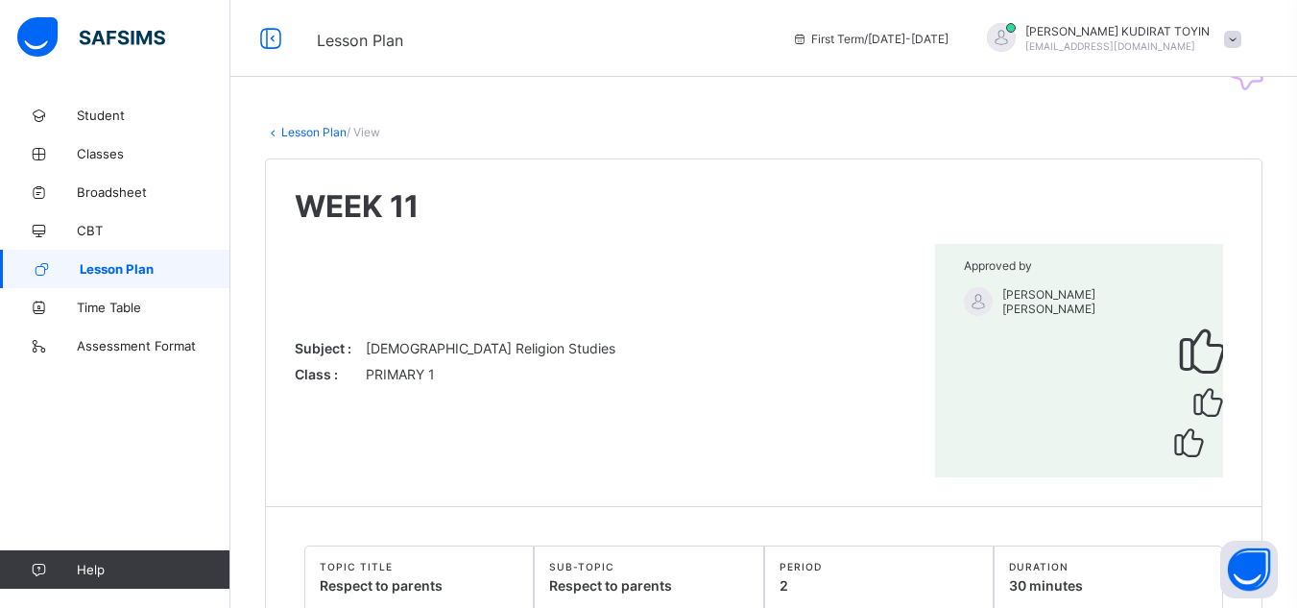
click at [326, 136] on link "Lesson Plan" at bounding box center [313, 132] width 65 height 14
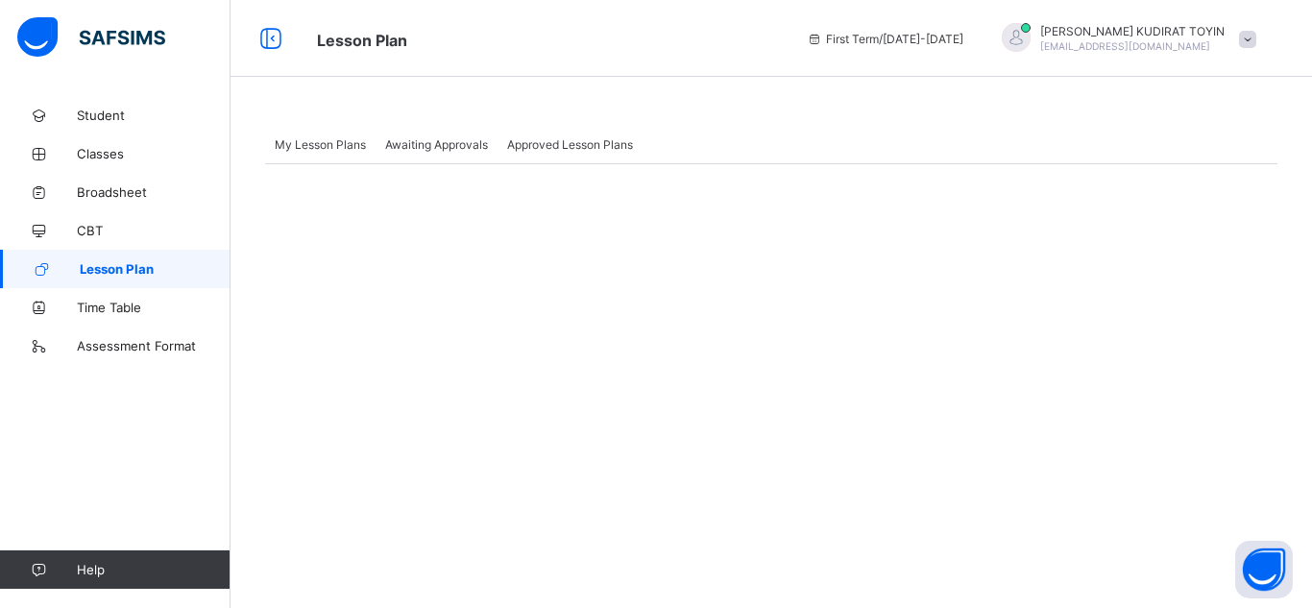
click at [416, 144] on span "Awaiting Approvals" at bounding box center [436, 144] width 103 height 14
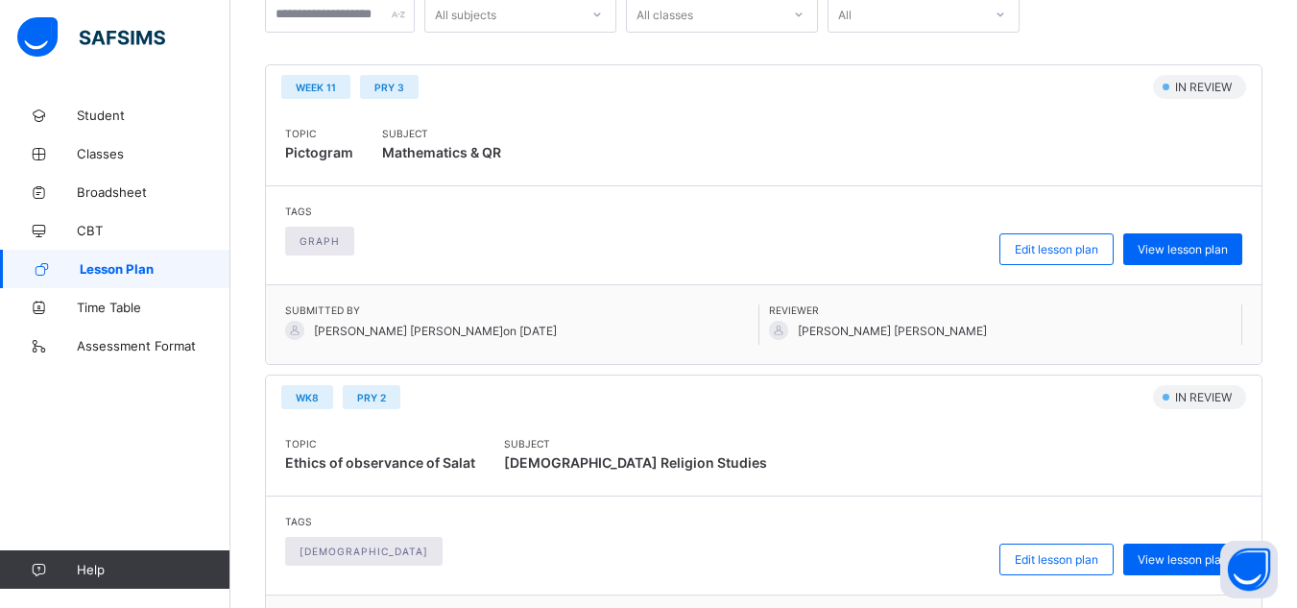
scroll to position [362, 0]
click at [1215, 251] on span "View lesson plan" at bounding box center [1183, 248] width 90 height 14
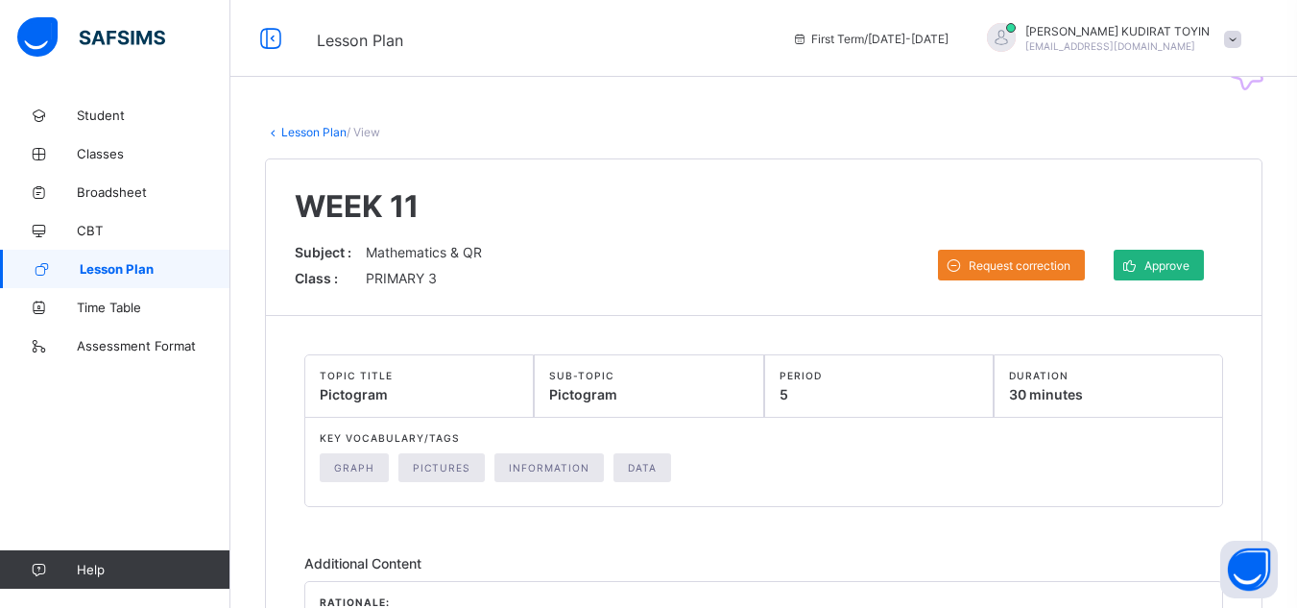
click at [1185, 271] on span "Approve" at bounding box center [1167, 265] width 45 height 14
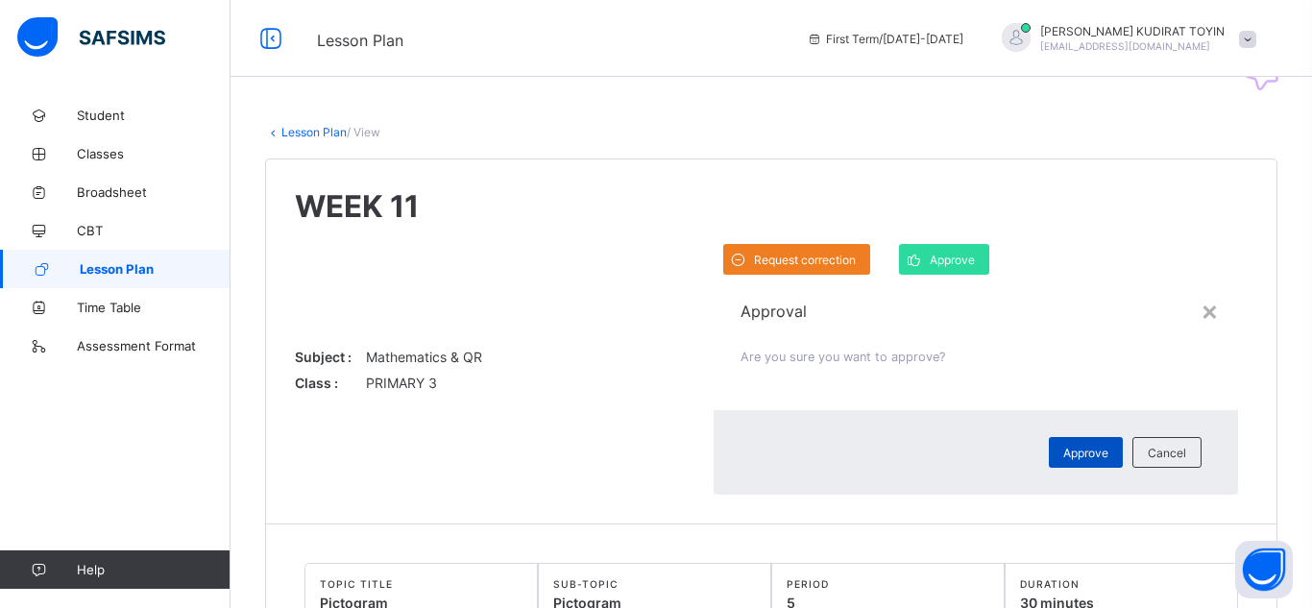
click at [1063, 446] on span "Approve" at bounding box center [1085, 453] width 45 height 14
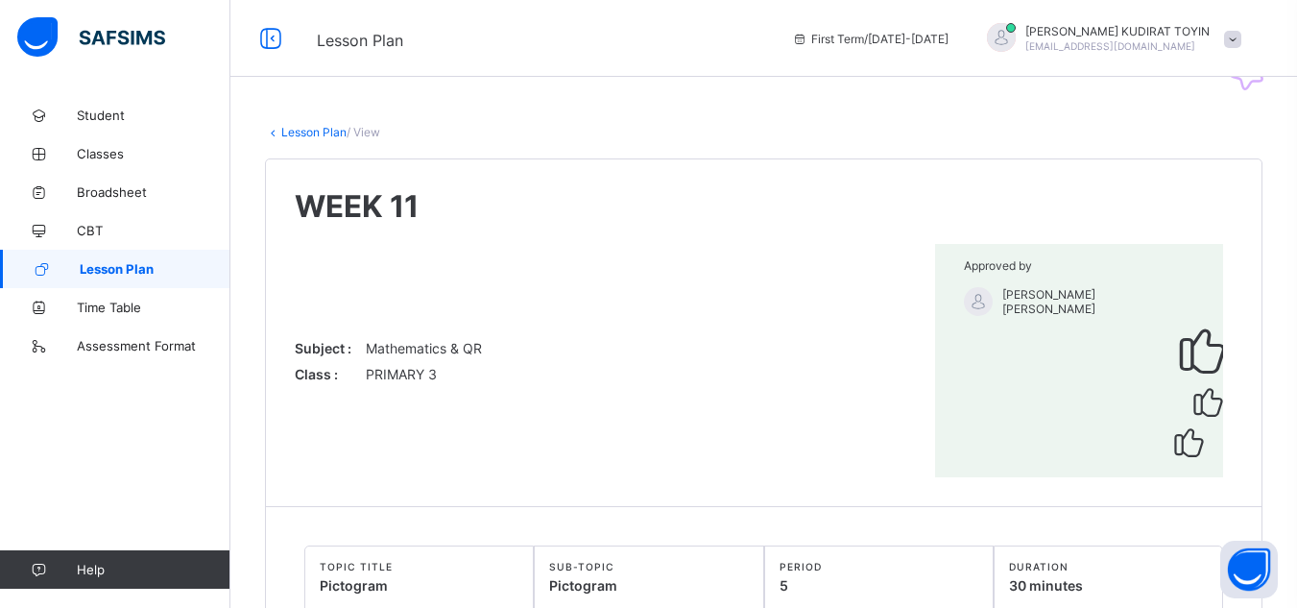
click at [334, 133] on link "Lesson Plan" at bounding box center [313, 132] width 65 height 14
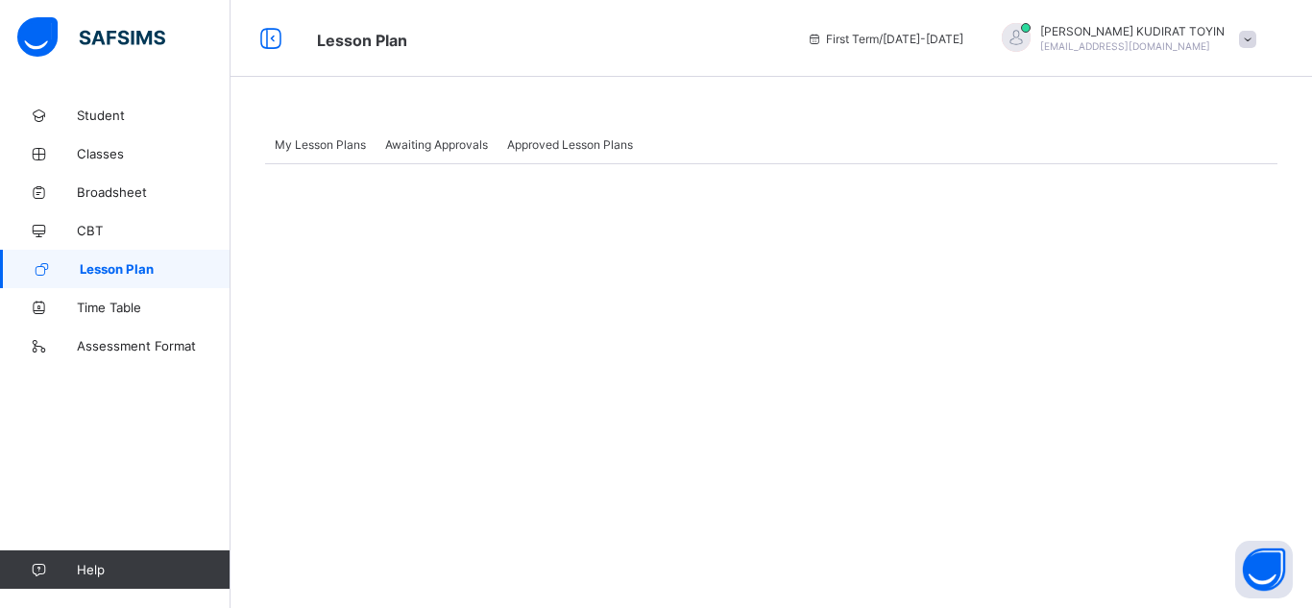
click at [432, 152] on div "Awaiting Approvals" at bounding box center [436, 144] width 122 height 38
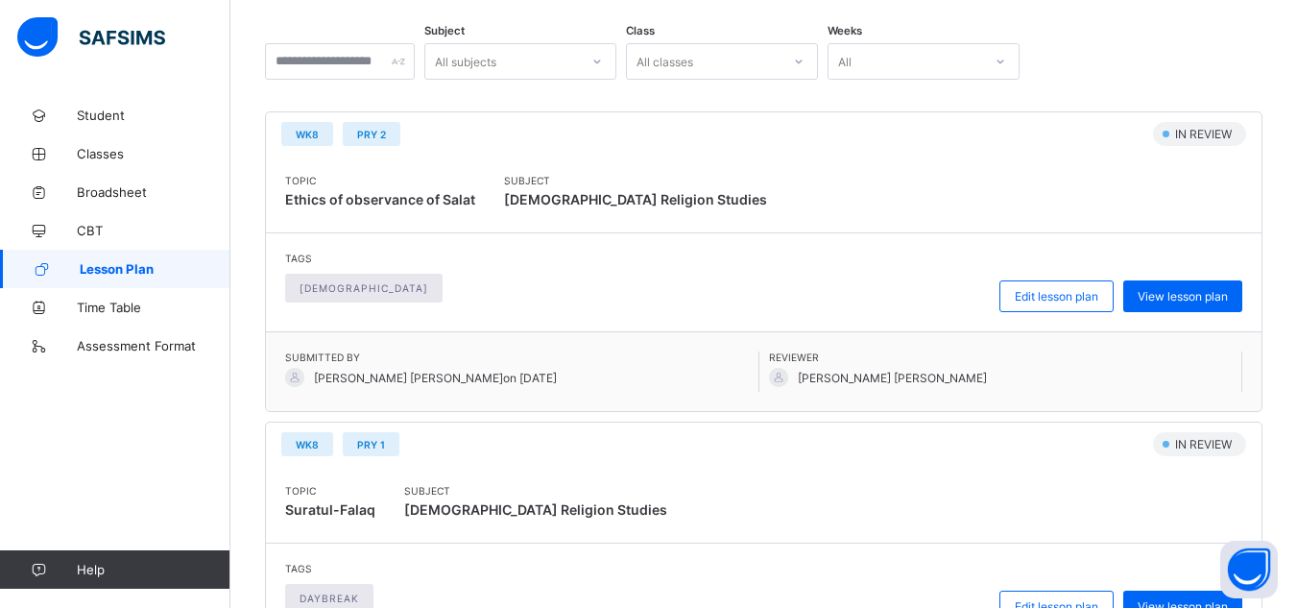
scroll to position [315, 0]
click at [1159, 296] on span "View lesson plan" at bounding box center [1183, 295] width 90 height 14
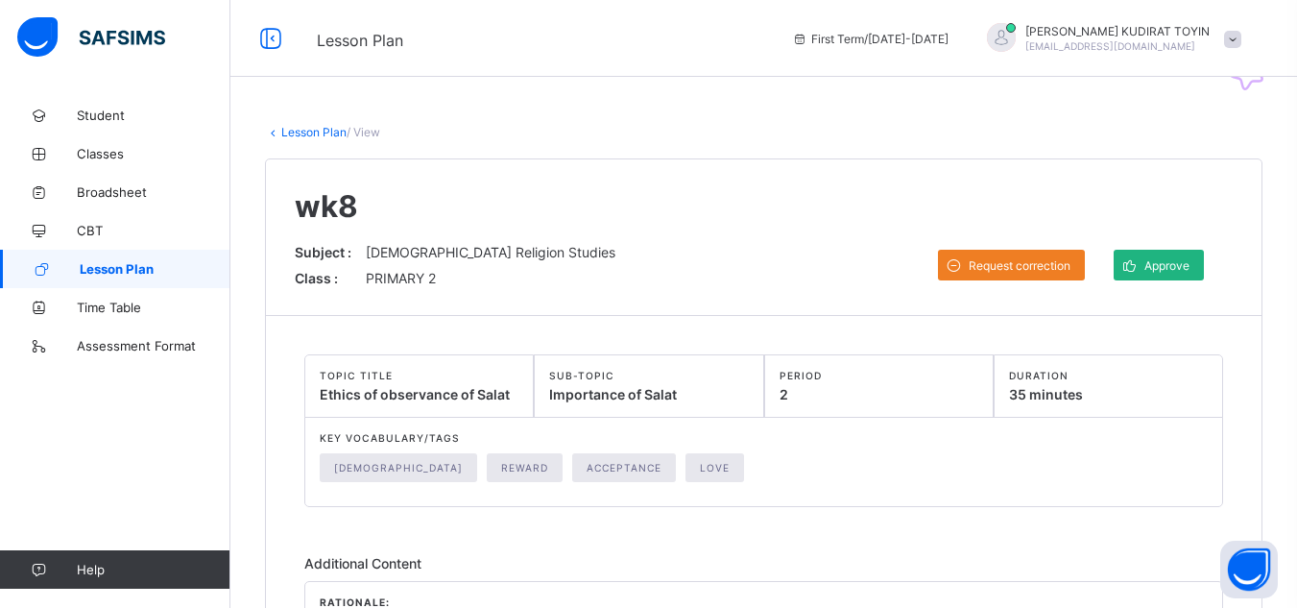
click at [1190, 260] on span "Approve" at bounding box center [1167, 265] width 45 height 14
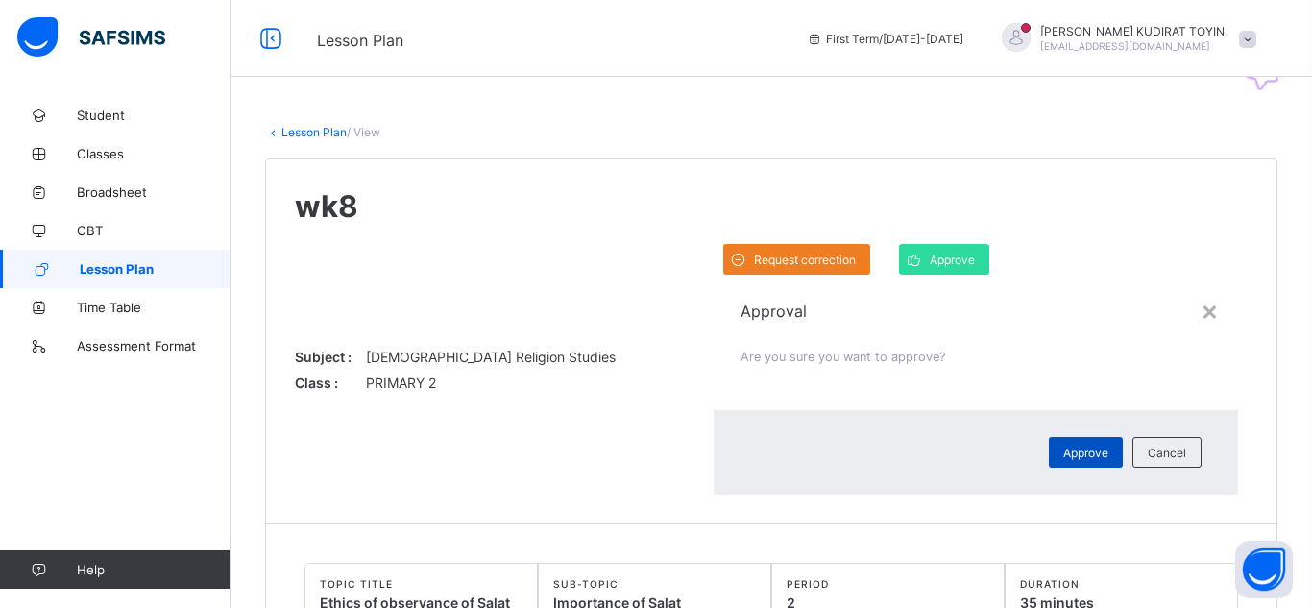
click at [1049, 437] on div "Approve" at bounding box center [1086, 452] width 74 height 31
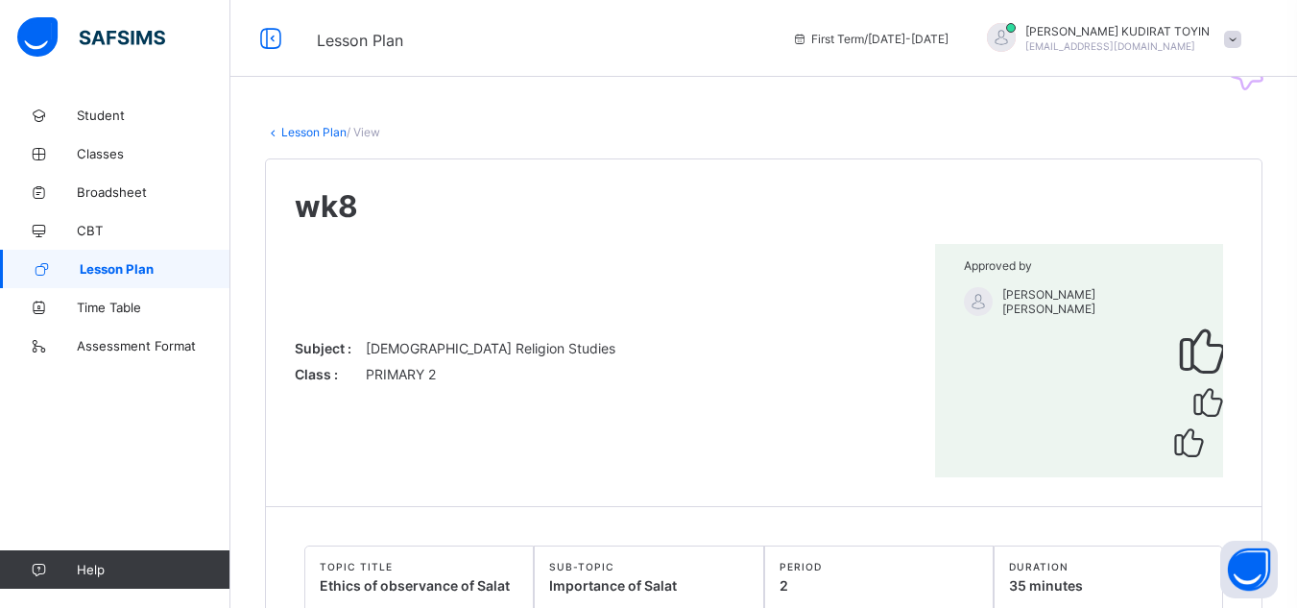
click at [313, 131] on link "Lesson Plan" at bounding box center [313, 132] width 65 height 14
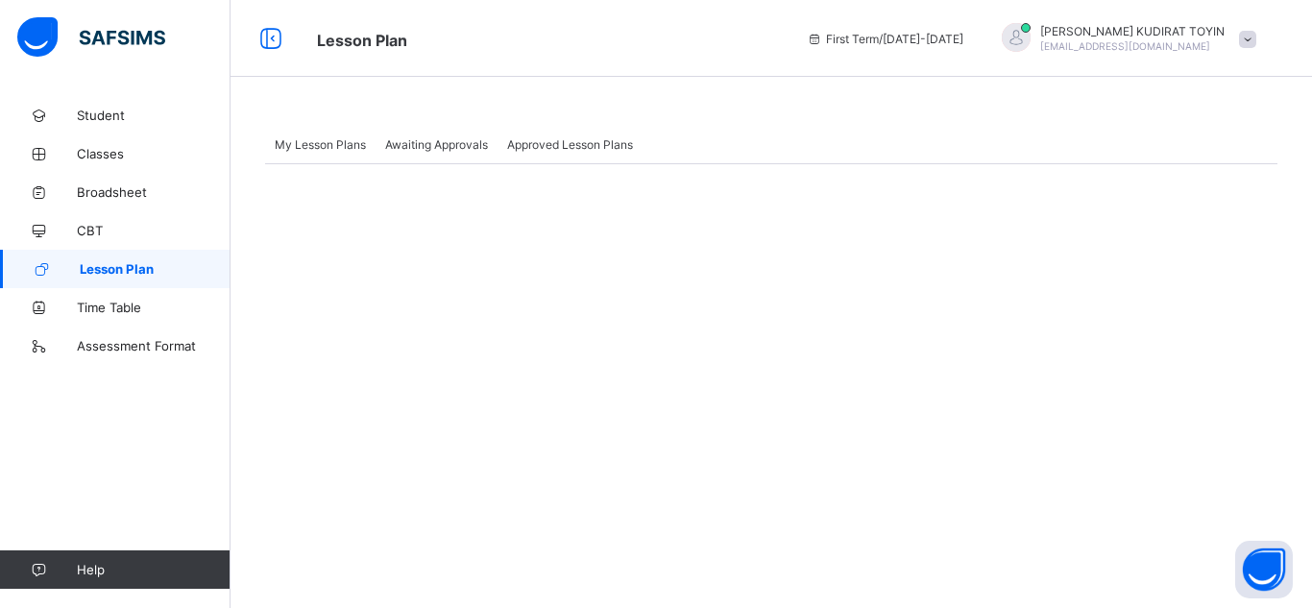
click at [424, 149] on span "Awaiting Approvals" at bounding box center [436, 144] width 103 height 14
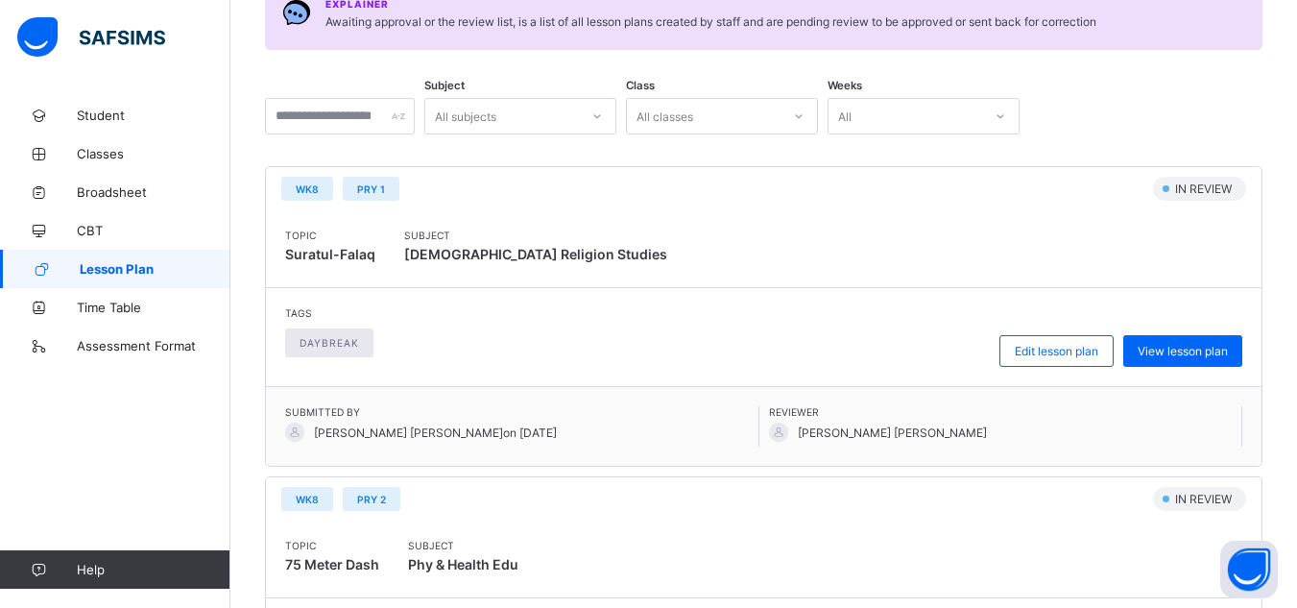
scroll to position [289, 0]
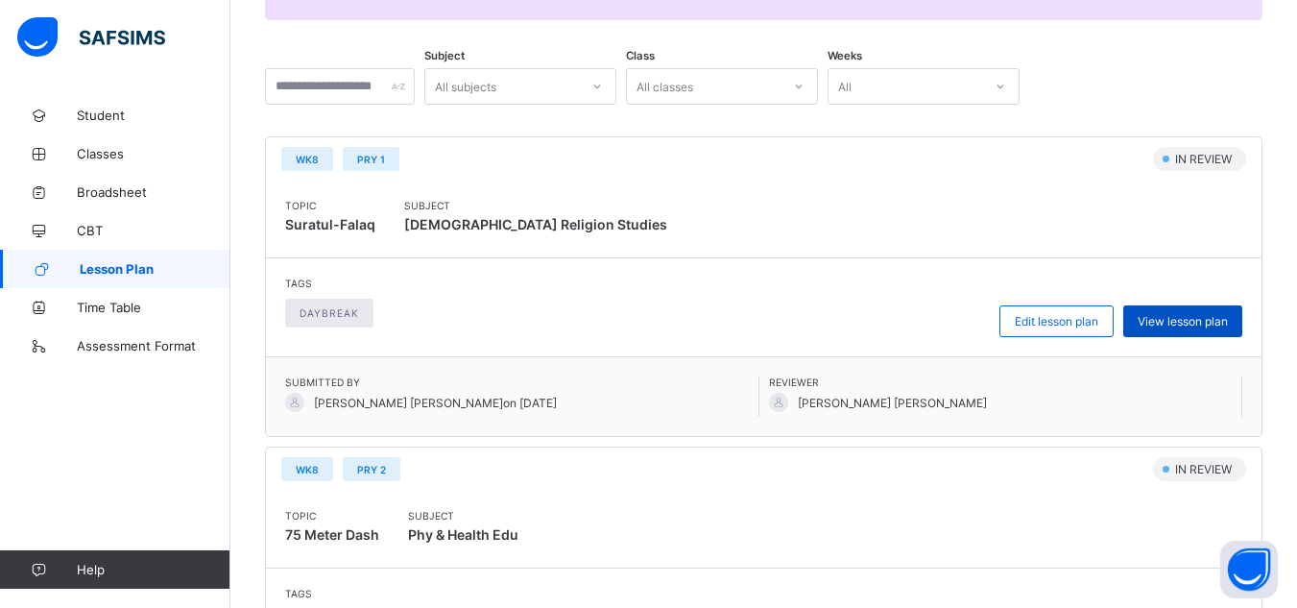
click at [1154, 317] on span "View lesson plan" at bounding box center [1183, 321] width 90 height 14
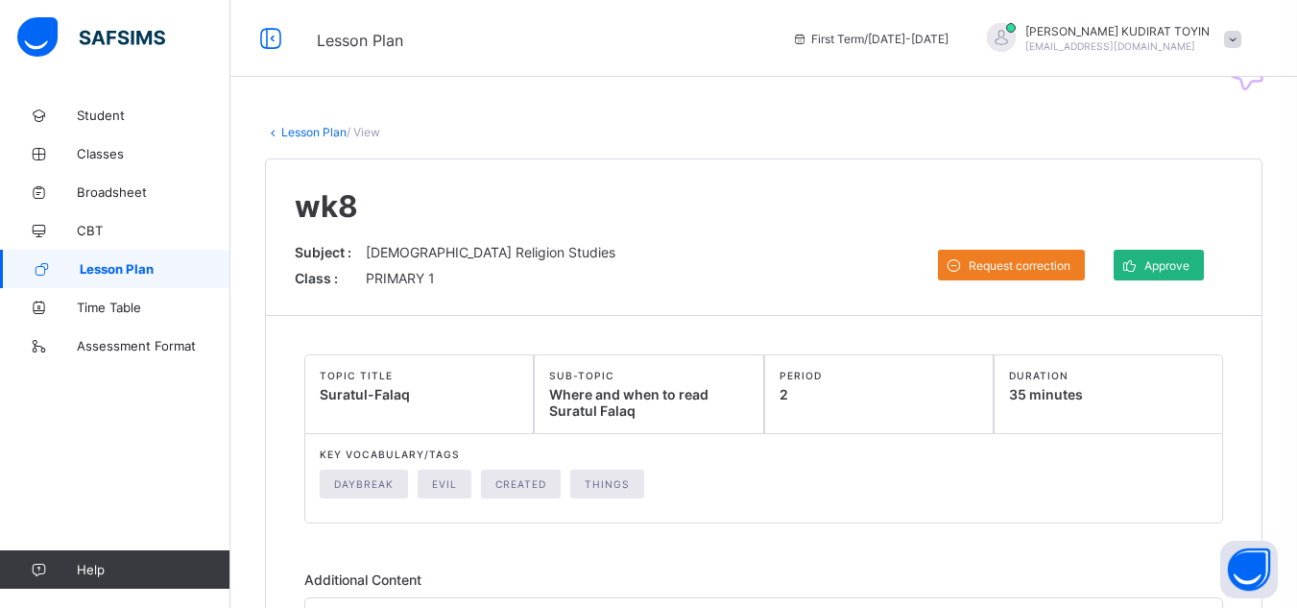
click at [1190, 269] on span "Approve" at bounding box center [1167, 265] width 45 height 14
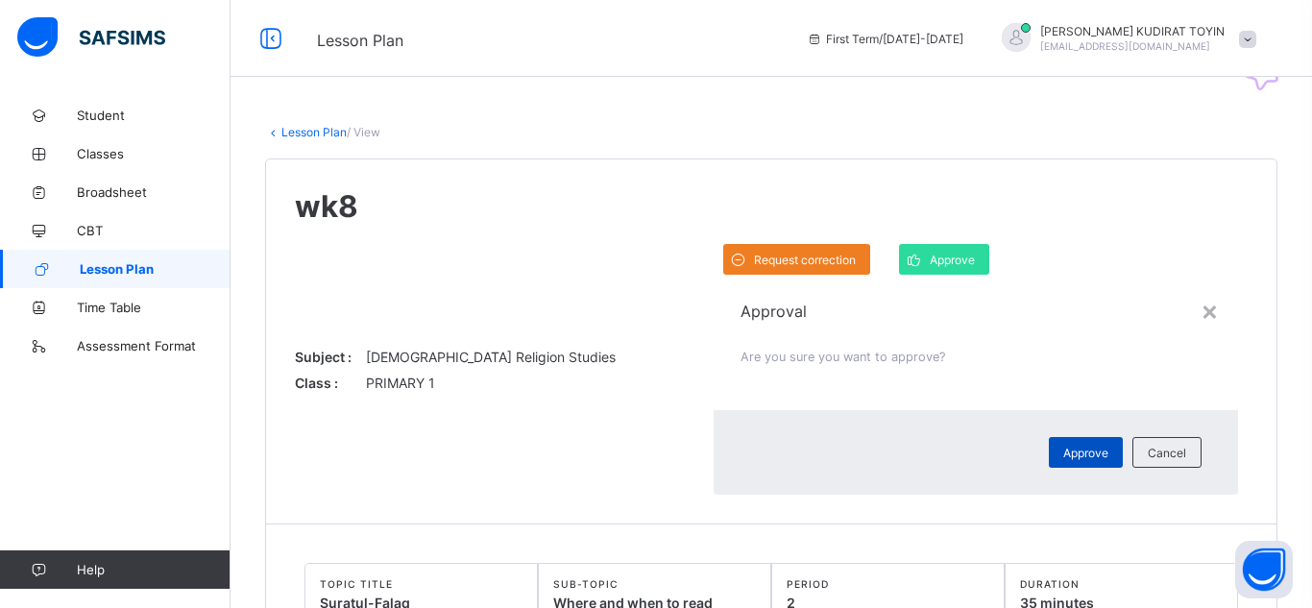
click at [1063, 446] on span "Approve" at bounding box center [1085, 453] width 45 height 14
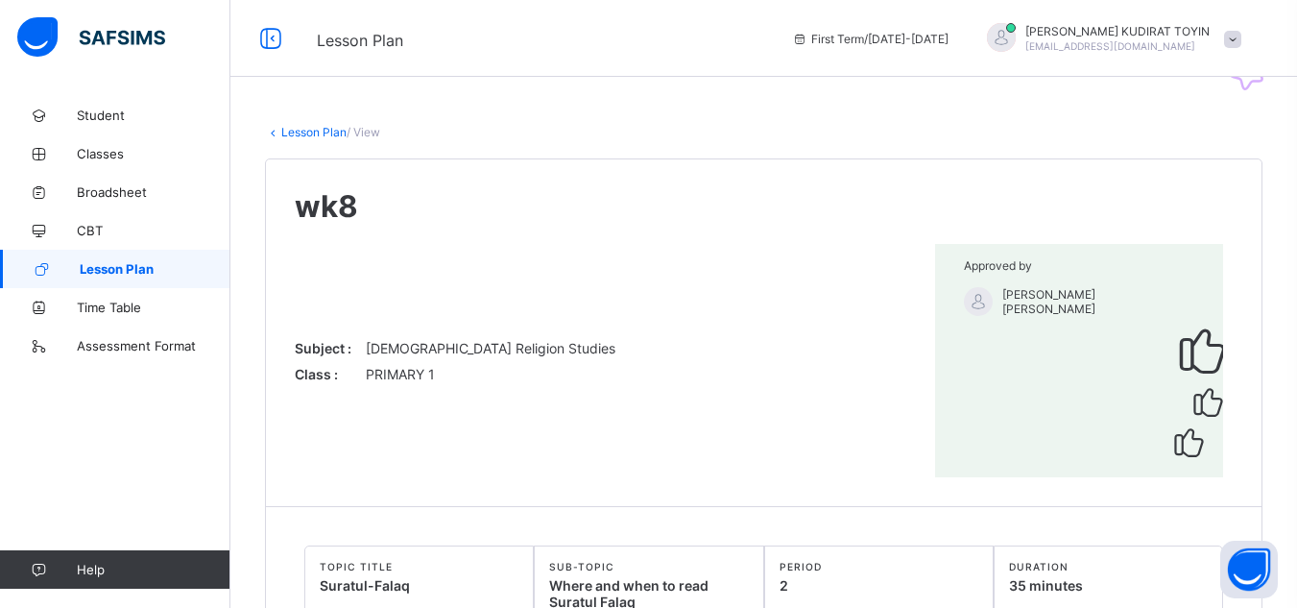
click at [326, 134] on link "Lesson Plan" at bounding box center [313, 132] width 65 height 14
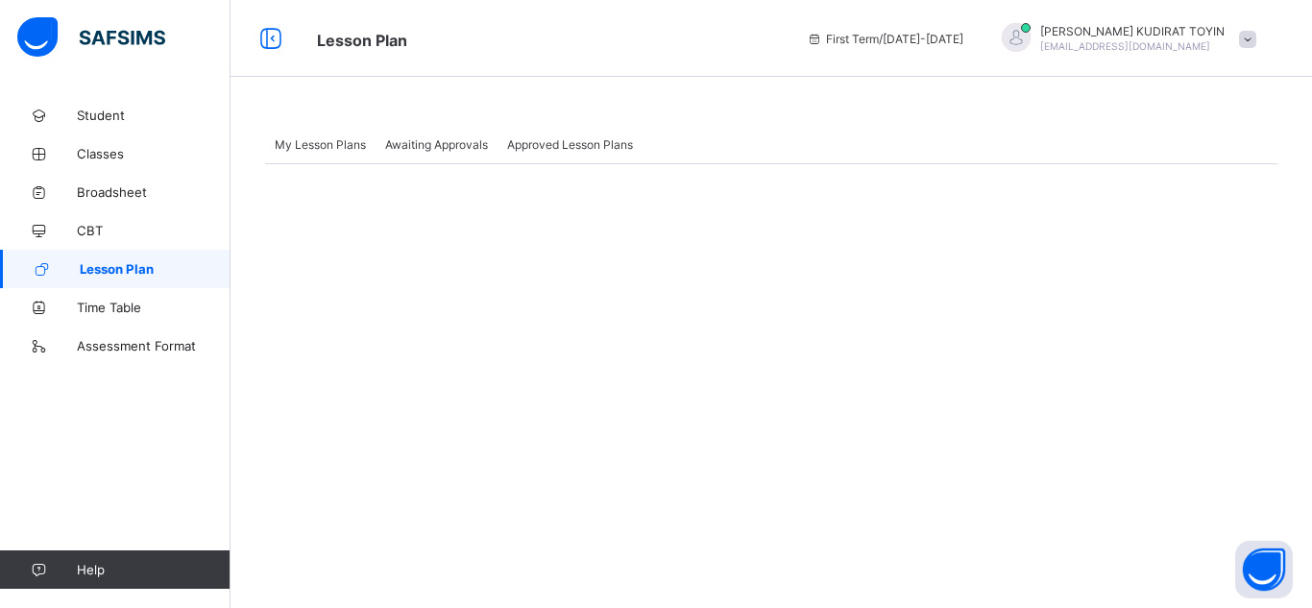
click at [435, 149] on span "Awaiting Approvals" at bounding box center [436, 144] width 103 height 14
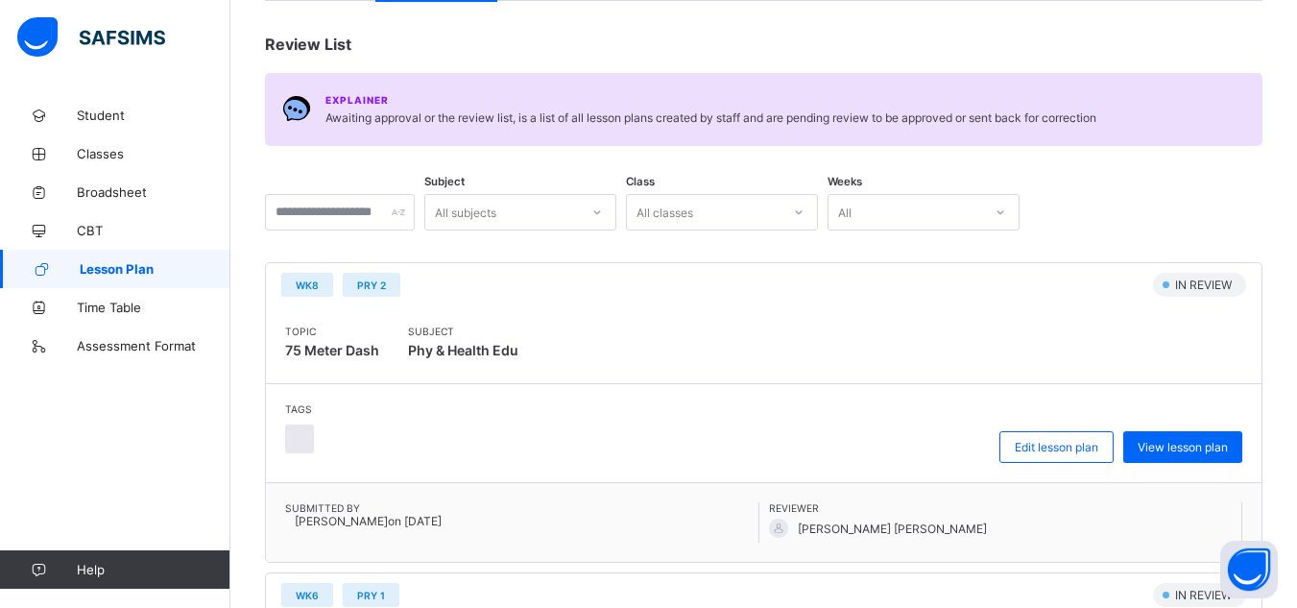
scroll to position [174, 0]
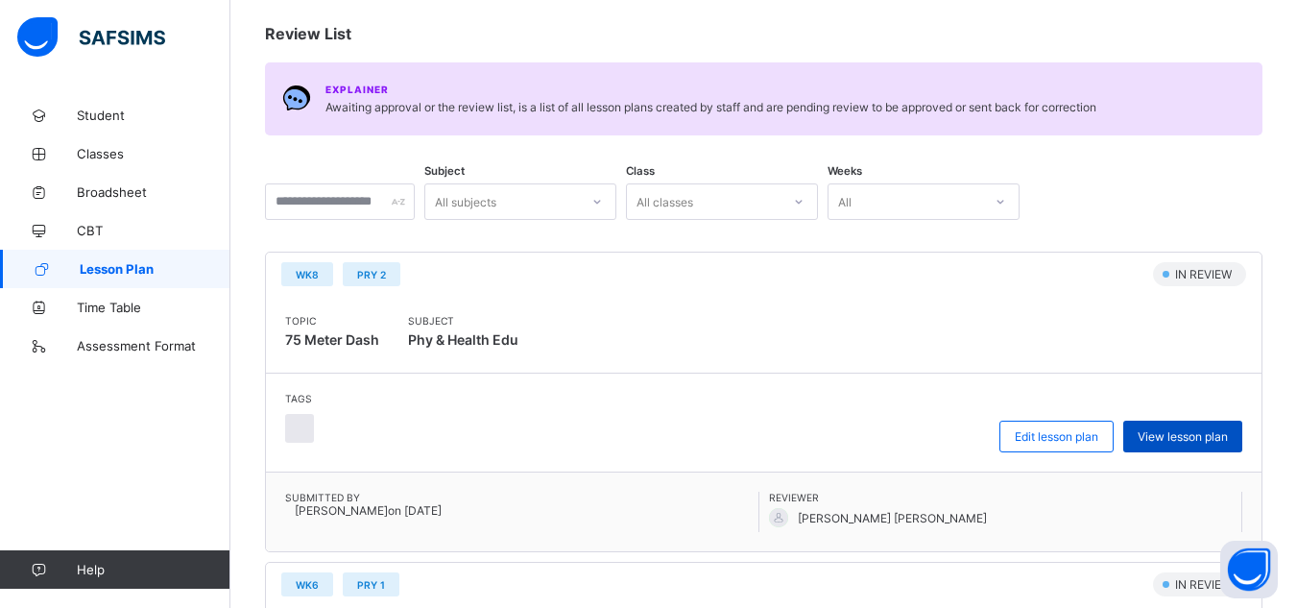
click at [1188, 436] on span "View lesson plan" at bounding box center [1183, 436] width 90 height 14
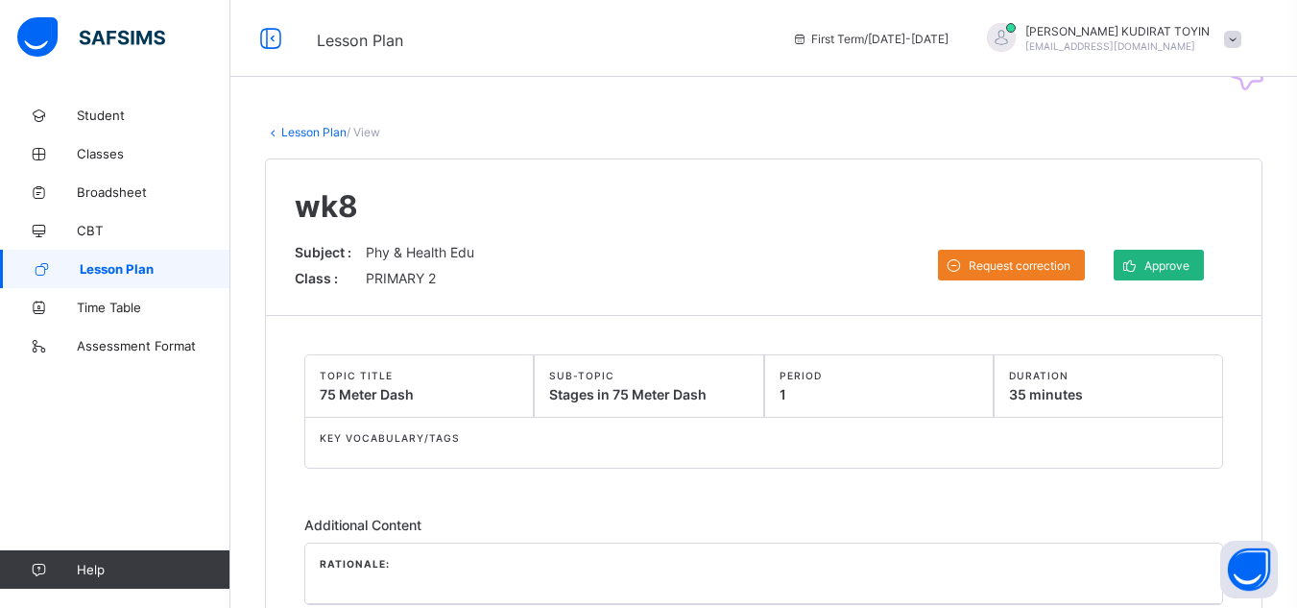
click at [1176, 267] on span "Approve" at bounding box center [1167, 265] width 45 height 14
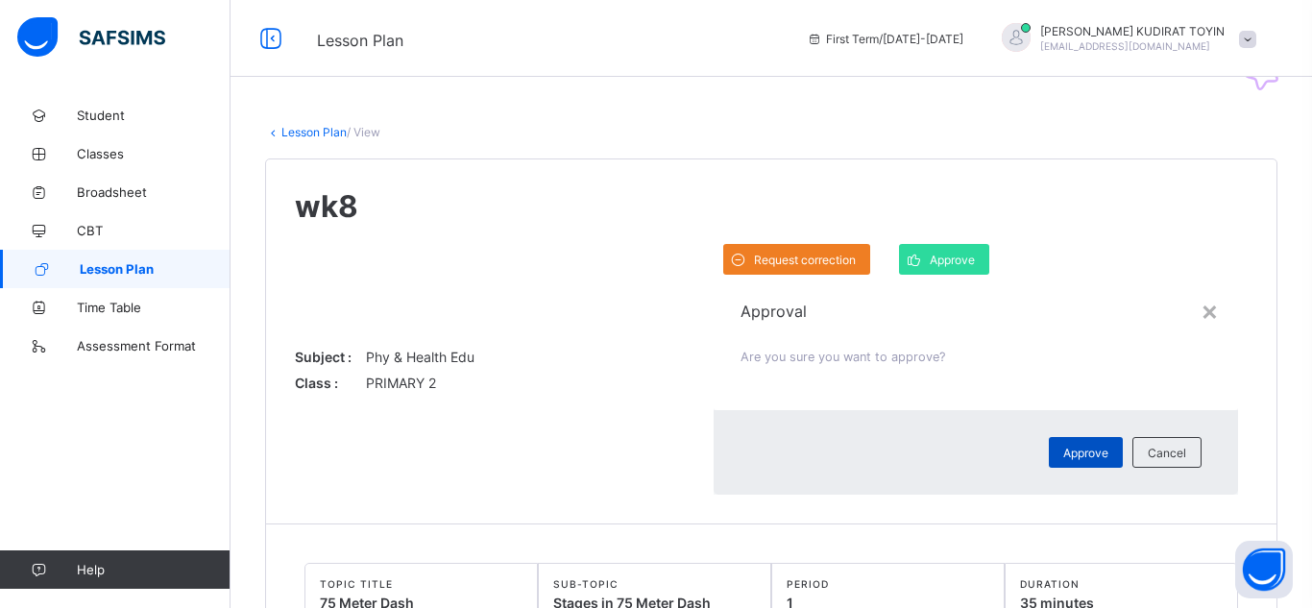
click at [1063, 446] on span "Approve" at bounding box center [1085, 453] width 45 height 14
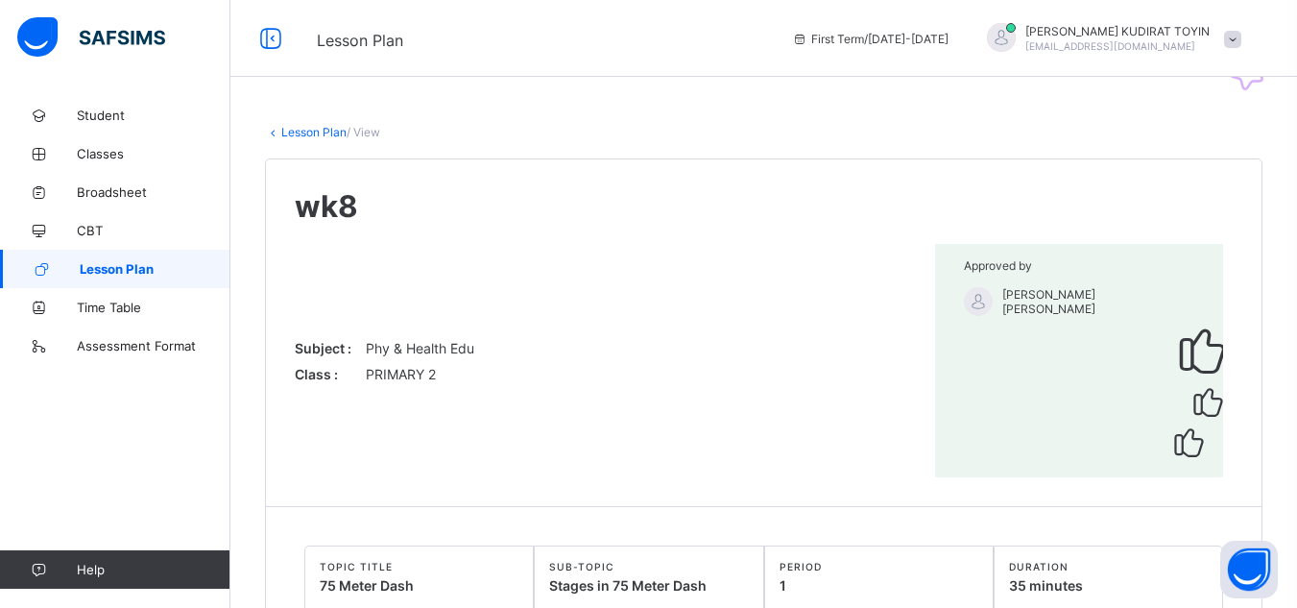
click at [326, 132] on link "Lesson Plan" at bounding box center [313, 132] width 65 height 14
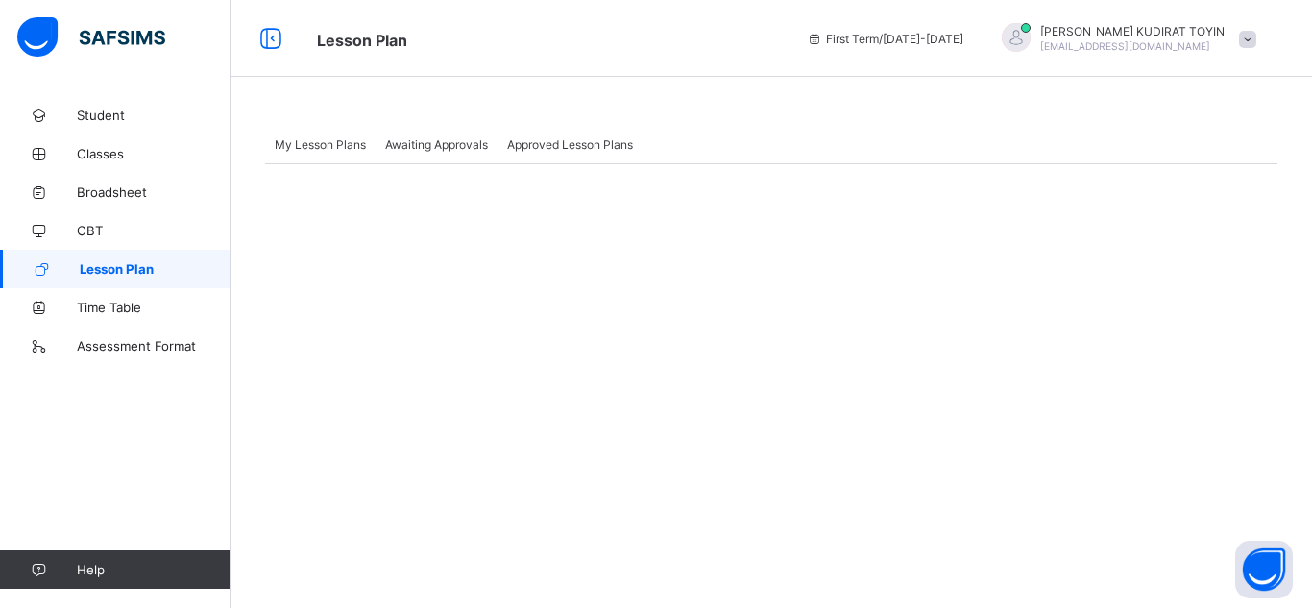
click at [422, 149] on span "Awaiting Approvals" at bounding box center [436, 144] width 103 height 14
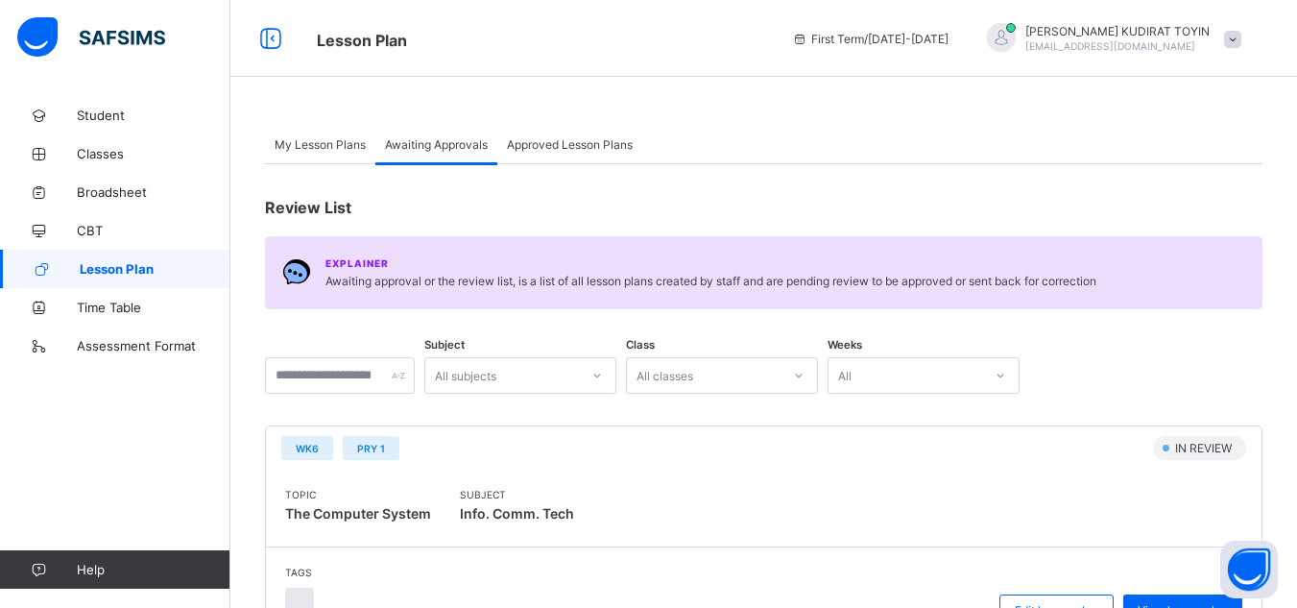
scroll to position [219, 0]
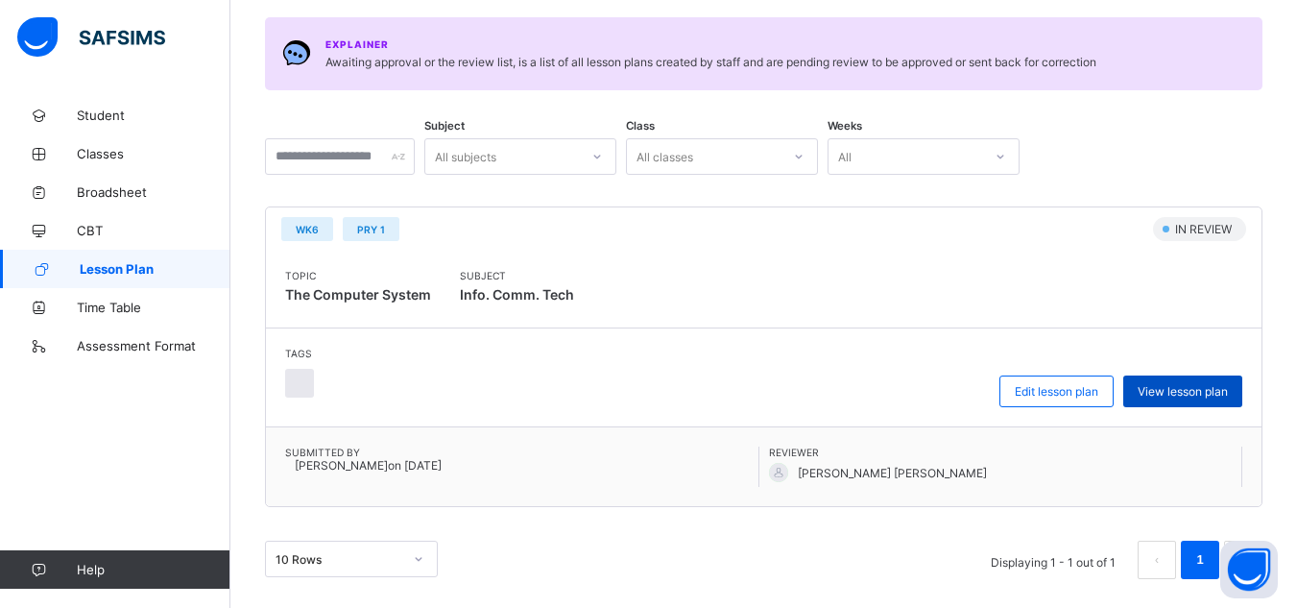
click at [1219, 395] on span "View lesson plan" at bounding box center [1183, 391] width 90 height 14
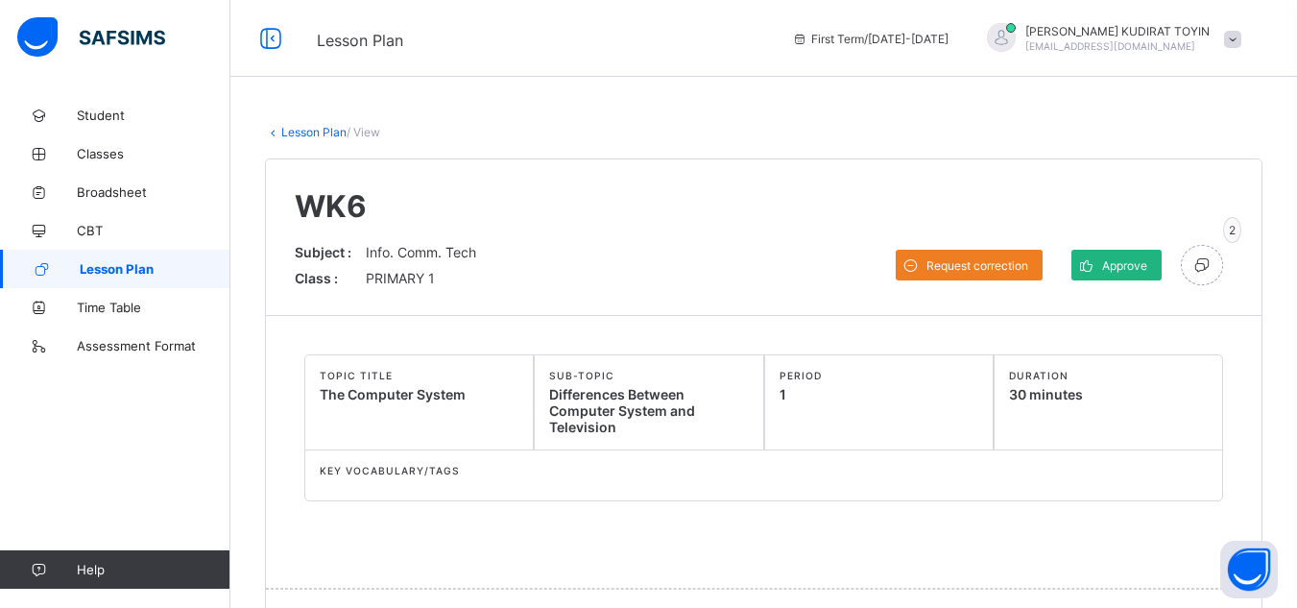
click at [1148, 262] on span "Approve" at bounding box center [1124, 265] width 45 height 14
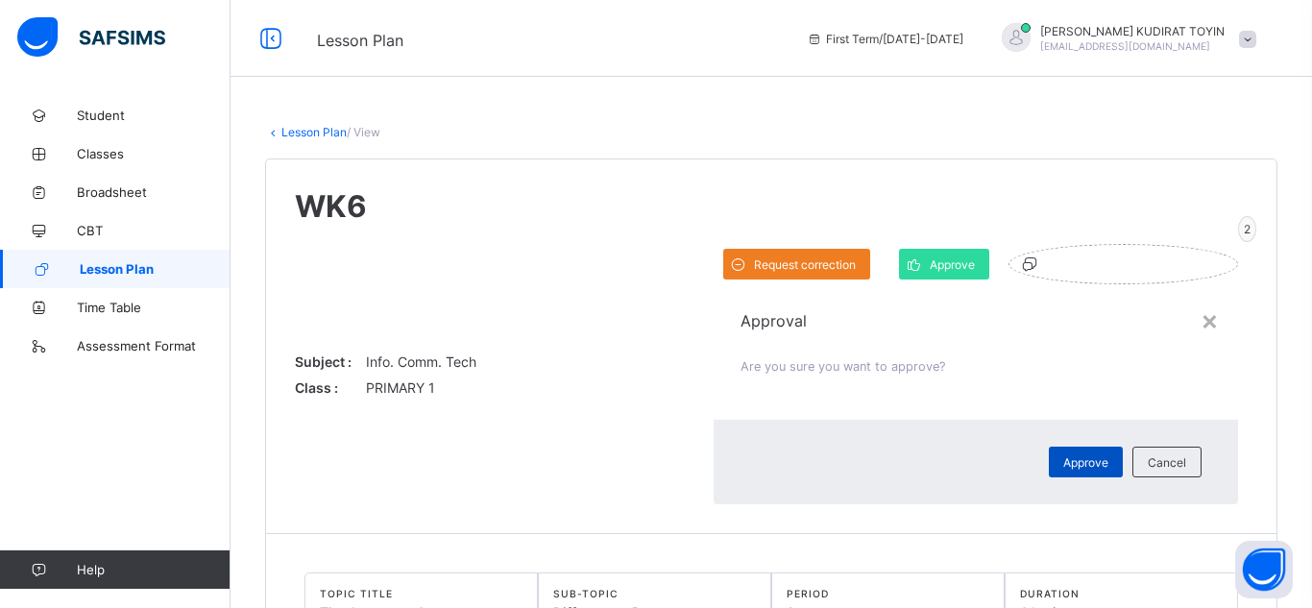
click at [1063, 455] on span "Approve" at bounding box center [1085, 462] width 45 height 14
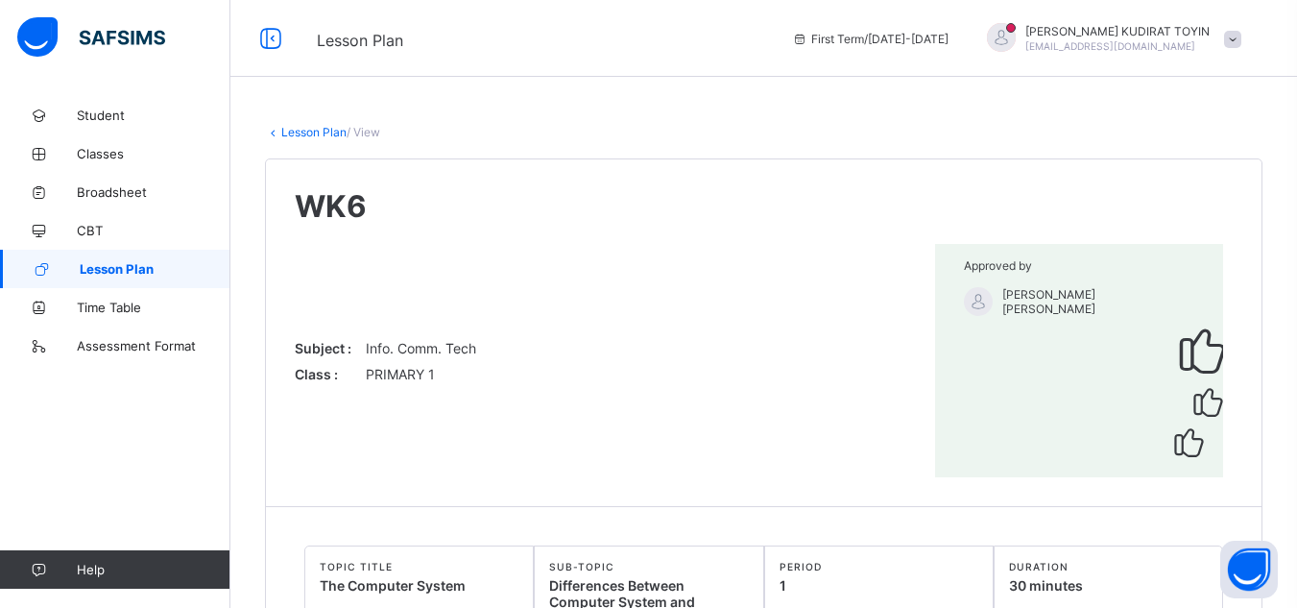
click at [302, 130] on link "Lesson Plan" at bounding box center [313, 132] width 65 height 14
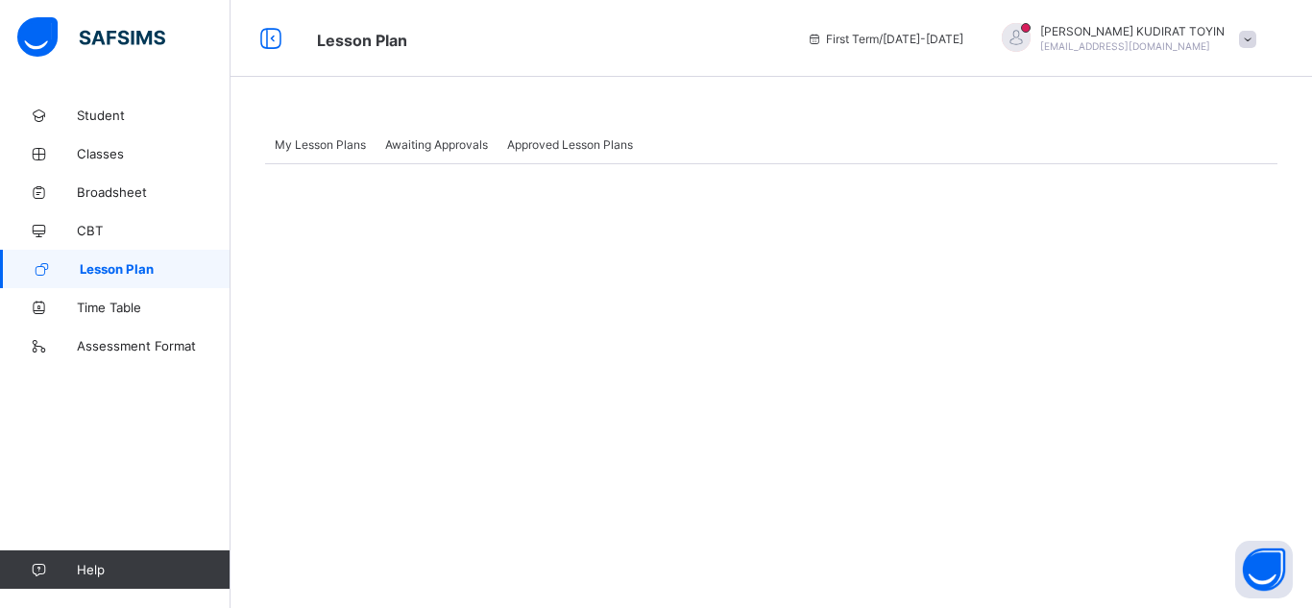
click at [461, 157] on div "Awaiting Approvals" at bounding box center [436, 144] width 122 height 38
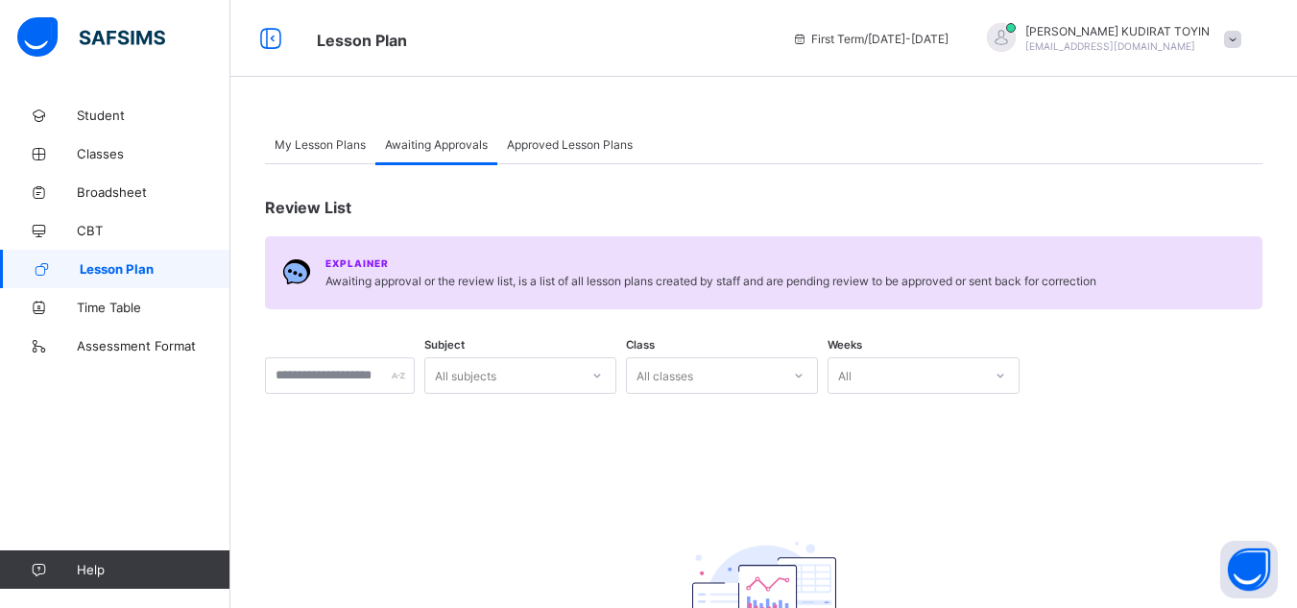
click at [553, 146] on span "Approved Lesson Plans" at bounding box center [570, 144] width 126 height 14
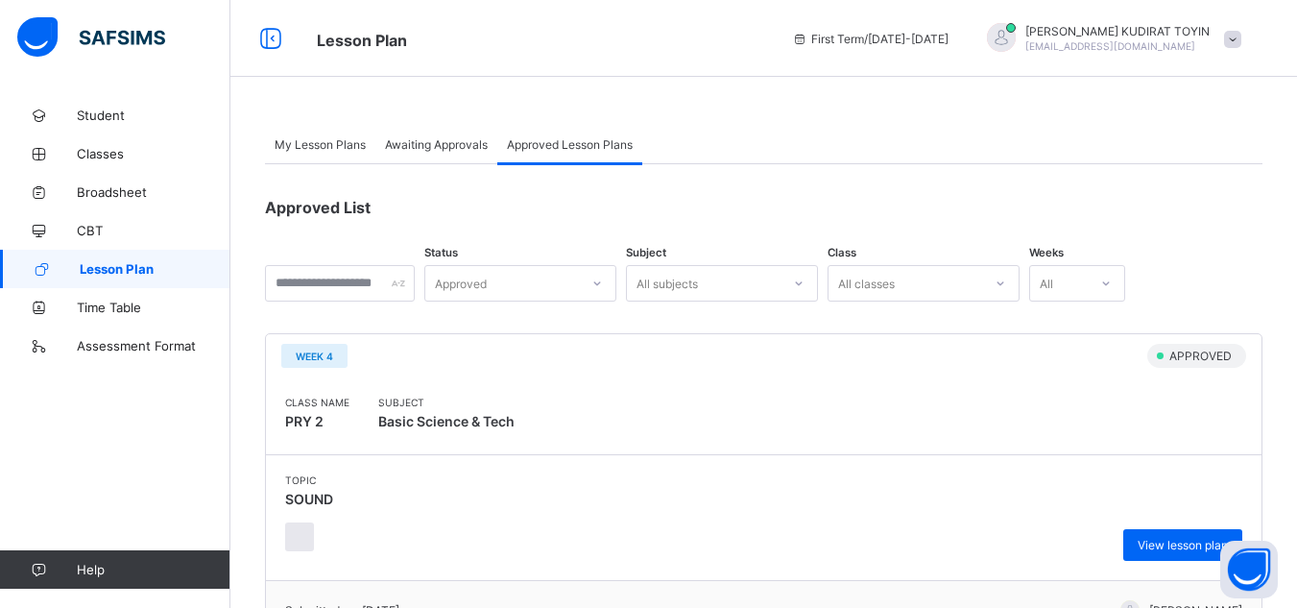
scroll to position [531, 0]
